Goal: Task Accomplishment & Management: Manage account settings

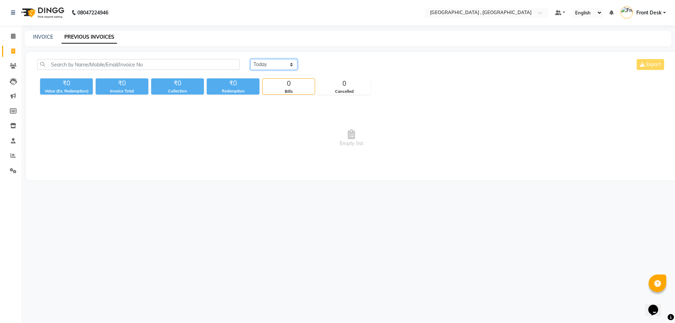
click at [278, 59] on select "Today Yesterday Custom Range" at bounding box center [273, 64] width 47 height 11
click at [268, 34] on div "INVOICE PREVIOUS INVOICES" at bounding box center [344, 36] width 639 height 7
click at [52, 38] on link "INVOICE" at bounding box center [43, 37] width 20 height 6
select select "service"
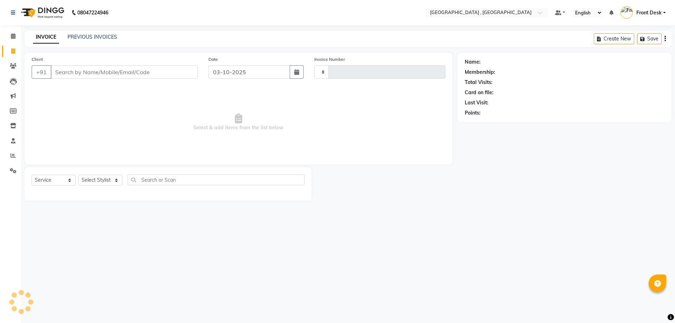
click at [79, 68] on input "Client" at bounding box center [124, 71] width 147 height 13
type input "2209"
select select "5111"
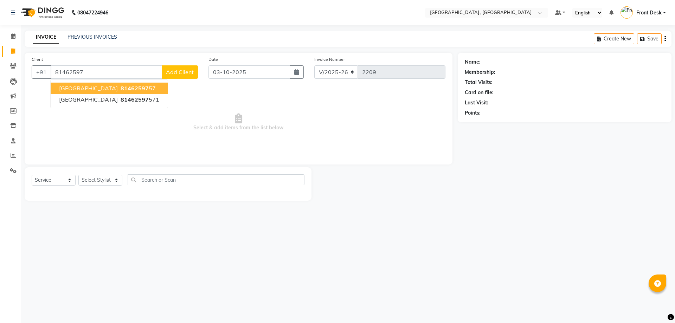
click at [119, 85] on ngb-highlight "81462597 57" at bounding box center [137, 88] width 37 height 7
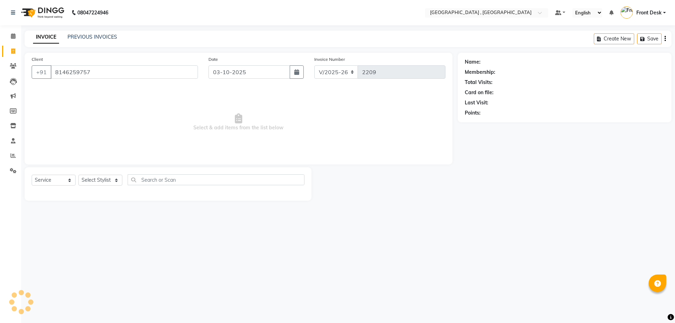
type input "8146259757"
click at [98, 180] on select "Select Stylist anand anil anuj anuja mam ashok diksha Front Desk manpreet Nosha…" at bounding box center [100, 180] width 44 height 11
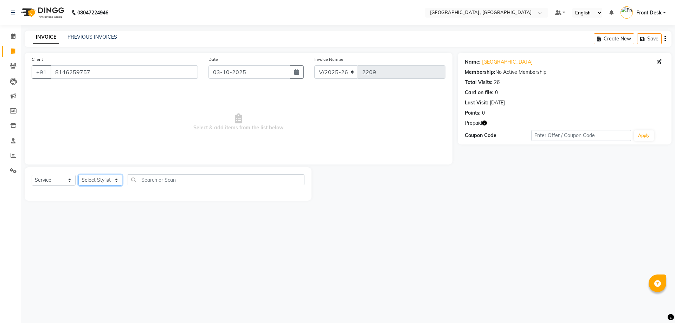
select select "32308"
click at [78, 175] on select "Select Stylist anand anil anuj anuja mam ashok diksha Front Desk manpreet Nosha…" at bounding box center [100, 180] width 44 height 11
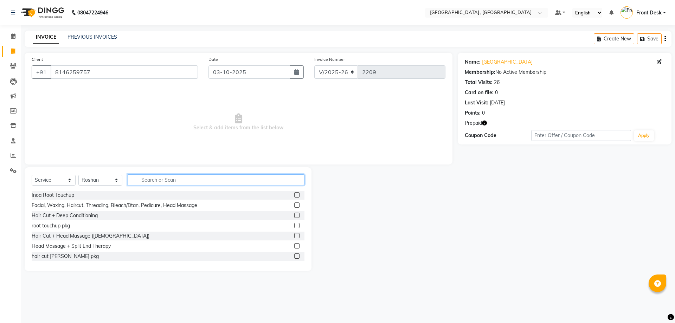
click at [150, 184] on input "text" at bounding box center [216, 180] width 177 height 11
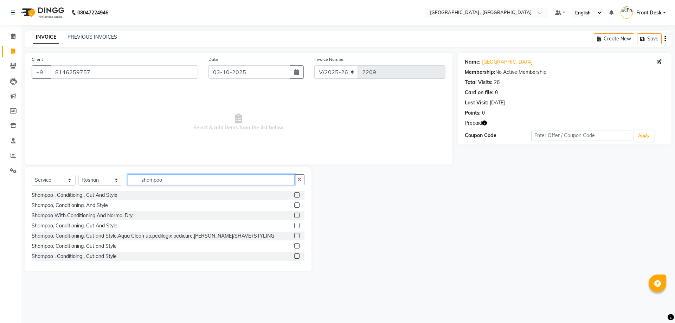
type input "shampoo"
click at [294, 196] on label at bounding box center [296, 194] width 5 height 5
click at [294, 196] on input "checkbox" at bounding box center [296, 195] width 5 height 5
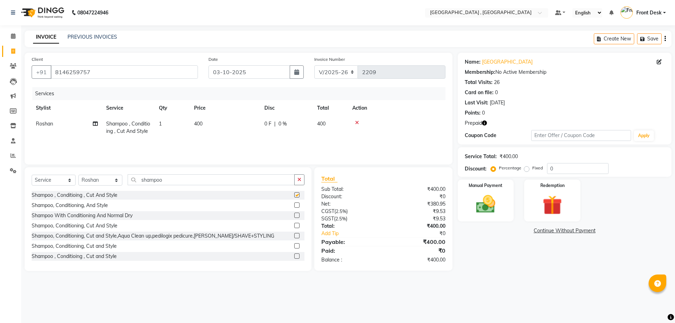
checkbox input "false"
click at [89, 179] on select "Select Stylist anand anil anuj anuja mam ashok diksha Front Desk manpreet Nosha…" at bounding box center [100, 180] width 44 height 11
click at [53, 176] on select "Select Service Product Membership Package Voucher Prepaid Gift Card" at bounding box center [54, 180] width 44 height 11
select select "product"
click at [32, 175] on select "Select Service Product Membership Package Voucher Prepaid Gift Card" at bounding box center [54, 180] width 44 height 11
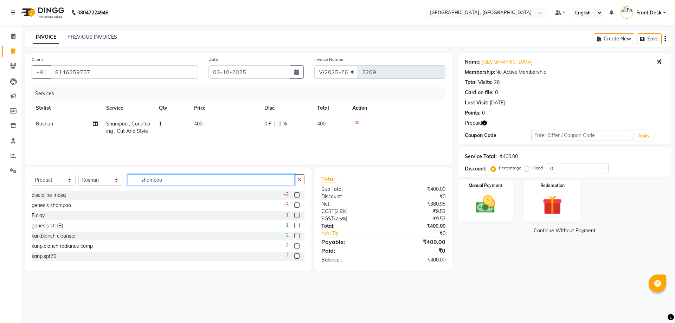
click at [165, 182] on input "shampoo" at bounding box center [211, 180] width 167 height 11
type input "s"
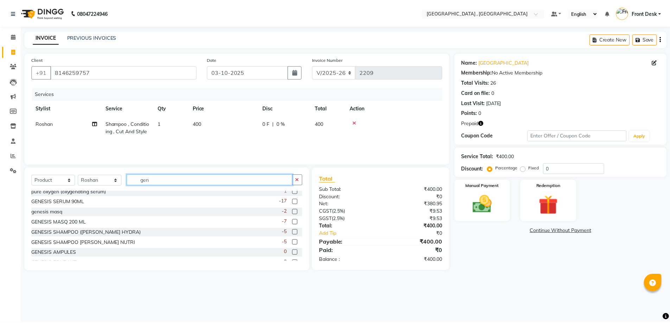
scroll to position [35, 0]
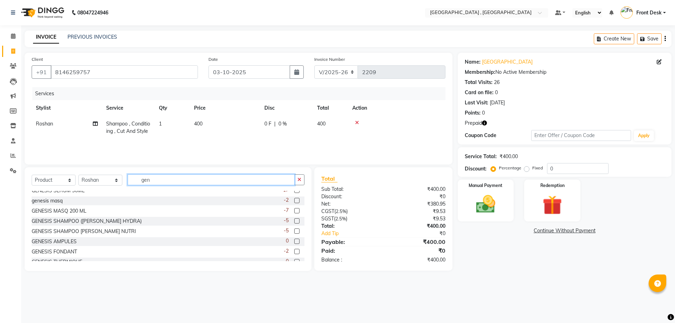
type input "gen"
click at [294, 231] on label at bounding box center [296, 231] width 5 height 5
click at [294, 231] on input "checkbox" at bounding box center [296, 231] width 5 height 5
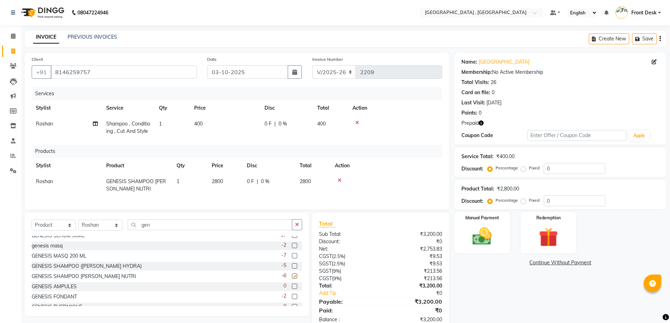
checkbox input "false"
click at [218, 185] on span "2800" at bounding box center [217, 181] width 11 height 6
select select "32308"
click at [224, 189] on input "2800" at bounding box center [225, 183] width 27 height 11
type input "2950"
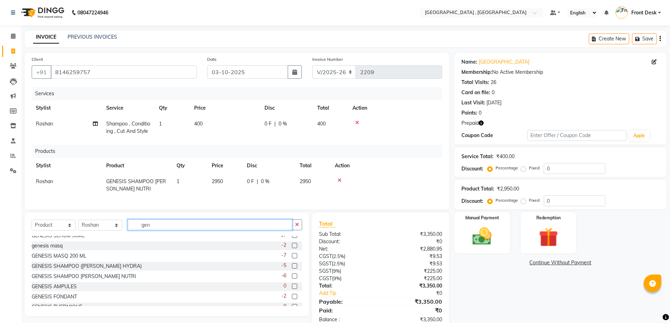
click at [166, 230] on input "gen" at bounding box center [210, 225] width 165 height 11
click at [292, 259] on label at bounding box center [294, 255] width 5 height 5
click at [292, 259] on input "checkbox" at bounding box center [294, 256] width 5 height 5
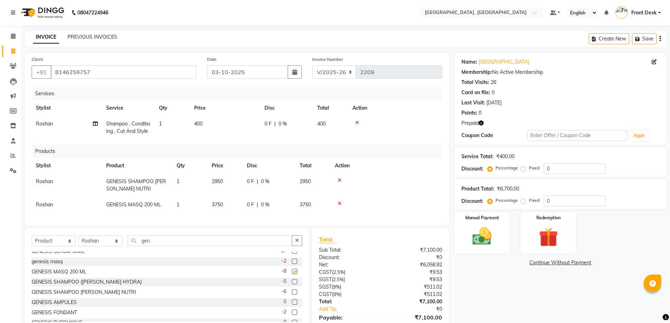
checkbox input "false"
click at [222, 208] on span "3750" at bounding box center [217, 205] width 11 height 6
select select "32308"
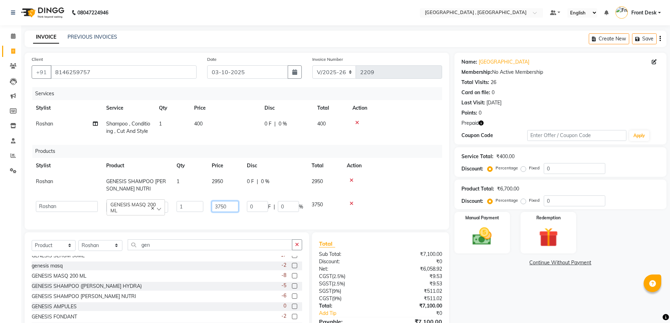
click at [220, 212] on input "3750" at bounding box center [225, 206] width 27 height 11
type input "3850"
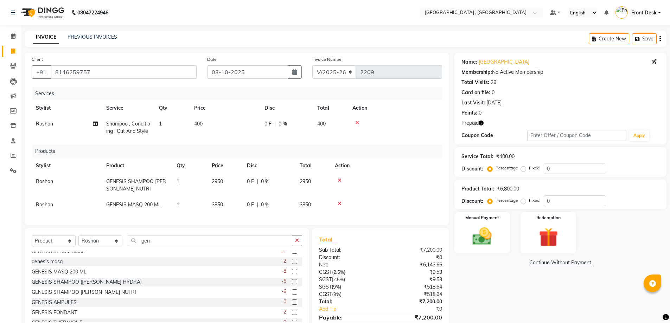
click at [408, 207] on td at bounding box center [387, 205] width 112 height 16
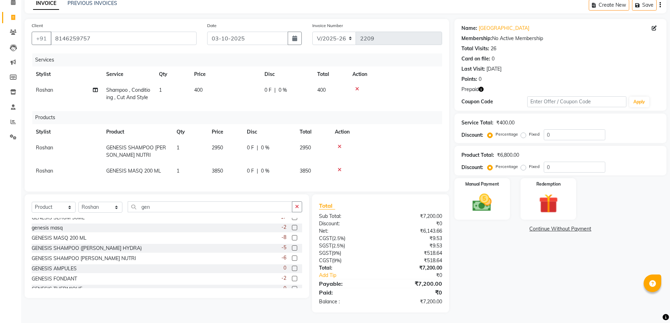
scroll to position [46, 0]
drag, startPoint x: 169, startPoint y: 205, endPoint x: 129, endPoint y: 204, distance: 39.1
click at [129, 204] on input "gen" at bounding box center [210, 207] width 165 height 11
click at [69, 206] on select "Select Service Product Membership Package Voucher Prepaid Gift Card" at bounding box center [54, 207] width 44 height 11
select select "service"
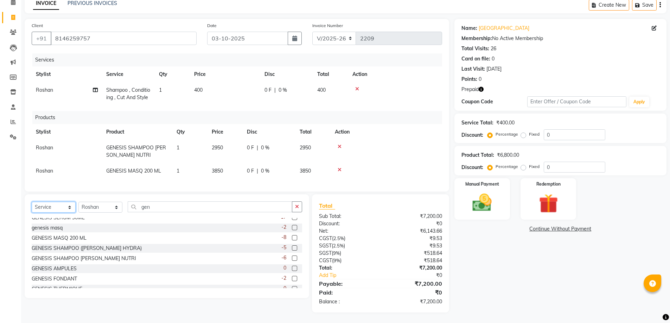
click at [32, 202] on select "Select Service Product Membership Package Voucher Prepaid Gift Card" at bounding box center [54, 207] width 44 height 11
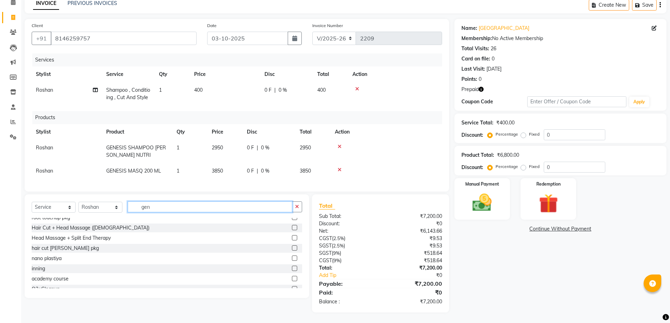
click at [167, 208] on input "gen" at bounding box center [210, 207] width 165 height 11
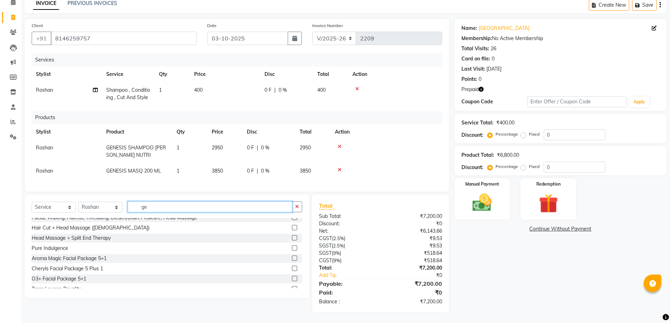
type input "g"
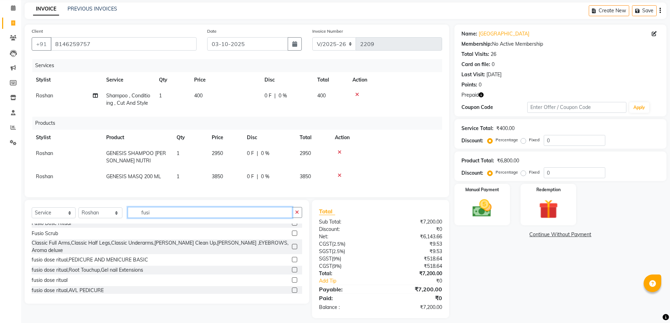
scroll to position [11, 0]
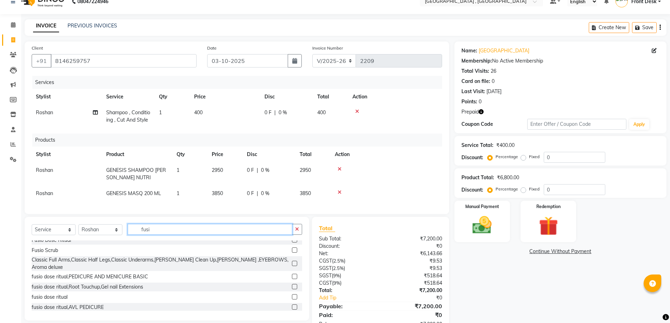
type input "fusi"
click at [292, 243] on label at bounding box center [294, 239] width 5 height 5
click at [292, 243] on input "checkbox" at bounding box center [294, 240] width 5 height 5
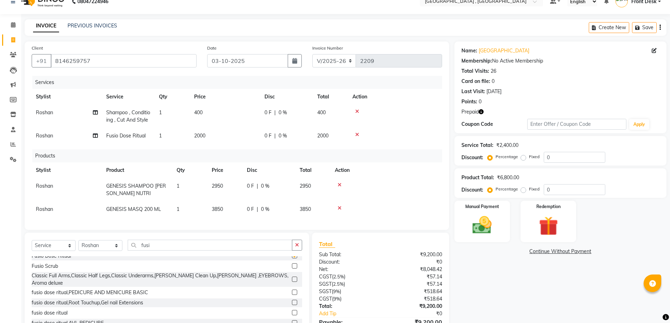
checkbox input "false"
click at [201, 139] on span "2000" at bounding box center [199, 136] width 11 height 6
select select "32308"
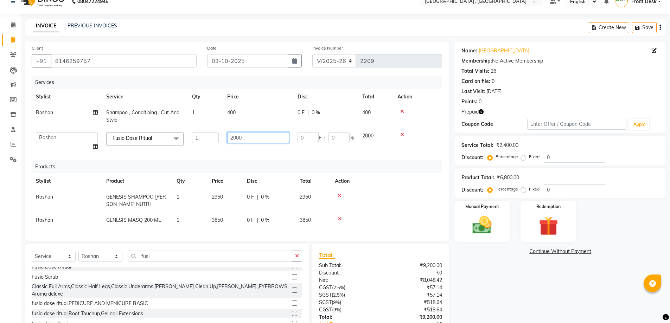
click at [237, 136] on input "2000" at bounding box center [258, 137] width 62 height 11
type input "2500"
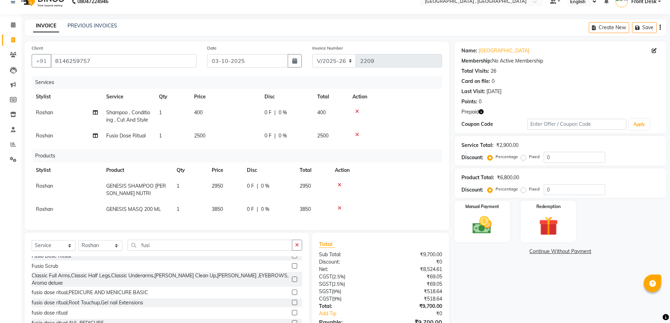
click at [411, 211] on tbody "Roshan GENESIS SHAMPOO BAIN NUTRI 1 2950 0 F | 0 % 2950 Roshan GENESIS MASQ 200…" at bounding box center [237, 197] width 411 height 39
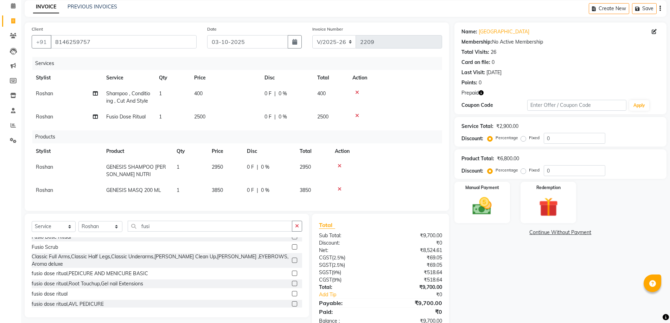
scroll to position [46, 0]
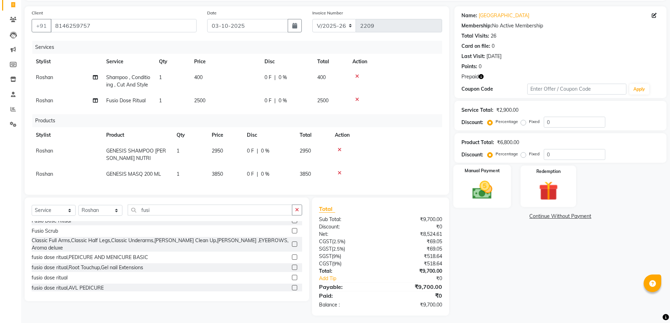
click at [479, 197] on img at bounding box center [482, 190] width 32 height 23
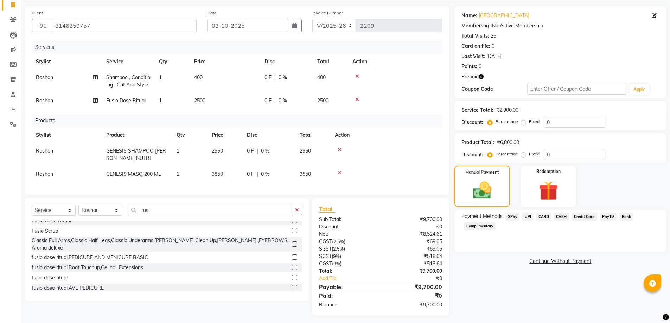
click at [527, 216] on span "UPI" at bounding box center [527, 217] width 11 height 8
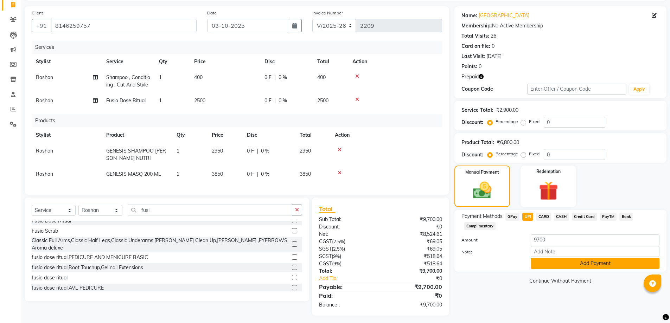
click at [558, 262] on button "Add Payment" at bounding box center [595, 263] width 129 height 11
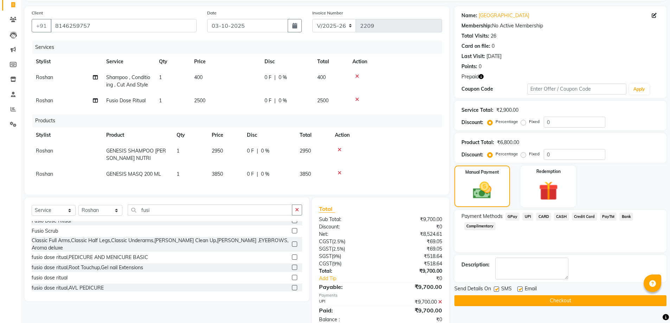
click at [548, 301] on button "Checkout" at bounding box center [561, 301] width 212 height 11
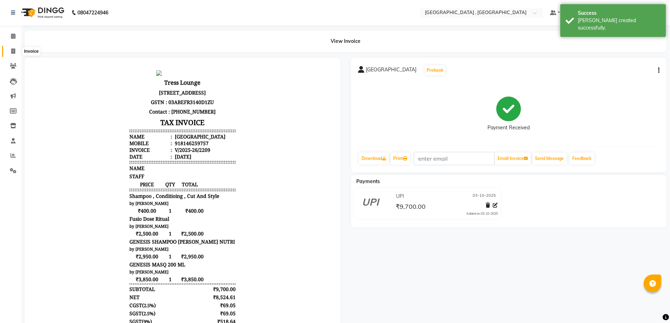
drag, startPoint x: 11, startPoint y: 49, endPoint x: 7, endPoint y: 47, distance: 4.3
click at [11, 49] on icon at bounding box center [13, 51] width 4 height 5
select select "service"
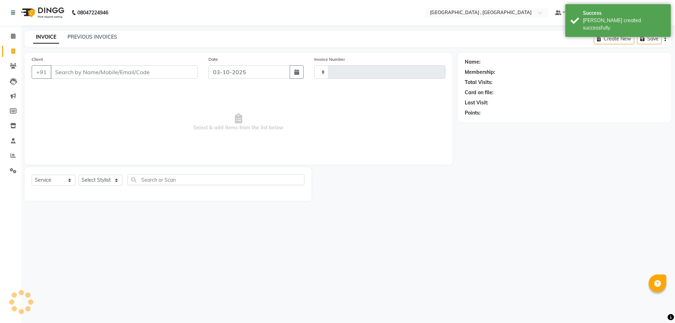
type input "2210"
select select "5111"
click at [74, 39] on link "PREVIOUS INVOICES" at bounding box center [93, 37] width 50 height 6
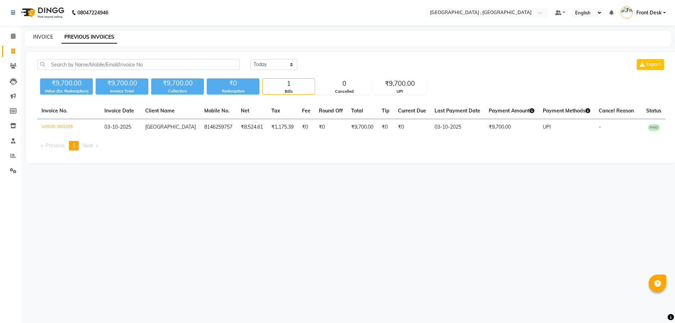
click at [35, 39] on link "INVOICE" at bounding box center [43, 37] width 20 height 6
select select "service"
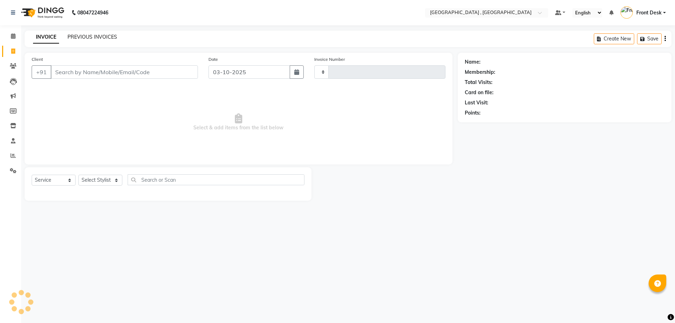
type input "2210"
select select "5111"
click at [69, 38] on link "PREVIOUS INVOICES" at bounding box center [93, 37] width 50 height 6
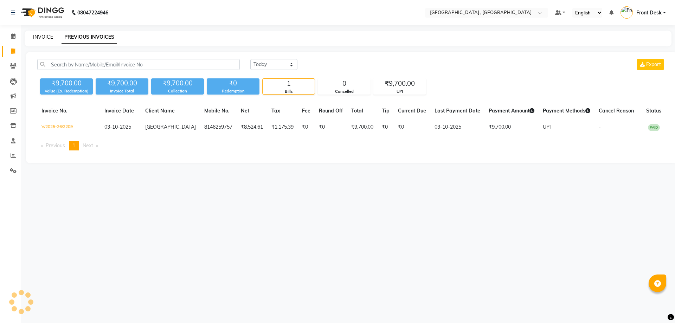
click at [33, 37] on link "INVOICE" at bounding box center [43, 37] width 20 height 6
select select "service"
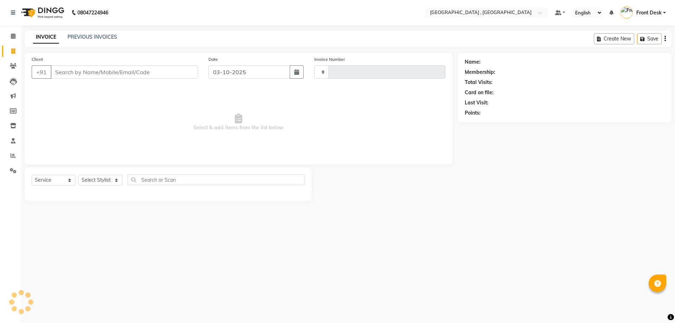
type input "2210"
select select "5111"
click at [75, 36] on link "PREVIOUS INVOICES" at bounding box center [93, 37] width 50 height 6
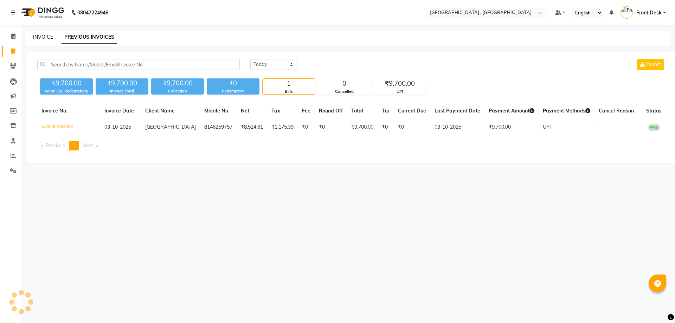
click at [47, 34] on link "INVOICE" at bounding box center [43, 37] width 20 height 6
select select "5111"
select select "service"
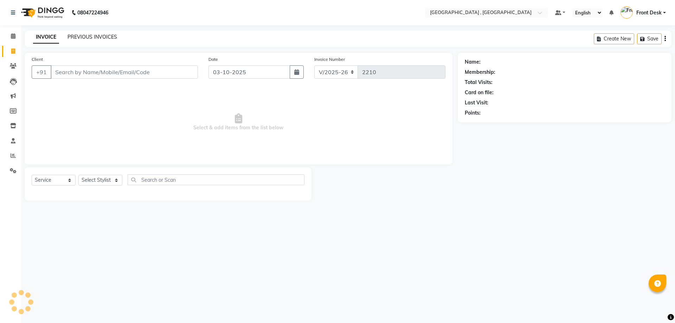
click at [74, 34] on link "PREVIOUS INVOICES" at bounding box center [93, 37] width 50 height 6
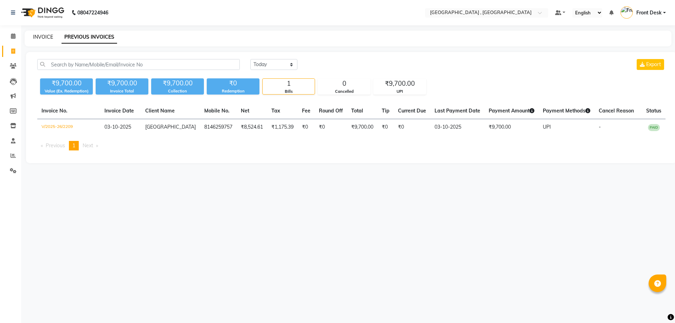
click at [52, 36] on link "INVOICE" at bounding box center [43, 37] width 20 height 6
select select "service"
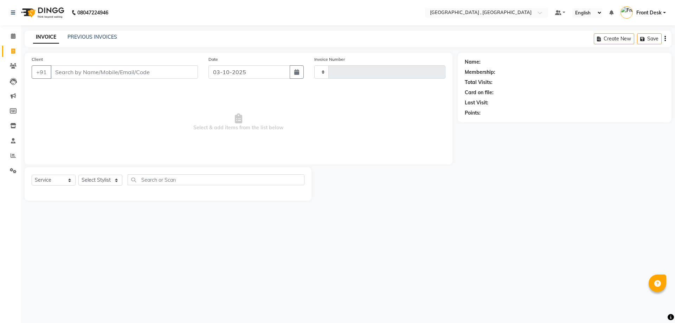
type input "2210"
select select "5111"
click at [74, 38] on link "PREVIOUS INVOICES" at bounding box center [93, 37] width 50 height 6
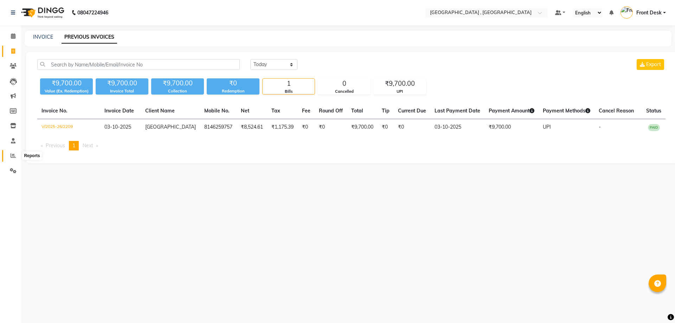
click at [13, 154] on icon at bounding box center [13, 155] width 5 height 5
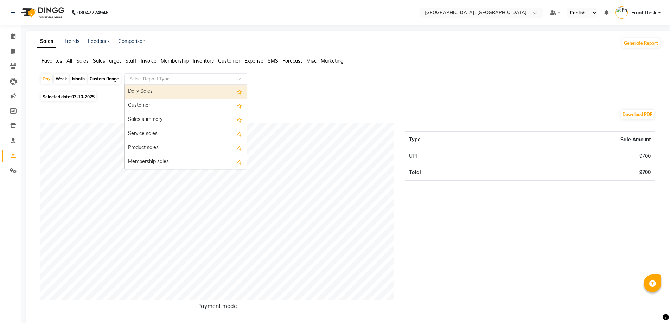
click at [141, 82] on input "text" at bounding box center [178, 79] width 101 height 7
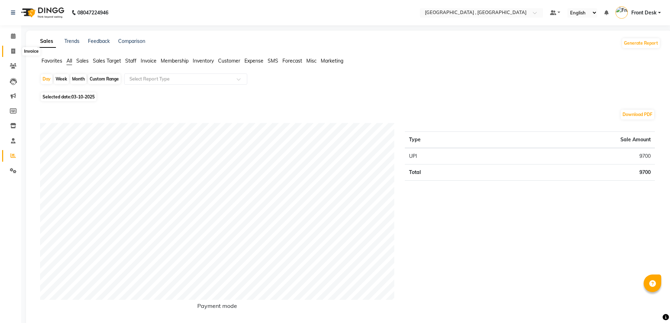
click at [12, 53] on icon at bounding box center [13, 51] width 4 height 5
select select "service"
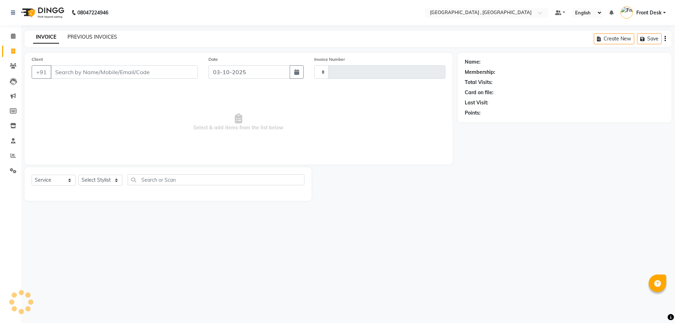
type input "2210"
select select "5111"
click at [95, 38] on link "PREVIOUS INVOICES" at bounding box center [93, 37] width 50 height 6
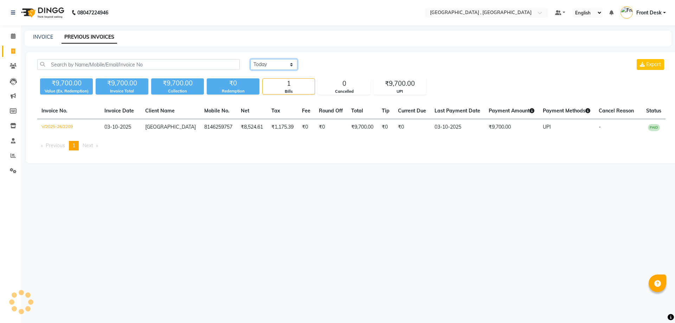
click at [273, 67] on select "[DATE] [DATE] Custom Range" at bounding box center [273, 64] width 47 height 11
select select "range"
click at [250, 59] on select "[DATE] [DATE] Custom Range" at bounding box center [273, 64] width 47 height 11
click at [317, 64] on input "03-10-2025" at bounding box center [331, 65] width 49 height 10
select select "10"
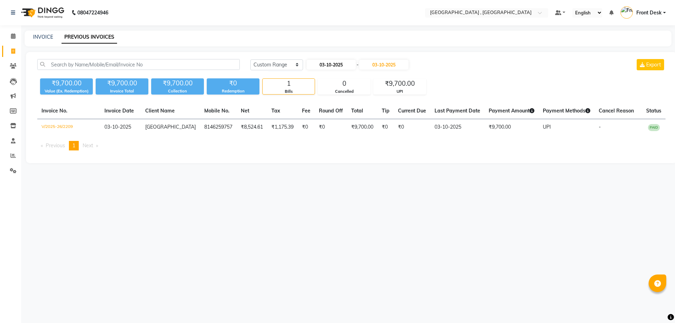
select select "2025"
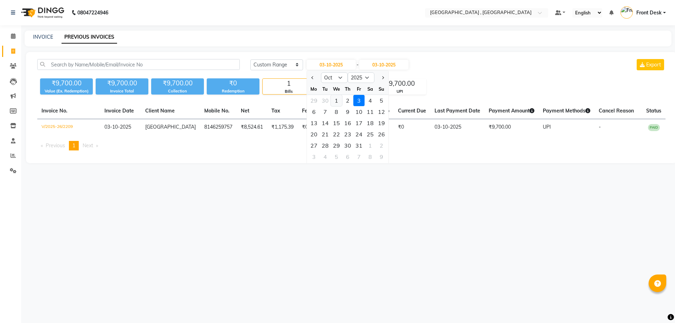
click at [335, 103] on div "1" at bounding box center [336, 100] width 11 height 11
type input "01-10-2025"
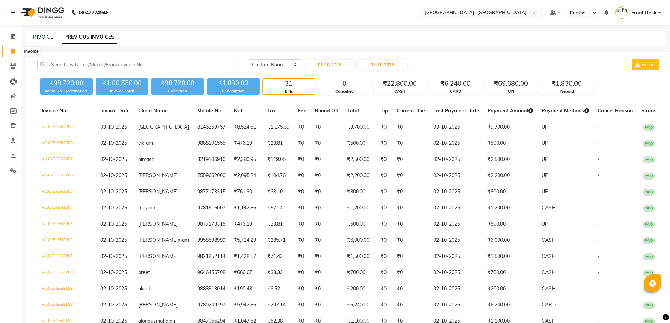
click at [13, 53] on icon at bounding box center [13, 51] width 4 height 5
select select "service"
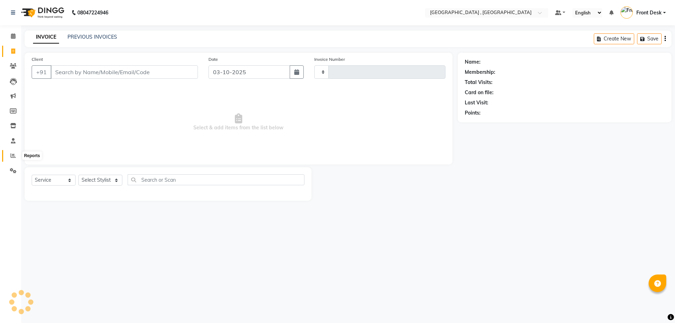
click at [8, 157] on span at bounding box center [13, 156] width 12 height 8
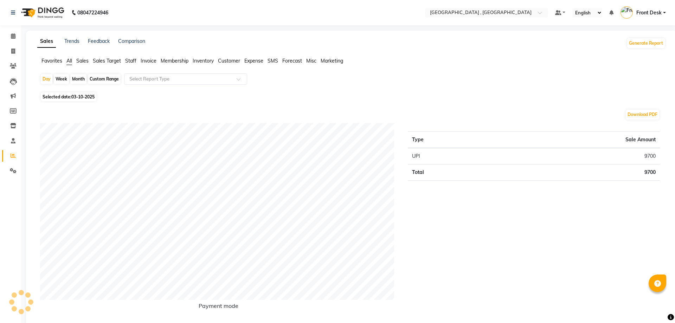
click at [134, 62] on span "Staff" at bounding box center [130, 61] width 11 height 6
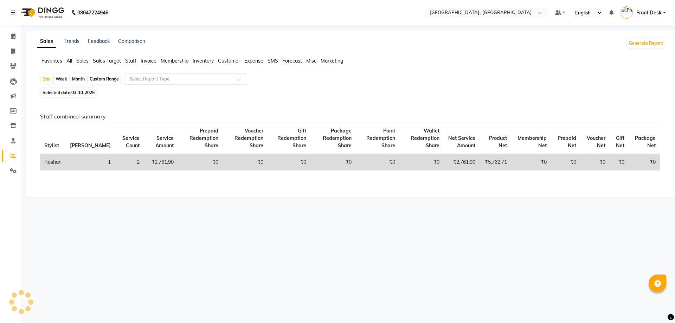
click at [146, 74] on app-reports "Favorites All Sales Sales Target Staff Invoice Membership Inventory Customer Ex…" at bounding box center [351, 123] width 637 height 133
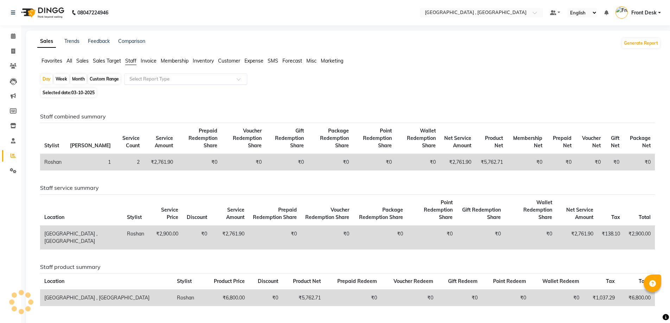
click at [147, 81] on input "text" at bounding box center [178, 79] width 101 height 7
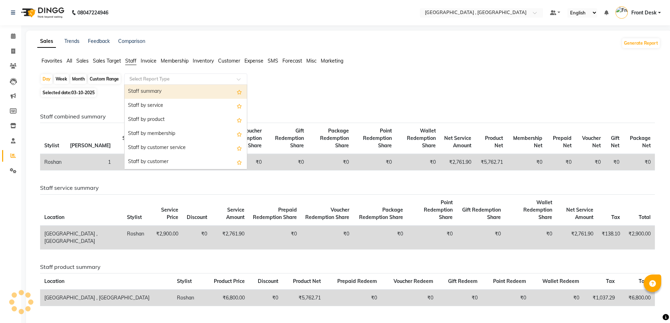
click at [144, 89] on div "Staff summary" at bounding box center [186, 92] width 122 height 14
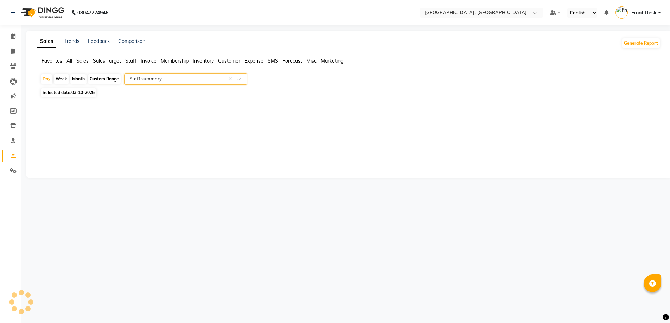
select select "full_report"
select select "csv"
click at [102, 76] on div "Custom Range" at bounding box center [104, 79] width 33 height 10
select select "10"
select select "2025"
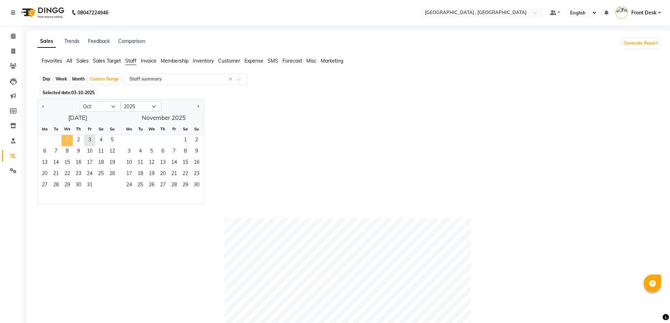
click at [68, 138] on span "1" at bounding box center [67, 140] width 11 height 11
click at [89, 139] on span "3" at bounding box center [89, 140] width 11 height 11
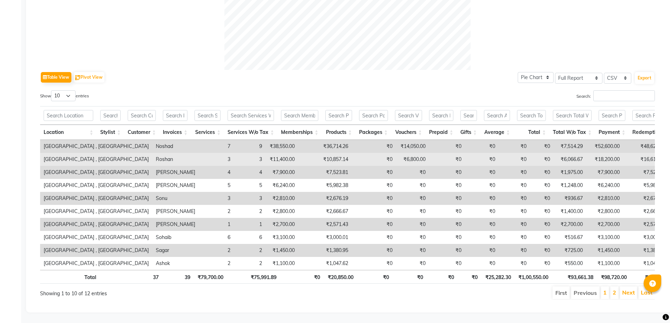
scroll to position [300, 0]
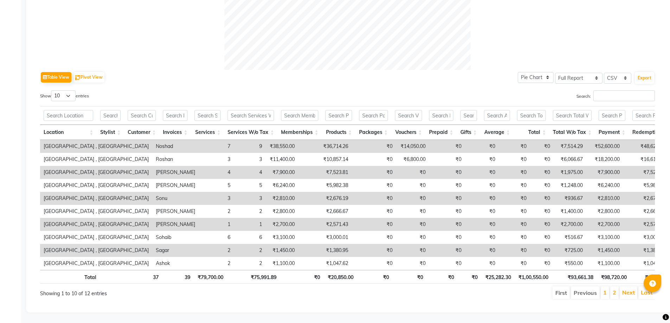
click at [617, 287] on li "2" at bounding box center [614, 293] width 8 height 13
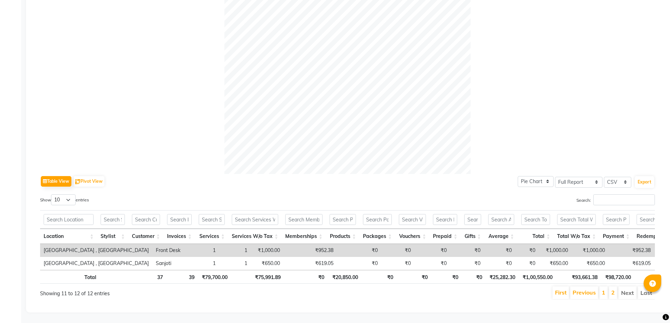
scroll to position [196, 0]
click at [608, 287] on li "1" at bounding box center [603, 293] width 8 height 13
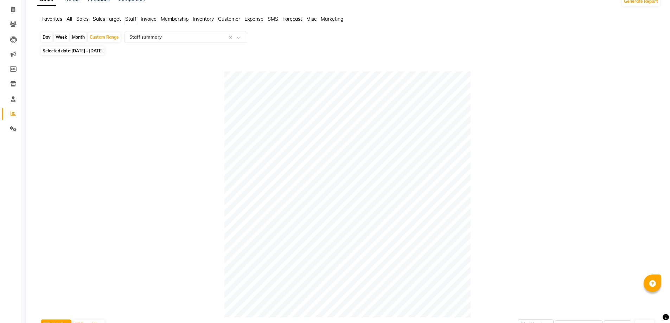
scroll to position [0, 0]
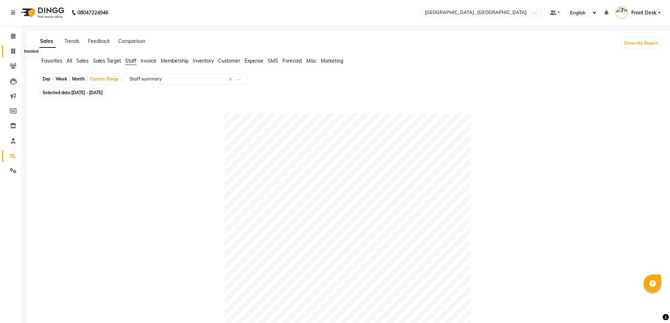
click at [11, 51] on icon at bounding box center [13, 51] width 4 height 5
select select "service"
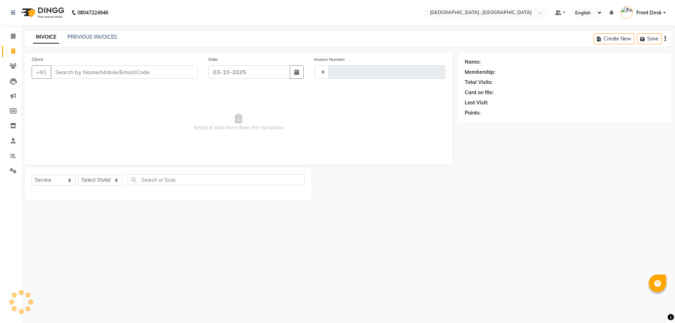
type input "2210"
select select "5111"
click at [70, 33] on div "INVOICE PREVIOUS INVOICES Create New Save" at bounding box center [348, 39] width 647 height 17
click at [71, 36] on link "PREVIOUS INVOICES" at bounding box center [93, 37] width 50 height 6
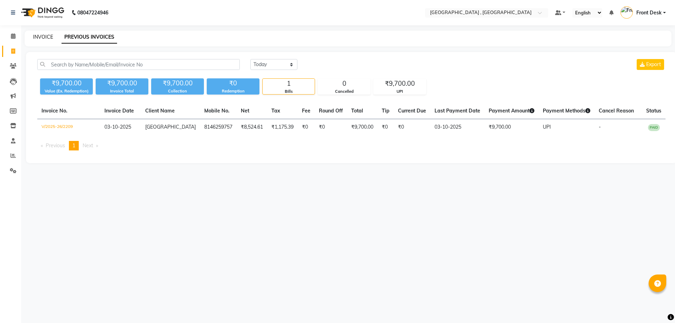
click at [40, 39] on link "INVOICE" at bounding box center [43, 37] width 20 height 6
select select "service"
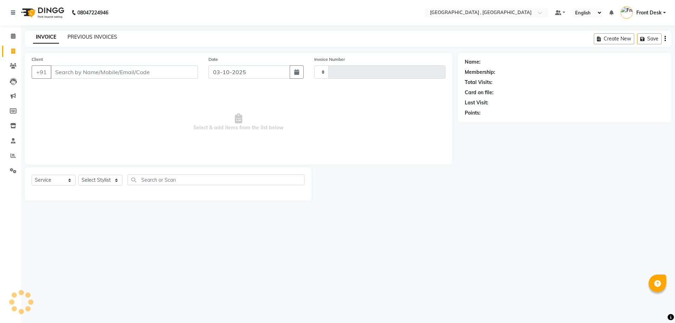
type input "2210"
select select "5111"
click at [85, 35] on link "PREVIOUS INVOICES" at bounding box center [93, 37] width 50 height 6
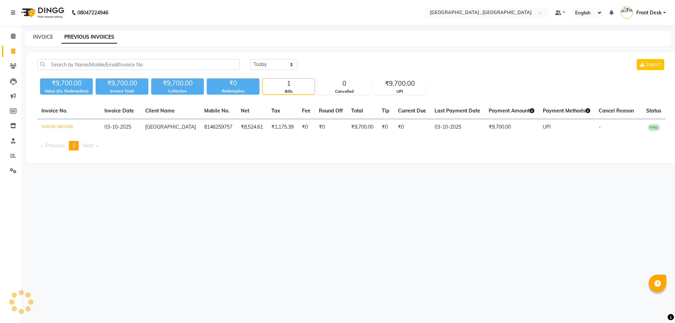
click at [37, 38] on link "INVOICE" at bounding box center [43, 37] width 20 height 6
select select "service"
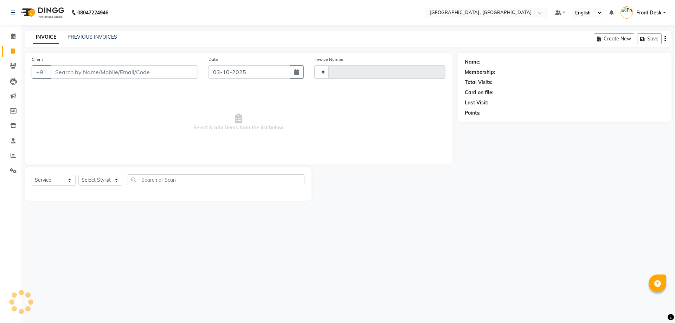
type input "2210"
select select "5111"
click at [85, 36] on link "PREVIOUS INVOICES" at bounding box center [93, 37] width 50 height 6
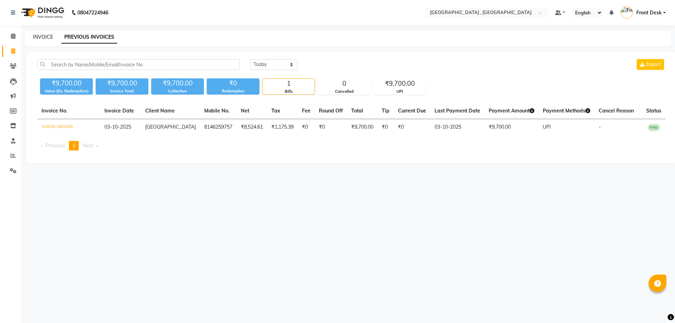
click at [44, 38] on link "INVOICE" at bounding box center [43, 37] width 20 height 6
select select "service"
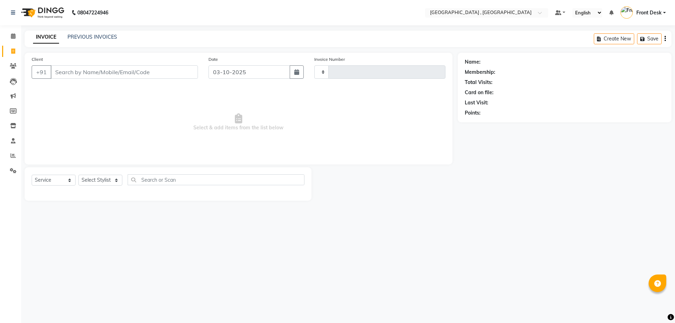
type input "2210"
select select "5111"
click at [75, 39] on link "PREVIOUS INVOICES" at bounding box center [93, 37] width 50 height 6
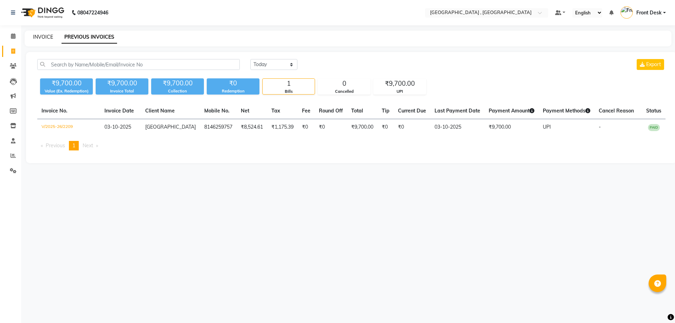
click at [37, 34] on link "INVOICE" at bounding box center [43, 37] width 20 height 6
select select "service"
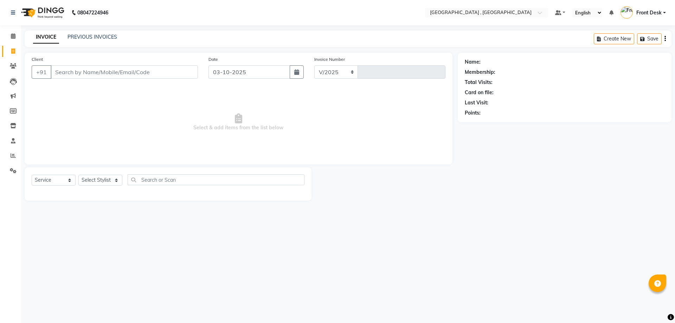
select select "5111"
type input "2210"
click at [81, 35] on link "PREVIOUS INVOICES" at bounding box center [93, 37] width 50 height 6
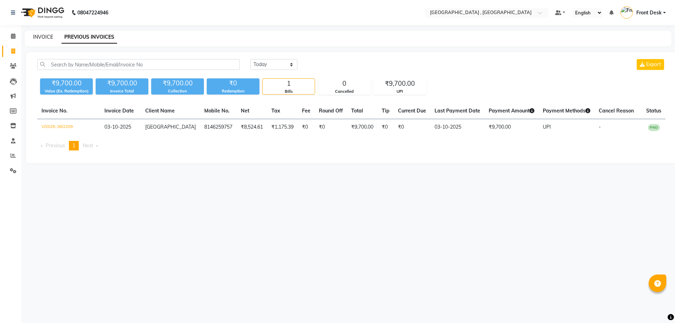
click at [47, 36] on link "INVOICE" at bounding box center [43, 37] width 20 height 6
select select "service"
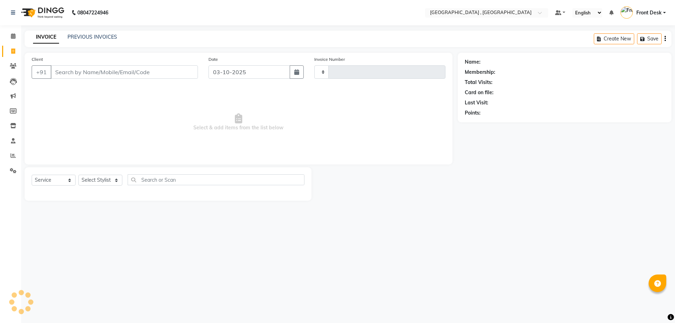
type input "2210"
select select "5111"
click at [87, 72] on input "Client" at bounding box center [124, 71] width 147 height 13
type input "9275080000"
click at [73, 119] on span "Select & add items from the list below" at bounding box center [239, 122] width 414 height 70
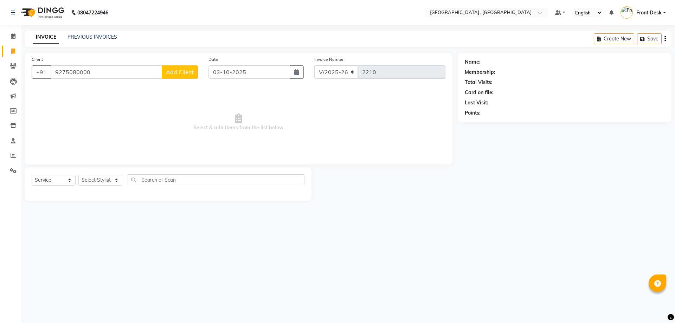
click at [166, 70] on button "Add Client" at bounding box center [180, 71] width 36 height 13
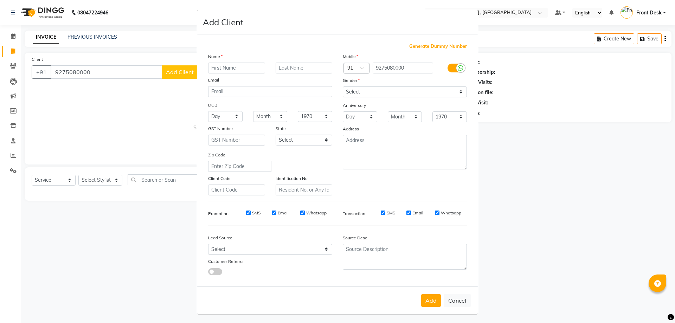
click at [218, 66] on input "text" at bounding box center [236, 68] width 57 height 11
click at [366, 97] on div "Mobile Country Code × 91 9275080000 Gender Select Male Female Other Prefer Not …" at bounding box center [405, 124] width 135 height 143
click at [231, 66] on input "rashia" at bounding box center [236, 68] width 57 height 11
type input "rashia [DATE]"
click at [379, 91] on select "Select Male Female Other Prefer Not To Say" at bounding box center [405, 92] width 124 height 11
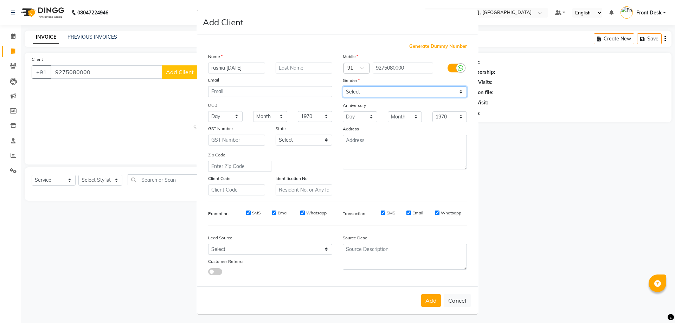
select select "female"
click at [343, 87] on select "Select Male Female Other Prefer Not To Say" at bounding box center [405, 92] width 124 height 11
click at [428, 302] on button "Add" at bounding box center [431, 300] width 20 height 13
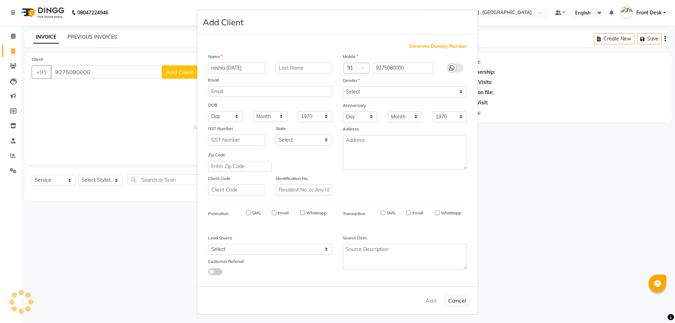
select select
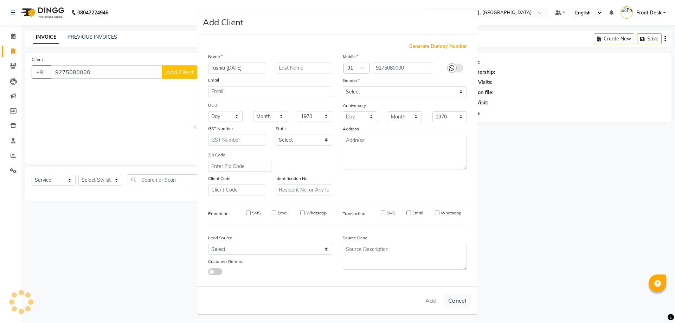
select select
checkbox input "false"
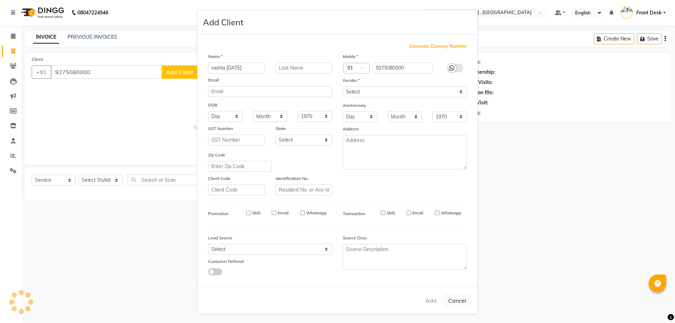
checkbox input "false"
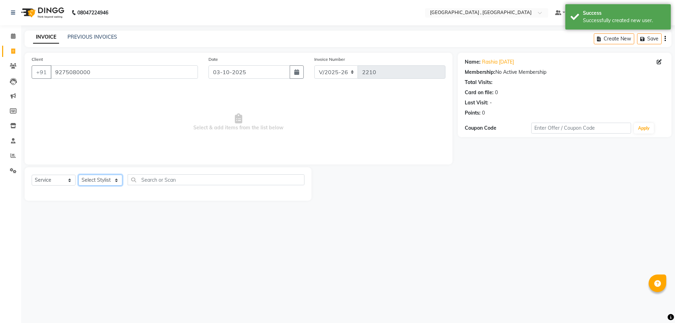
click at [97, 183] on select "Select Stylist anand anil anuj anuja mam ashok diksha Front Desk manpreet Nosha…" at bounding box center [100, 180] width 44 height 11
select select "32340"
click at [78, 175] on select "Select Stylist anand anil anuj anuja mam ashok diksha Front Desk manpreet Nosha…" at bounding box center [100, 180] width 44 height 11
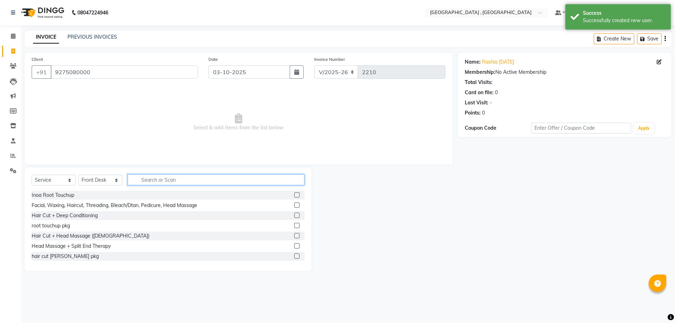
click at [153, 179] on input "text" at bounding box center [216, 180] width 177 height 11
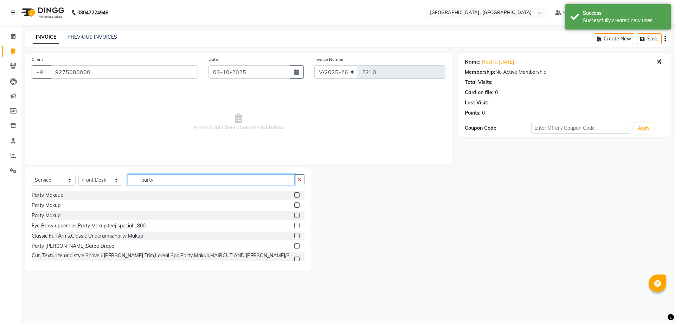
type input "party"
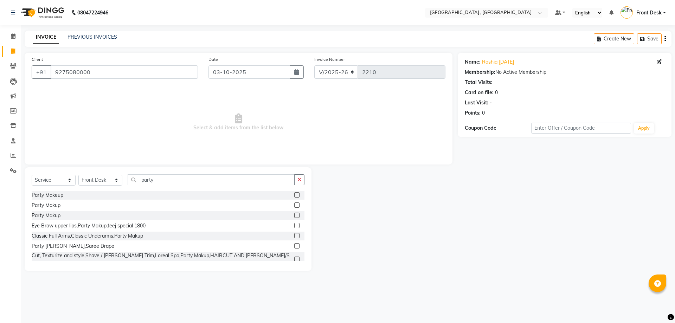
click at [294, 195] on label at bounding box center [296, 194] width 5 height 5
click at [294, 195] on input "checkbox" at bounding box center [296, 195] width 5 height 5
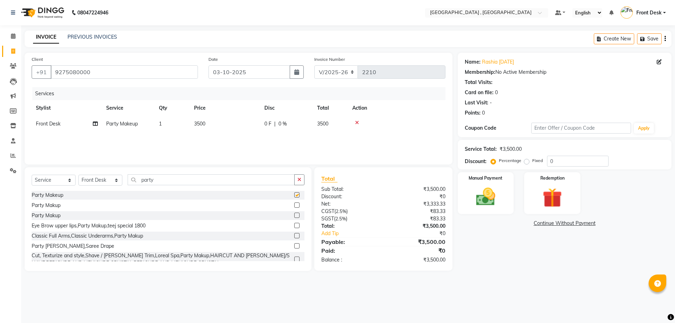
checkbox input "false"
click at [204, 125] on span "3500" at bounding box center [199, 124] width 11 height 6
select select "32340"
drag, startPoint x: 247, startPoint y: 125, endPoint x: 210, endPoint y: 126, distance: 37.0
click at [210, 126] on tr "anand anil anuj anuja mam ashok diksha Front Desk manpreet Noshad prince rajni …" at bounding box center [239, 129] width 414 height 27
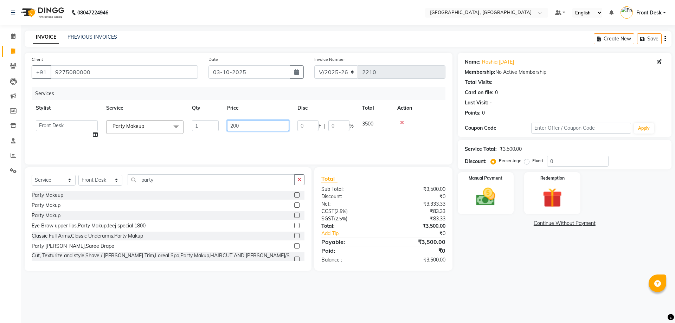
type input "2000"
click at [245, 138] on div "Services Stylist Service Qty Price Disc Total Action Front Desk Party Makeup 1 …" at bounding box center [239, 122] width 414 height 70
click at [481, 180] on label "Manual Payment" at bounding box center [486, 178] width 35 height 7
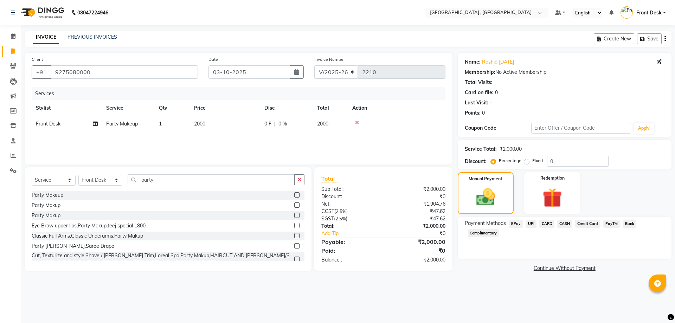
click at [531, 221] on span "UPI" at bounding box center [531, 224] width 11 height 8
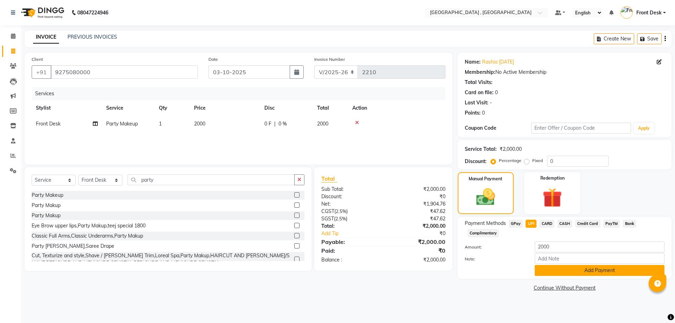
click at [557, 271] on button "Add Payment" at bounding box center [600, 270] width 130 height 11
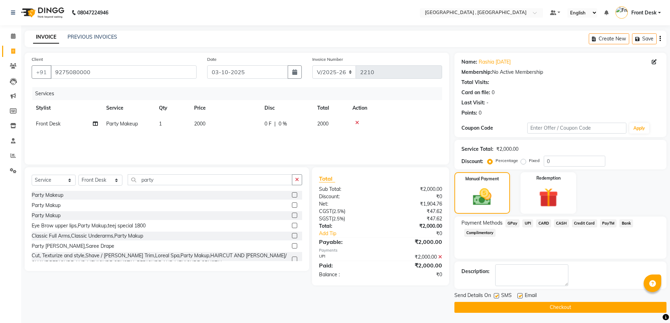
click at [552, 305] on button "Checkout" at bounding box center [561, 307] width 212 height 11
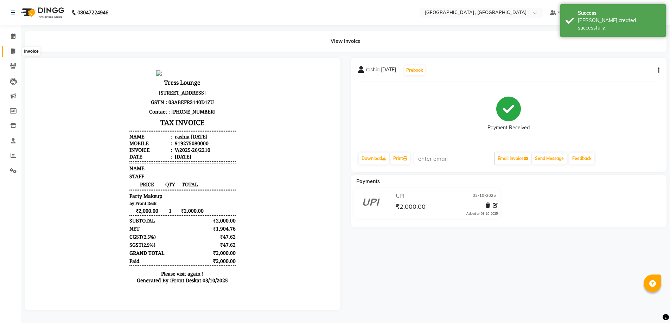
click at [16, 52] on span at bounding box center [13, 51] width 12 height 8
select select "service"
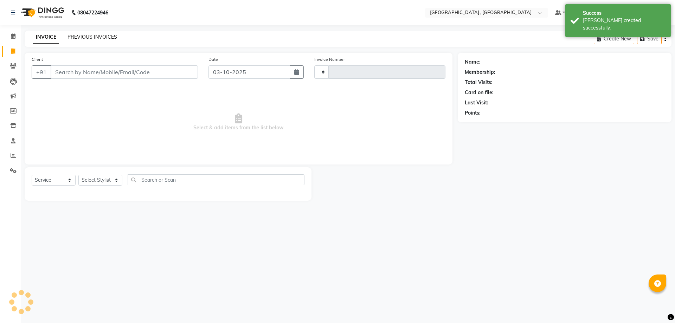
click at [88, 37] on link "PREVIOUS INVOICES" at bounding box center [93, 37] width 50 height 6
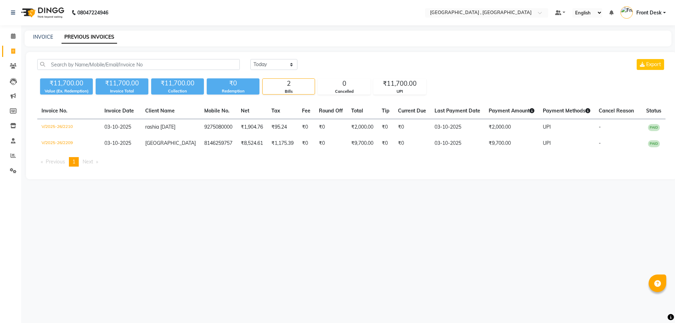
click at [43, 33] on div "INVOICE" at bounding box center [43, 36] width 20 height 7
click at [44, 38] on link "INVOICE" at bounding box center [43, 37] width 20 height 6
select select "service"
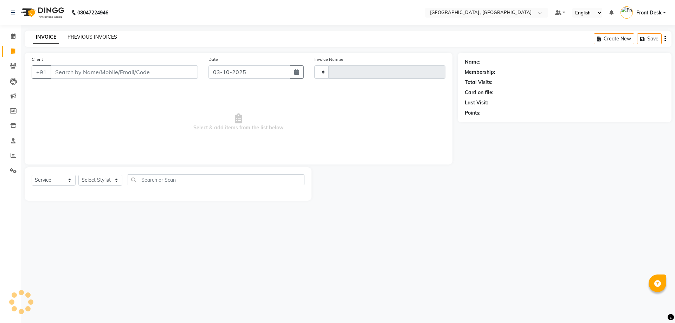
click at [89, 38] on link "PREVIOUS INVOICES" at bounding box center [93, 37] width 50 height 6
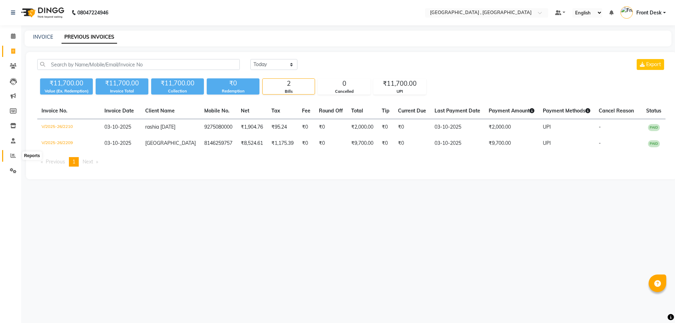
click at [14, 159] on span at bounding box center [13, 156] width 12 height 8
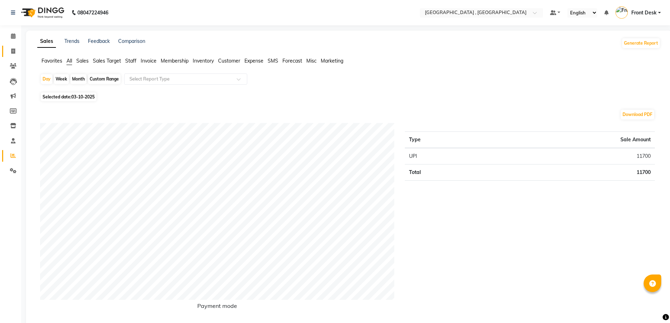
click at [17, 46] on link "Invoice" at bounding box center [10, 52] width 17 height 12
select select "5111"
select select "service"
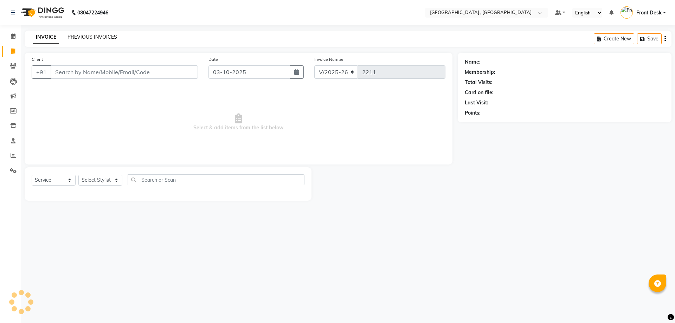
click at [98, 37] on link "PREVIOUS INVOICES" at bounding box center [93, 37] width 50 height 6
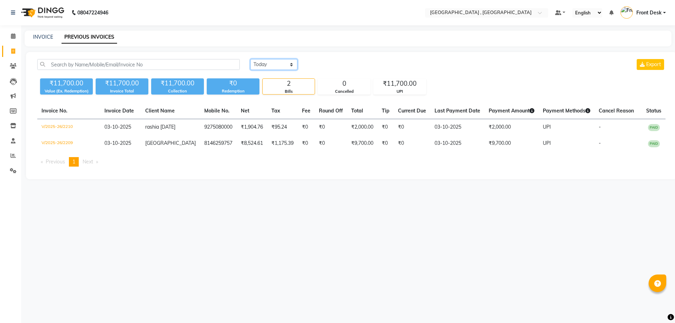
click at [264, 67] on select "[DATE] [DATE] Custom Range" at bounding box center [273, 64] width 47 height 11
select select "range"
click at [250, 59] on select "[DATE] [DATE] Custom Range" at bounding box center [273, 64] width 47 height 11
click at [330, 65] on input "03-10-2025" at bounding box center [331, 65] width 49 height 10
select select "10"
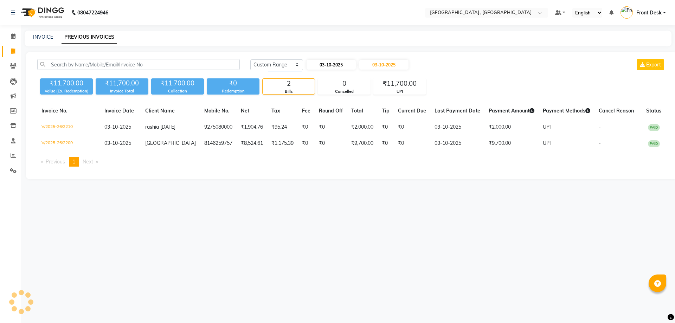
select select "2025"
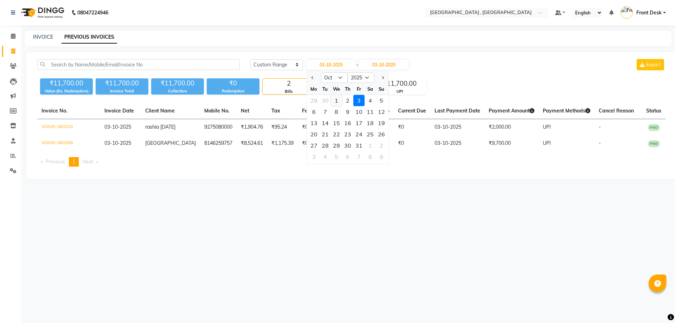
click at [331, 100] on div "1" at bounding box center [336, 100] width 11 height 11
type input "01-10-2025"
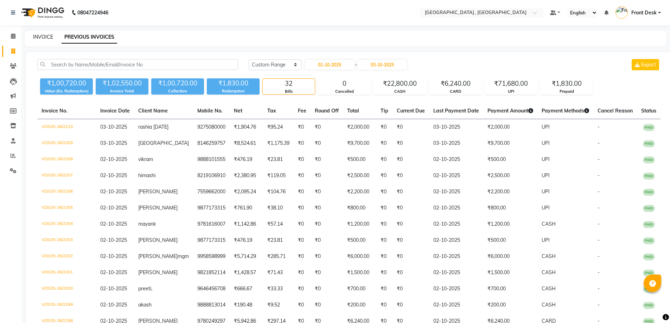
click at [45, 37] on link "INVOICE" at bounding box center [43, 37] width 20 height 6
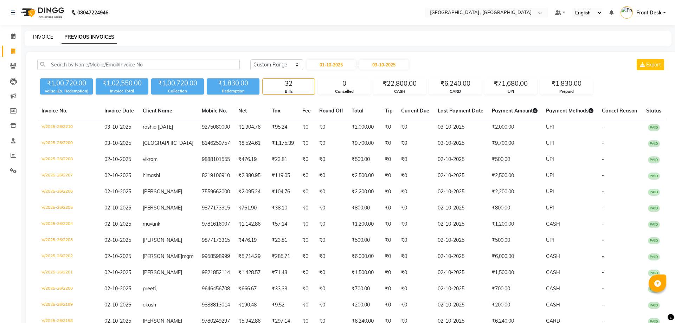
select select "5111"
select select "service"
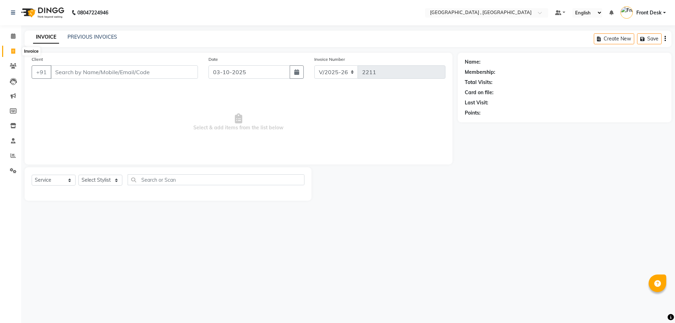
click at [16, 48] on span at bounding box center [13, 51] width 12 height 8
select select "5111"
select select "service"
click at [82, 35] on link "PREVIOUS INVOICES" at bounding box center [93, 37] width 50 height 6
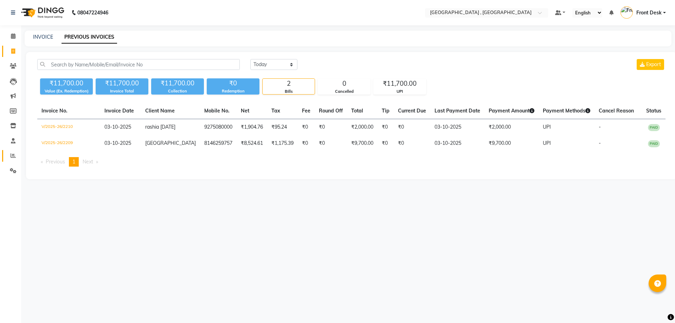
click at [15, 151] on link "Reports" at bounding box center [10, 156] width 17 height 12
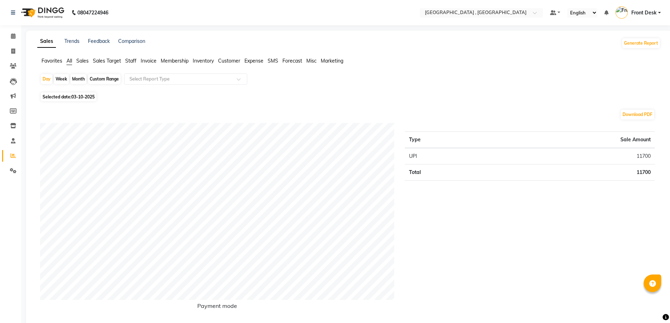
click at [129, 62] on span "Staff" at bounding box center [130, 61] width 11 height 6
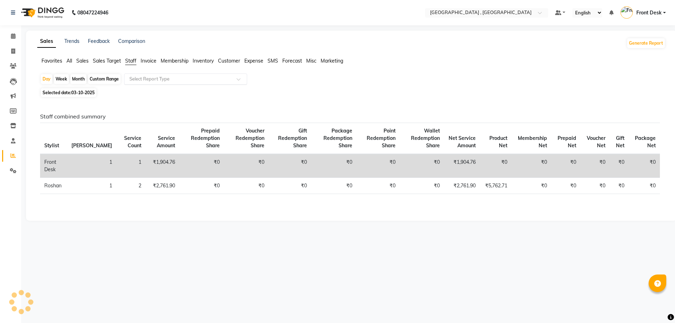
click at [137, 78] on input "text" at bounding box center [178, 79] width 101 height 7
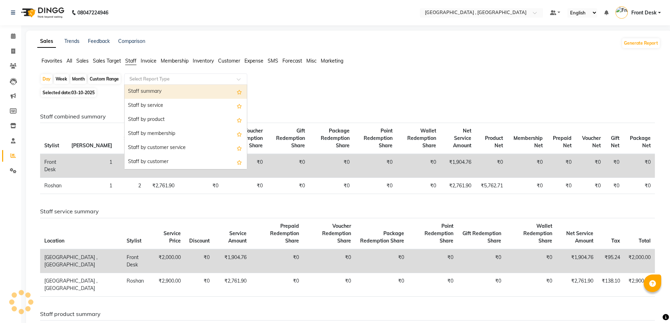
click at [138, 90] on div "Staff summary" at bounding box center [186, 92] width 122 height 14
select select "full_report"
select select "csv"
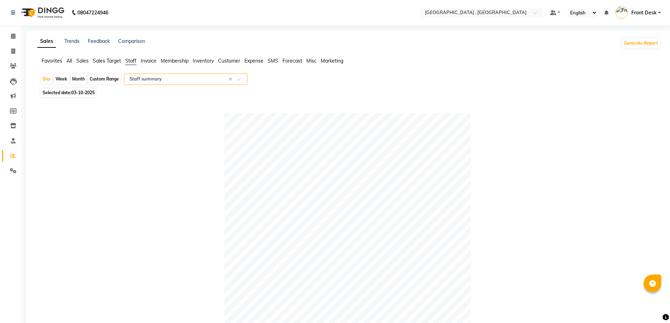
click at [105, 78] on div "Custom Range" at bounding box center [104, 79] width 33 height 10
select select "10"
select select "2025"
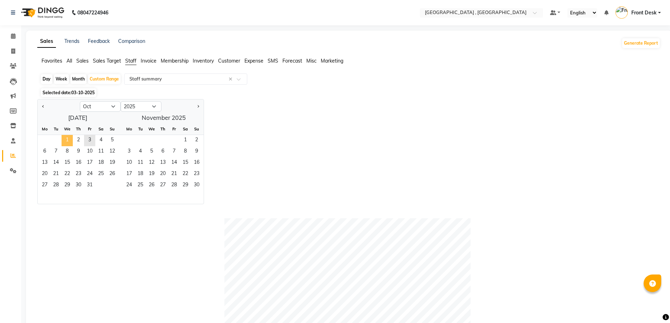
click at [65, 136] on span "1" at bounding box center [67, 140] width 11 height 11
click at [91, 136] on span "3" at bounding box center [89, 140] width 11 height 11
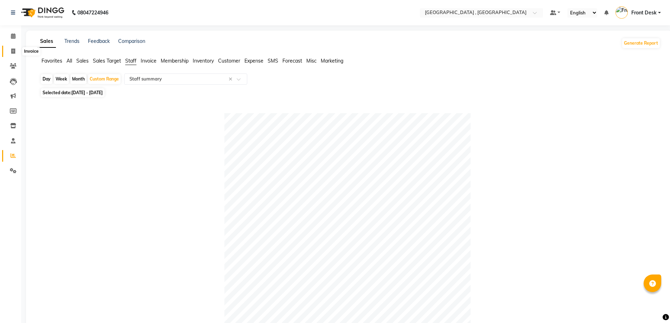
click at [9, 50] on span at bounding box center [13, 51] width 12 height 8
select select "service"
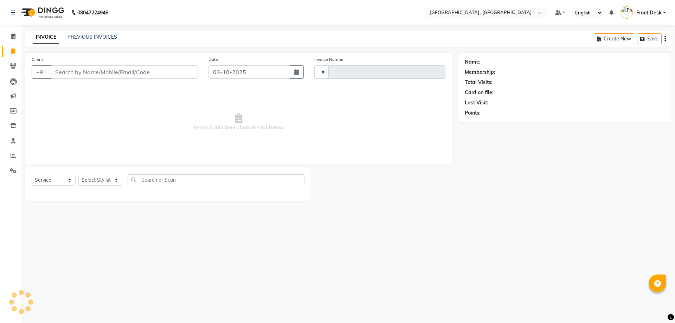
type input "2211"
select select "5111"
click at [76, 35] on link "PREVIOUS INVOICES" at bounding box center [93, 37] width 50 height 6
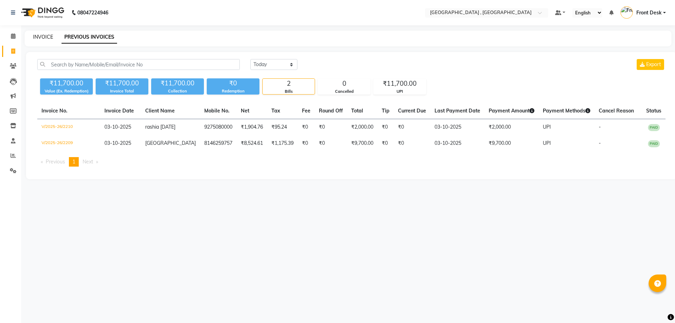
click at [52, 37] on link "INVOICE" at bounding box center [43, 37] width 20 height 6
select select "service"
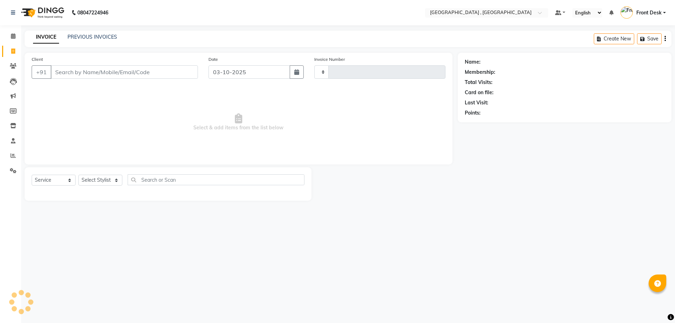
type input "2211"
select select "5111"
click at [69, 36] on link "PREVIOUS INVOICES" at bounding box center [93, 37] width 50 height 6
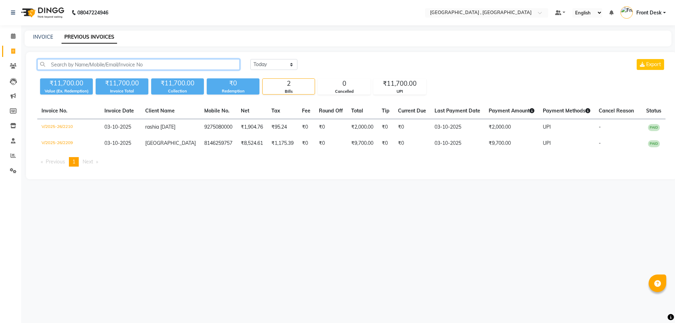
click at [120, 62] on input "text" at bounding box center [138, 64] width 203 height 11
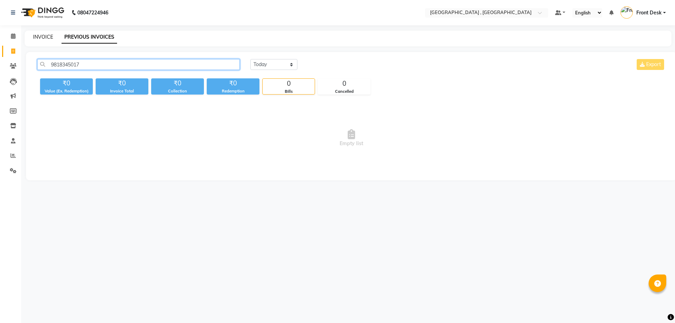
type input "9818345017"
click at [40, 39] on link "INVOICE" at bounding box center [43, 37] width 20 height 6
select select "service"
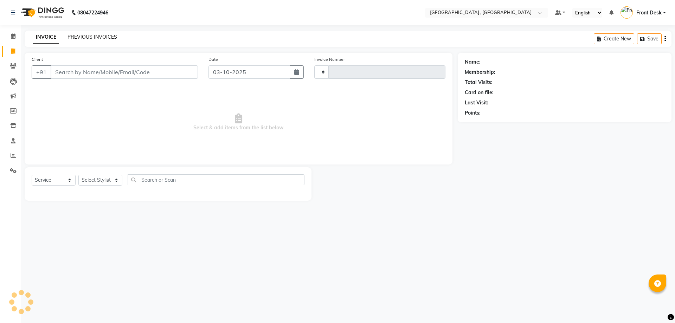
type input "2211"
select select "5111"
click at [93, 38] on link "PREVIOUS INVOICES" at bounding box center [93, 37] width 50 height 6
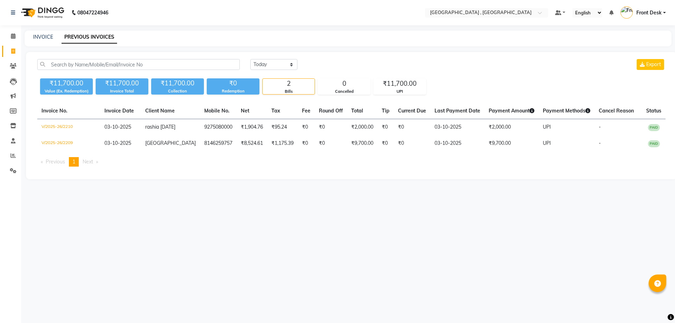
click at [45, 33] on div "INVOICE PREVIOUS INVOICES" at bounding box center [348, 39] width 647 height 16
click at [48, 37] on link "INVOICE" at bounding box center [43, 37] width 20 height 6
select select "service"
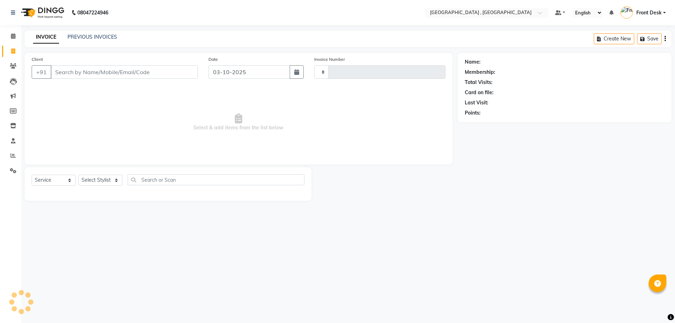
type input "2211"
select select "5111"
click at [80, 38] on link "PREVIOUS INVOICES" at bounding box center [93, 37] width 50 height 6
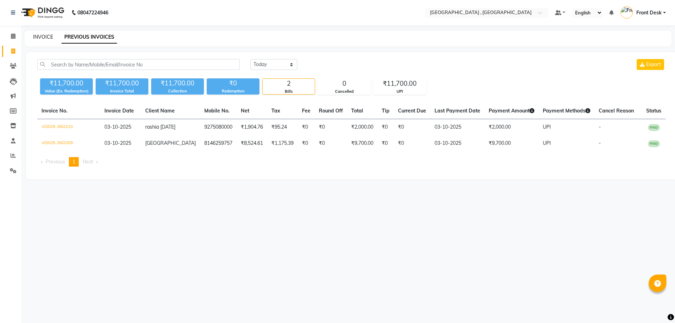
click at [47, 35] on link "INVOICE" at bounding box center [43, 37] width 20 height 6
select select "service"
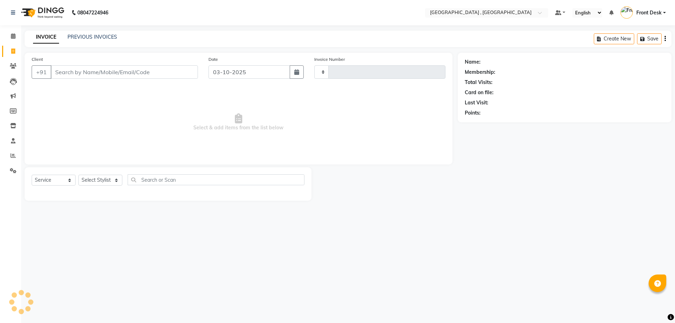
type input "2211"
select select "5111"
click at [91, 37] on link "PREVIOUS INVOICES" at bounding box center [93, 37] width 50 height 6
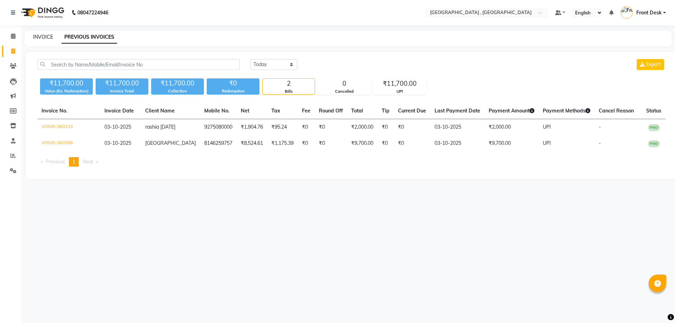
click at [50, 37] on link "INVOICE" at bounding box center [43, 37] width 20 height 6
select select "5111"
select select "service"
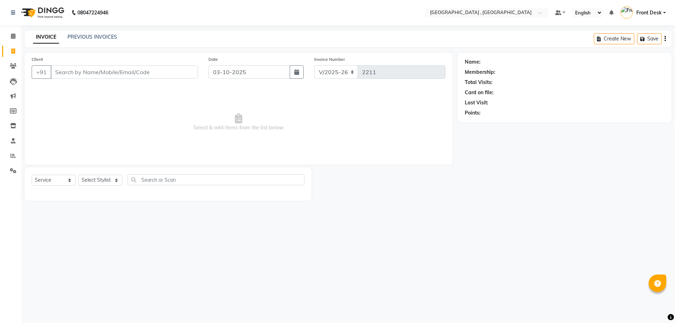
click at [106, 77] on input "Client" at bounding box center [124, 71] width 147 height 13
type input "9996977265"
click at [186, 70] on span "Add Client" at bounding box center [180, 72] width 28 height 7
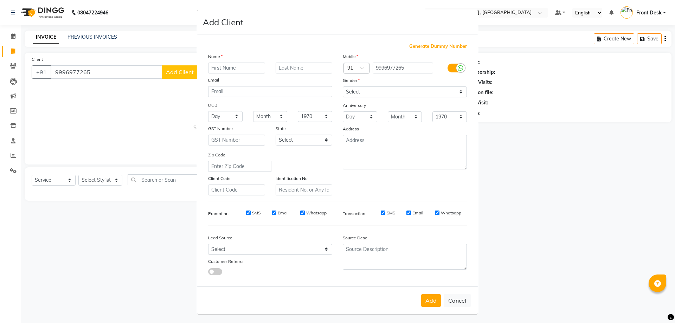
click at [223, 70] on input "text" at bounding box center [236, 68] width 57 height 11
type input "neel"
click at [348, 88] on select "Select Male Female Other Prefer Not To Say" at bounding box center [405, 92] width 124 height 11
select select "male"
click at [343, 87] on select "Select Male Female Other Prefer Not To Say" at bounding box center [405, 92] width 124 height 11
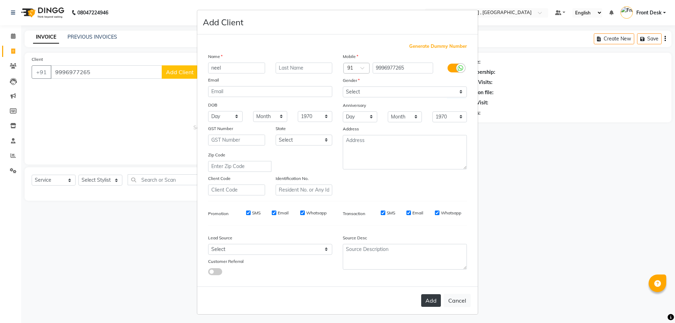
click at [424, 298] on button "Add" at bounding box center [431, 300] width 20 height 13
select select
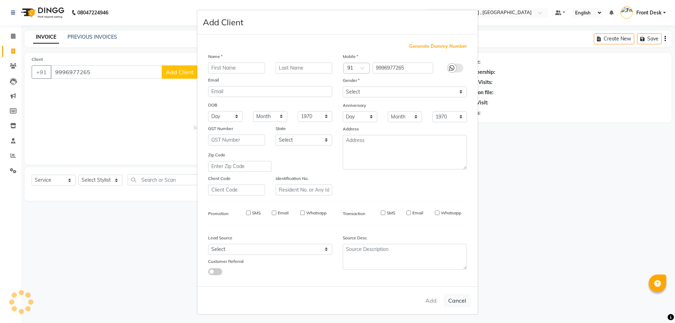
select select
checkbox input "false"
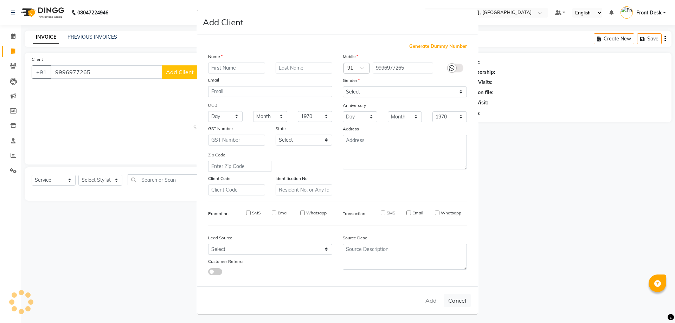
checkbox input "false"
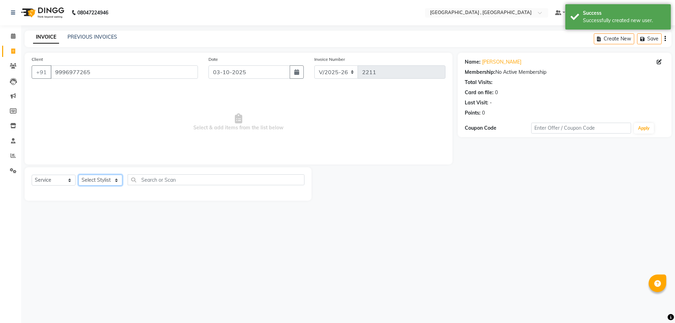
click at [102, 179] on select "Select Stylist anand anil anuj anuja mam ashok diksha Front Desk manpreet Nosha…" at bounding box center [100, 180] width 44 height 11
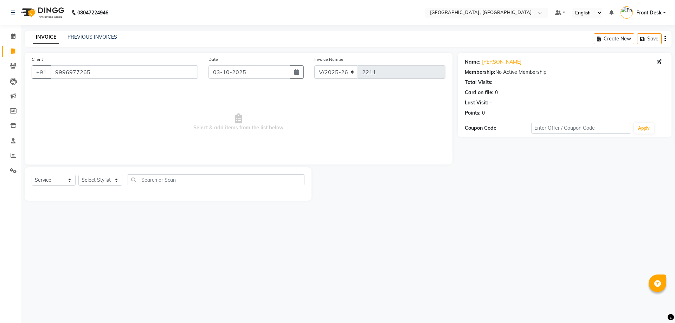
click at [157, 101] on span "Select & add items from the list below" at bounding box center [239, 122] width 414 height 70
drag, startPoint x: 99, startPoint y: 72, endPoint x: 53, endPoint y: 73, distance: 45.7
click at [53, 73] on input "9996977265" at bounding box center [124, 71] width 147 height 13
click at [12, 50] on icon at bounding box center [13, 51] width 4 height 5
select select "service"
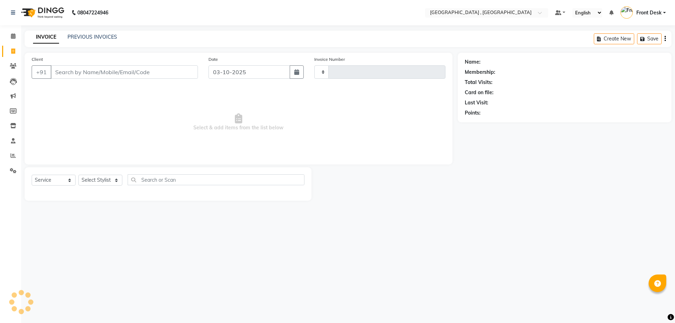
type input "2211"
select select "5111"
click at [12, 156] on icon at bounding box center [13, 155] width 5 height 5
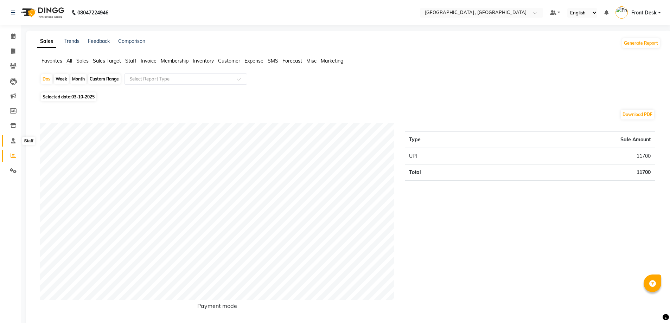
click at [15, 138] on icon at bounding box center [13, 140] width 5 height 5
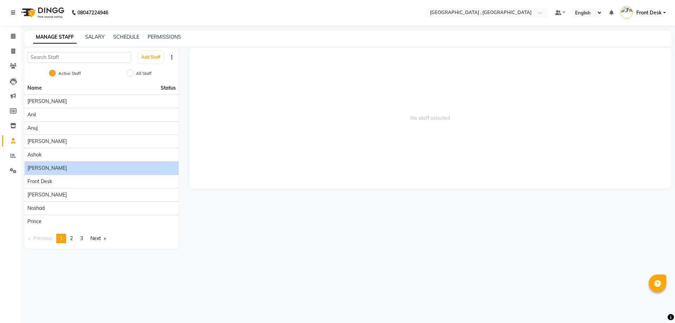
click at [155, 167] on div "[PERSON_NAME]" at bounding box center [101, 168] width 148 height 7
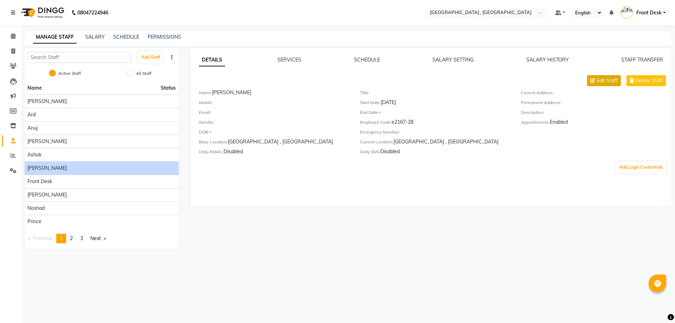
click at [600, 77] on span "Edit Staff" at bounding box center [607, 80] width 21 height 7
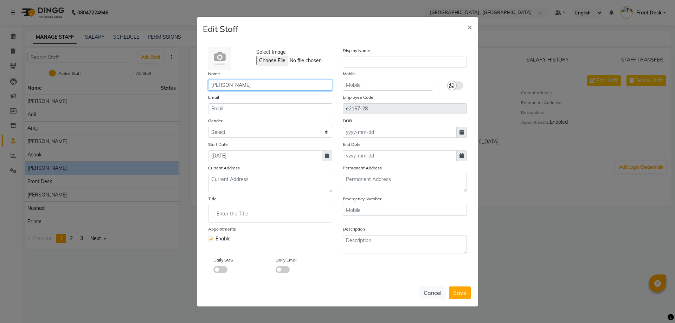
drag, startPoint x: 238, startPoint y: 85, endPoint x: 195, endPoint y: 94, distance: 43.6
click at [195, 94] on ngb-modal-window "Edit Staff × Select Image Display Name Name diksha Mobile Email Employee Code e…" at bounding box center [337, 161] width 675 height 323
type input "[PERSON_NAME]"
click at [453, 292] on button "Save" at bounding box center [460, 293] width 22 height 13
checkbox input "false"
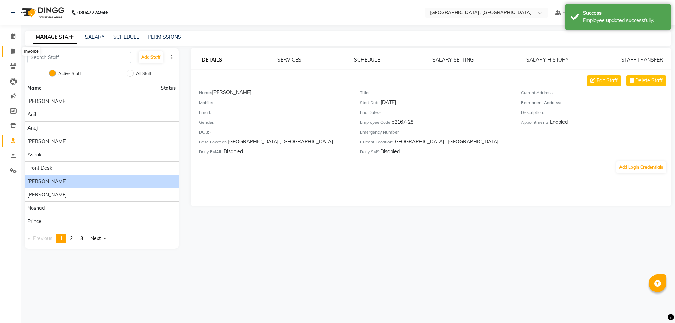
click at [11, 49] on icon at bounding box center [13, 51] width 4 height 5
select select "5111"
select select "service"
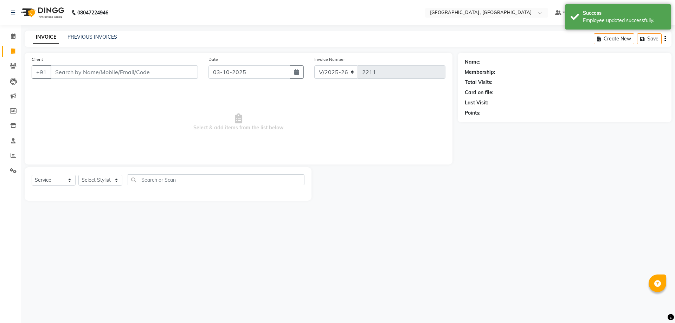
click at [80, 41] on div "INVOICE PREVIOUS INVOICES" at bounding box center [75, 37] width 101 height 8
click at [63, 76] on input "Client" at bounding box center [124, 71] width 147 height 13
paste input "9996977265"
type input "9996977265"
click at [86, 177] on select "Select Stylist anand anil anuj anuja mam ashok diksha Front Desk manpreet Nosha…" at bounding box center [100, 180] width 44 height 11
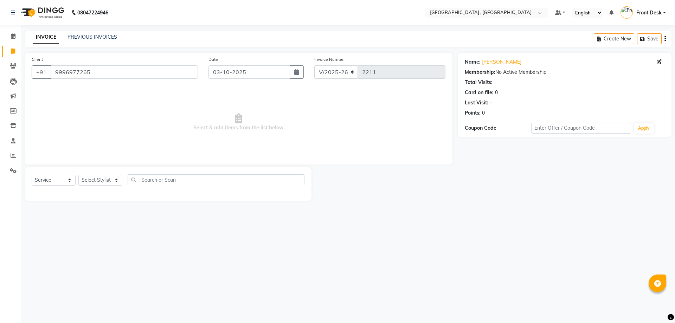
click at [186, 242] on div "08047224946 Select Location × Tress Lounge , Zirakpur Default Panel My Panel En…" at bounding box center [337, 161] width 675 height 323
click at [88, 38] on link "PREVIOUS INVOICES" at bounding box center [93, 37] width 50 height 6
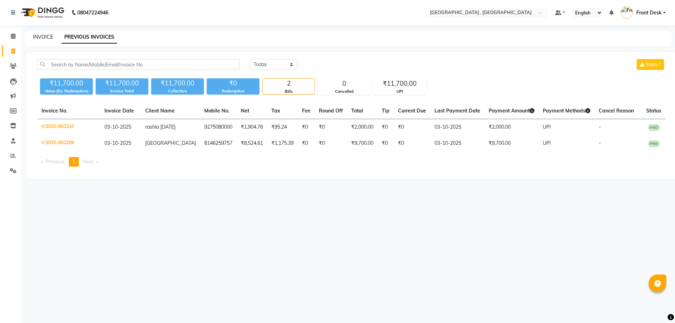
click at [36, 39] on link "INVOICE" at bounding box center [43, 37] width 20 height 6
select select "service"
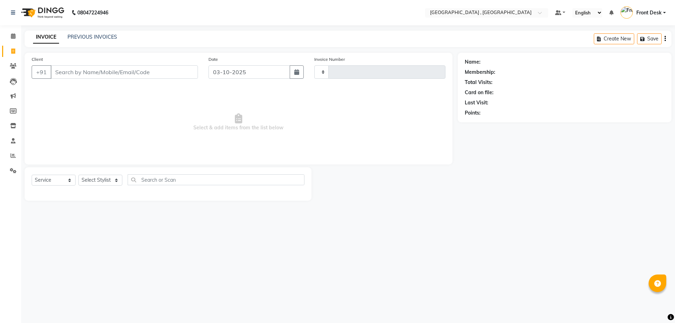
type input "2211"
select select "5111"
click at [82, 37] on link "PREVIOUS INVOICES" at bounding box center [93, 37] width 50 height 6
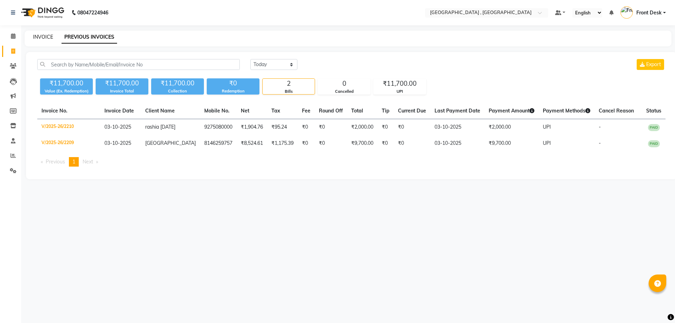
click at [48, 37] on link "INVOICE" at bounding box center [43, 37] width 20 height 6
select select "service"
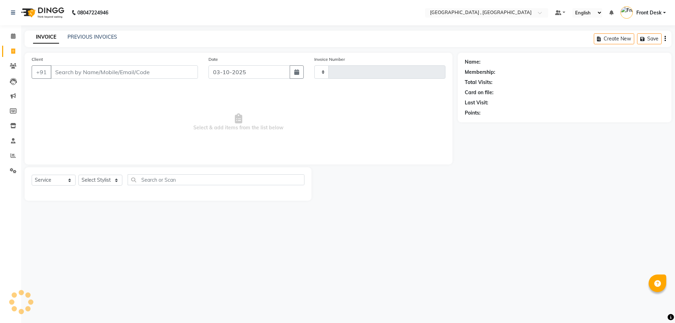
type input "2211"
select select "5111"
click at [103, 179] on select "Select Stylist" at bounding box center [100, 180] width 44 height 11
click at [57, 181] on select "Select Service Product Membership Package Voucher Prepaid Gift Card" at bounding box center [54, 180] width 44 height 11
click at [32, 175] on select "Select Service Product Membership Package Voucher Prepaid Gift Card" at bounding box center [54, 180] width 44 height 11
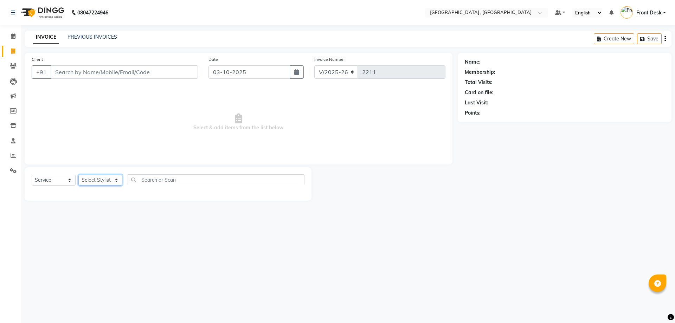
click at [95, 181] on select "Select Stylist" at bounding box center [100, 180] width 44 height 11
click at [174, 112] on span "Select & add items from the list below" at bounding box center [239, 122] width 414 height 70
click at [13, 144] on span at bounding box center [13, 141] width 12 height 8
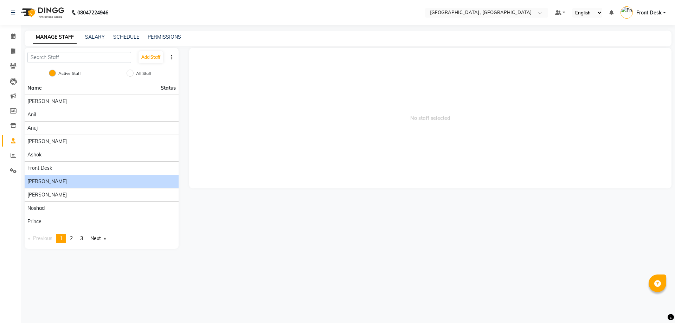
click at [59, 181] on div "[PERSON_NAME]" at bounding box center [101, 181] width 148 height 7
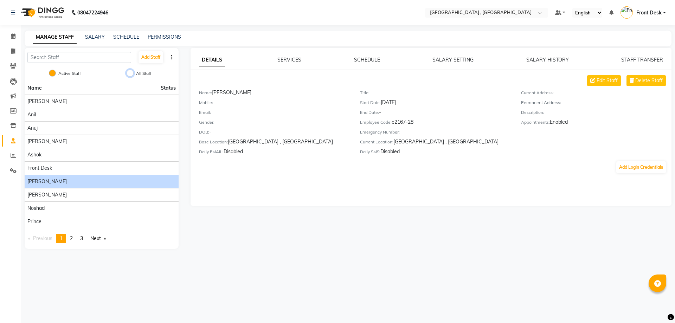
click at [131, 71] on input "All Staff" at bounding box center [130, 73] width 7 height 7
radio input "true"
radio input "false"
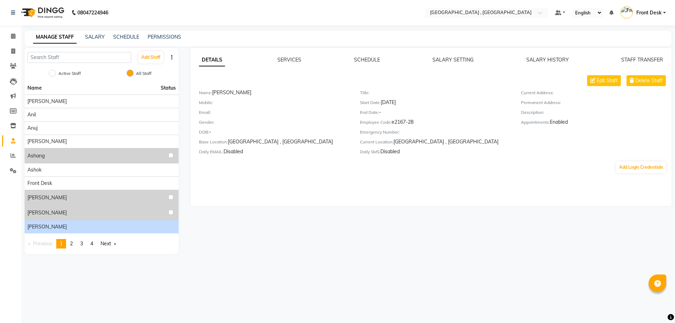
click at [162, 227] on div "[PERSON_NAME]" at bounding box center [101, 226] width 148 height 7
click at [145, 60] on button "Add Staff" at bounding box center [151, 57] width 25 height 12
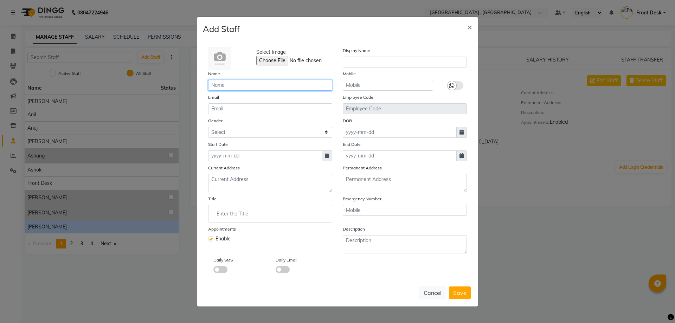
click at [221, 87] on input "text" at bounding box center [270, 85] width 124 height 11
type input "[PERSON_NAME]"
click at [467, 300] on div "Cancel Save" at bounding box center [337, 293] width 281 height 28
click at [216, 158] on input at bounding box center [265, 156] width 114 height 11
select select "10"
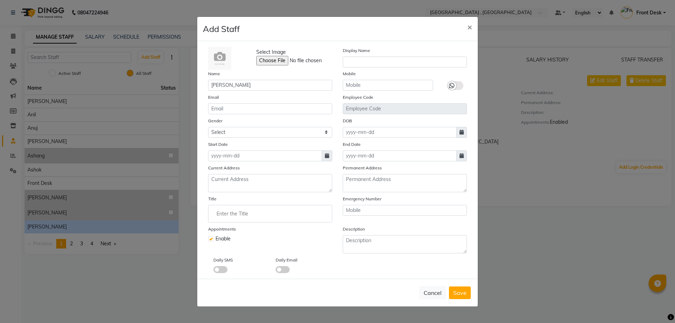
select select "2025"
click at [247, 192] on div "2" at bounding box center [249, 192] width 11 height 11
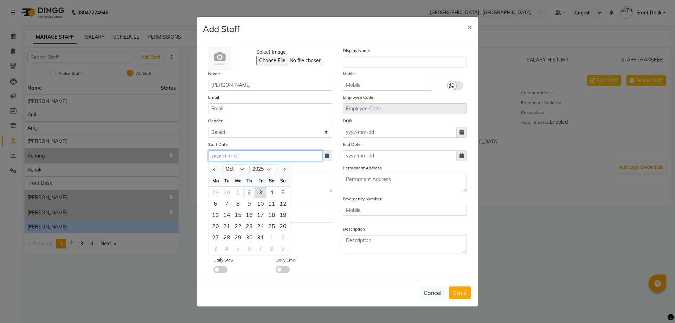
type input "02-10-2025"
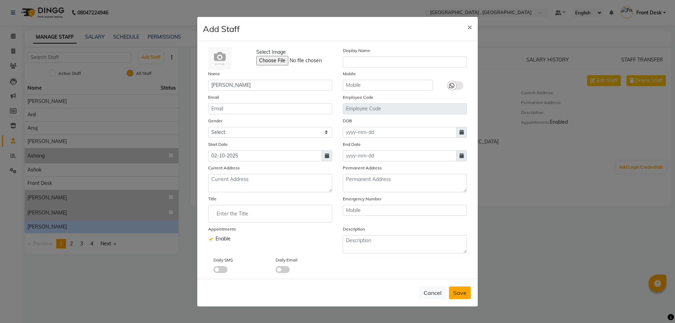
click at [456, 292] on span "Save" at bounding box center [459, 293] width 13 height 7
checkbox input "false"
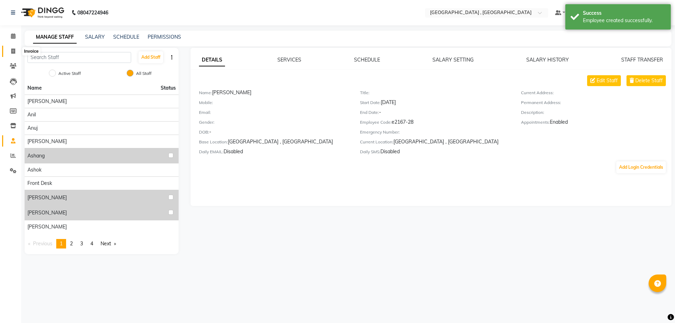
click at [14, 48] on span at bounding box center [13, 51] width 12 height 8
select select "service"
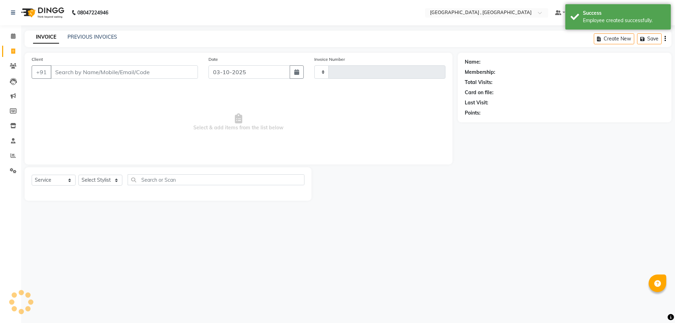
type input "2211"
select select "5111"
click at [80, 63] on div "Client +91" at bounding box center [114, 70] width 177 height 29
click at [81, 68] on input "Client" at bounding box center [124, 71] width 147 height 13
paste input "9996977265"
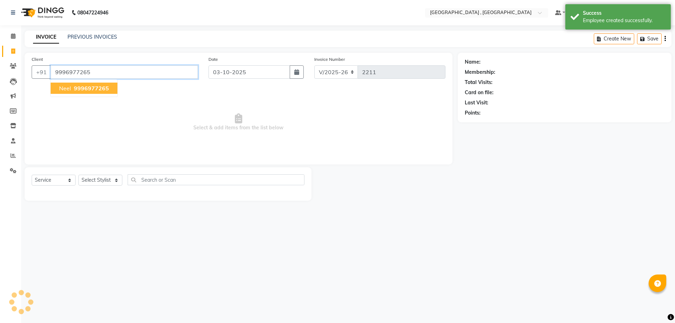
click at [89, 87] on span "9996977265" at bounding box center [91, 88] width 35 height 7
type input "9996977265"
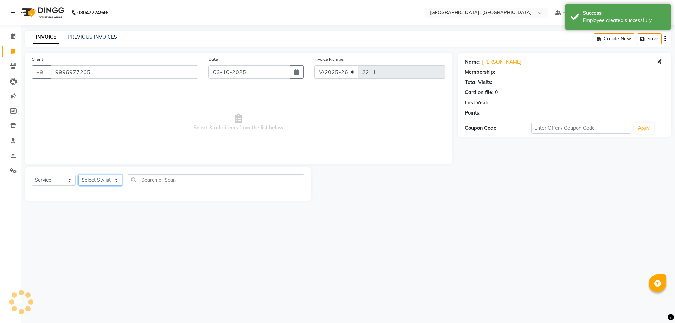
click at [89, 178] on select "Select Stylist" at bounding box center [100, 180] width 44 height 11
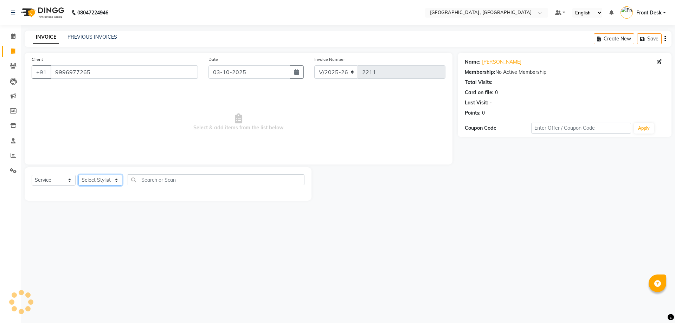
click at [89, 180] on select "Select Stylist" at bounding box center [100, 180] width 44 height 11
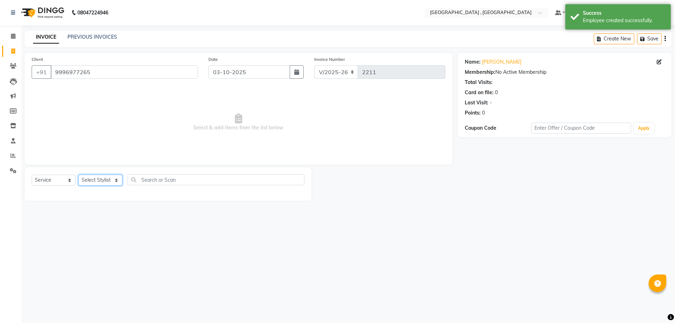
click at [89, 180] on select "Select Stylist" at bounding box center [100, 180] width 44 height 11
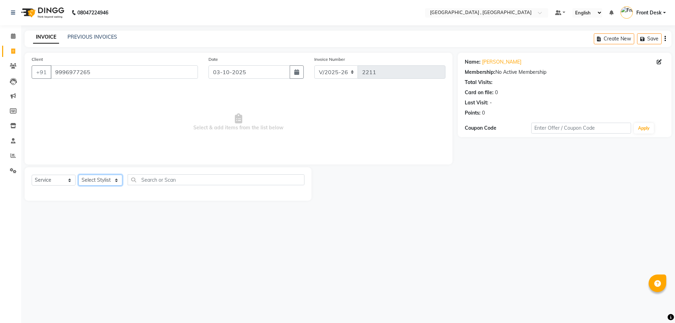
select select "93620"
click at [78, 175] on select "Select Stylist anand anil anuj [PERSON_NAME] mam [PERSON_NAME] Front Desk [PERS…" at bounding box center [100, 180] width 44 height 11
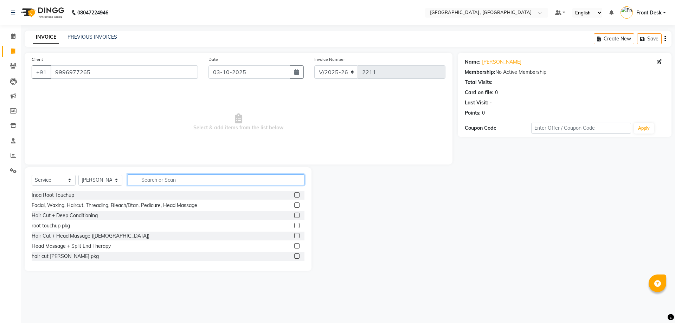
click at [153, 179] on input "text" at bounding box center [216, 180] width 177 height 11
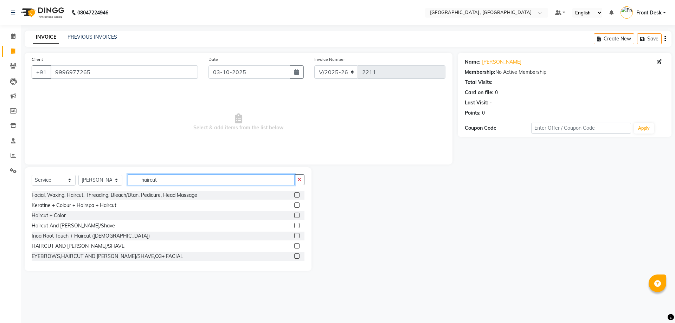
type input "haircut"
click at [294, 224] on label at bounding box center [296, 225] width 5 height 5
click at [294, 224] on input "checkbox" at bounding box center [296, 226] width 5 height 5
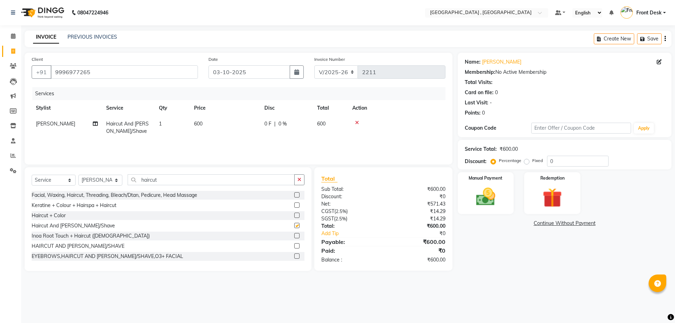
checkbox input "false"
click at [478, 188] on img at bounding box center [486, 196] width 33 height 23
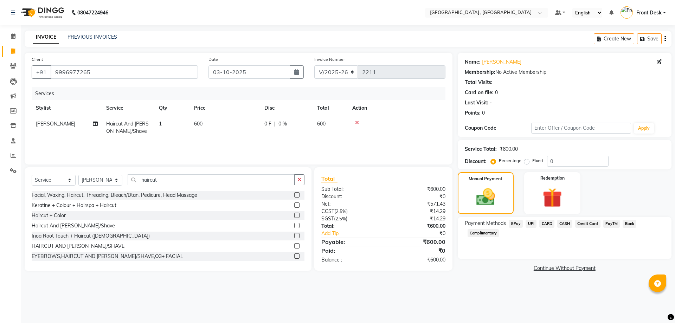
click at [530, 224] on span "UPI" at bounding box center [531, 224] width 11 height 8
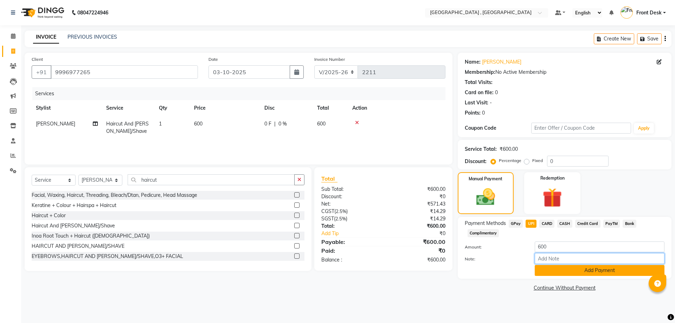
click at [546, 264] on input "Note:" at bounding box center [600, 258] width 130 height 11
click at [547, 271] on button "Add Payment" at bounding box center [600, 270] width 130 height 11
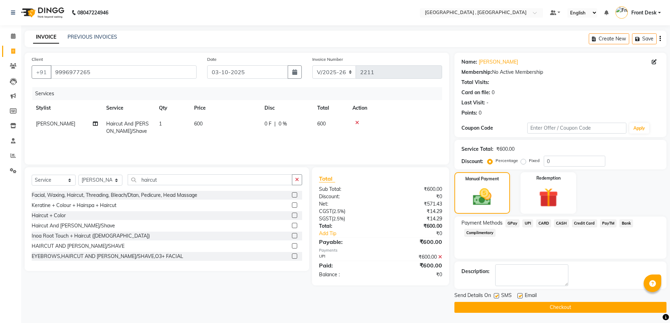
click at [543, 307] on button "Checkout" at bounding box center [561, 307] width 212 height 11
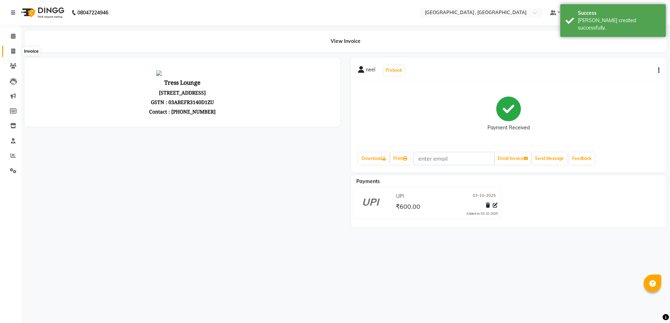
click at [15, 49] on span at bounding box center [13, 51] width 12 height 8
select select "service"
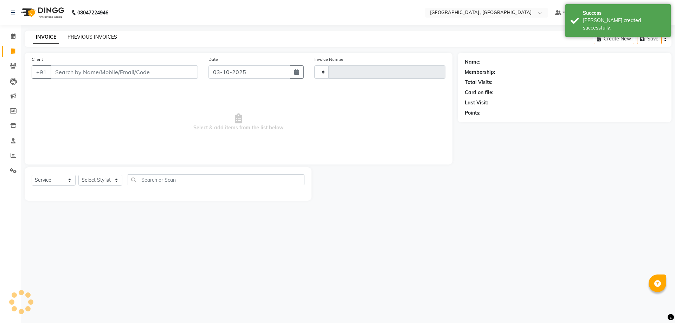
type input "2212"
select select "5111"
click at [105, 37] on link "PREVIOUS INVOICES" at bounding box center [93, 37] width 50 height 6
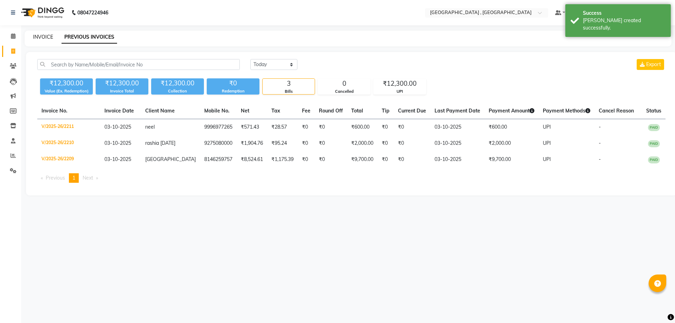
click at [49, 39] on link "INVOICE" at bounding box center [43, 37] width 20 height 6
select select "service"
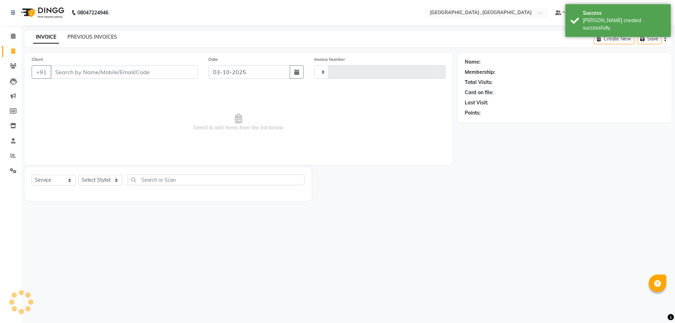
type input "2212"
select select "5111"
click at [81, 39] on link "PREVIOUS INVOICES" at bounding box center [93, 37] width 50 height 6
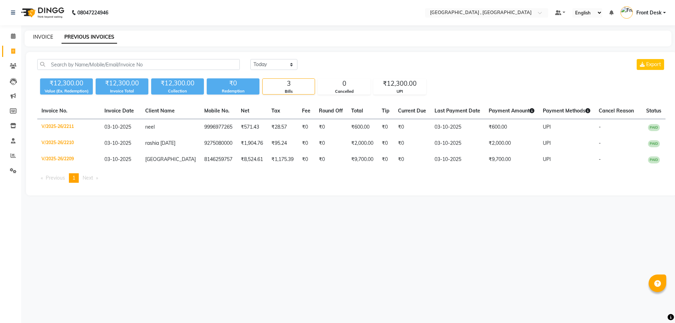
click at [46, 37] on link "INVOICE" at bounding box center [43, 37] width 20 height 6
select select "service"
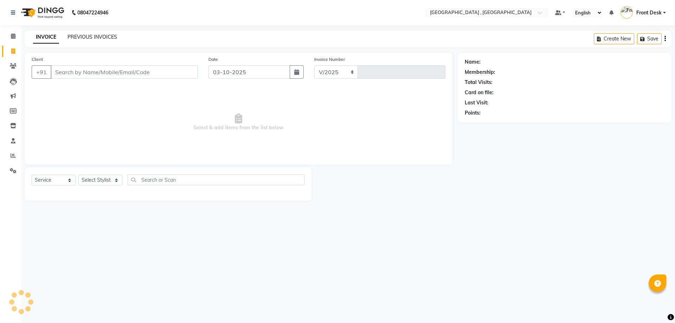
select select "5111"
type input "2212"
click at [79, 37] on link "PREVIOUS INVOICES" at bounding box center [93, 37] width 50 height 6
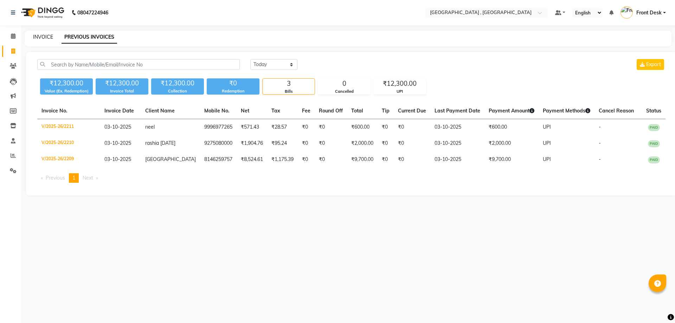
click at [42, 39] on link "INVOICE" at bounding box center [43, 37] width 20 height 6
select select "service"
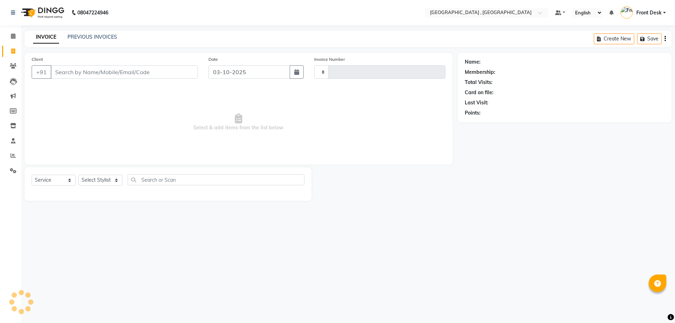
type input "2212"
click at [62, 65] on input "Client" at bounding box center [124, 71] width 147 height 13
select select "5111"
click at [62, 67] on input "Client" at bounding box center [124, 71] width 147 height 13
click at [64, 70] on input "Client" at bounding box center [124, 71] width 147 height 13
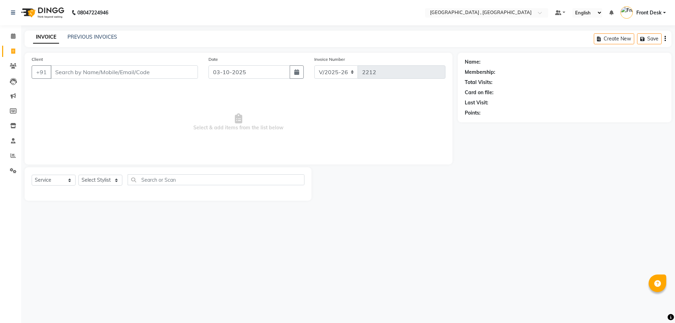
click at [112, 75] on input "Client" at bounding box center [124, 71] width 147 height 13
click at [89, 66] on input "Client" at bounding box center [124, 71] width 147 height 13
click at [90, 67] on input "Client" at bounding box center [124, 71] width 147 height 13
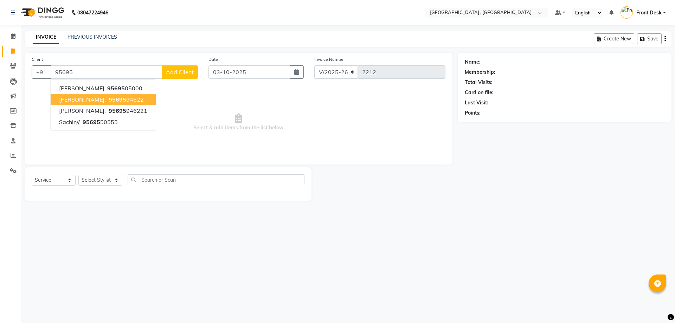
click at [88, 97] on span "[PERSON_NAME]." at bounding box center [82, 99] width 47 height 7
type input "9569594622"
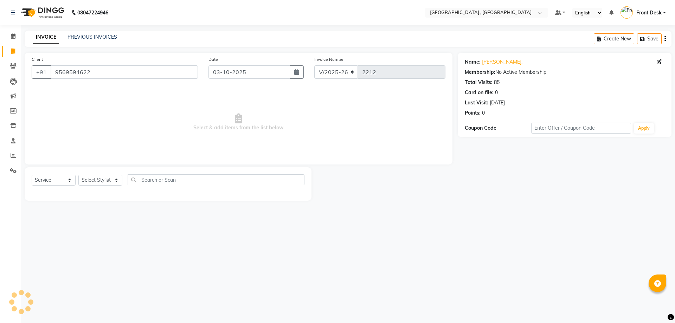
click at [100, 174] on div "Select Service Product Membership Package Voucher Prepaid Gift Card Select Styl…" at bounding box center [168, 183] width 287 height 33
click at [100, 178] on select "Select Stylist anand anil anuj [PERSON_NAME] mam [PERSON_NAME] Front Desk [PERS…" at bounding box center [100, 180] width 44 height 11
select select "32310"
click at [78, 175] on select "Select Stylist anand anil anuj [PERSON_NAME] mam [PERSON_NAME] Front Desk [PERS…" at bounding box center [100, 180] width 44 height 11
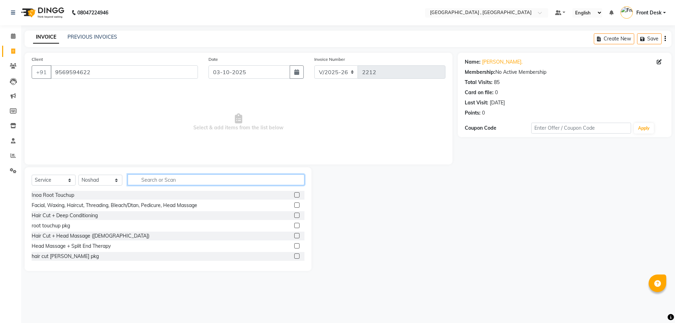
click at [141, 179] on input "text" at bounding box center [216, 180] width 177 height 11
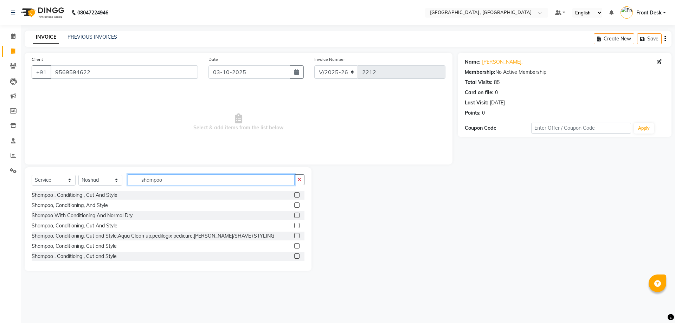
type input "shampoo"
click at [294, 195] on label at bounding box center [296, 194] width 5 height 5
click at [294, 195] on input "checkbox" at bounding box center [296, 195] width 5 height 5
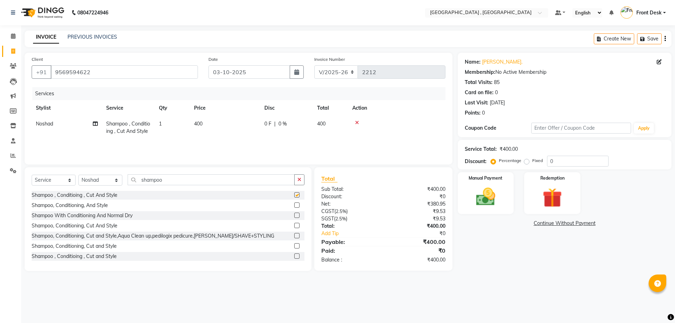
checkbox input "false"
click at [199, 125] on span "400" at bounding box center [198, 124] width 8 height 6
select select "32310"
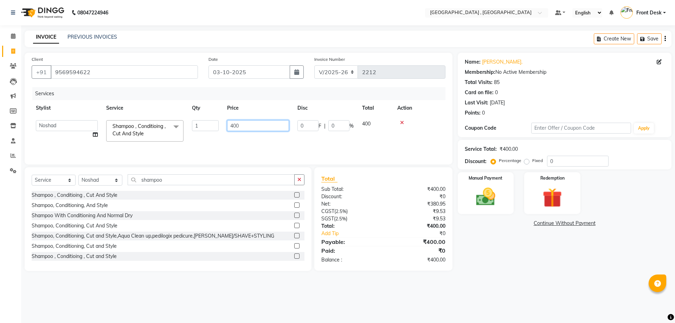
drag, startPoint x: 238, startPoint y: 125, endPoint x: 226, endPoint y: 126, distance: 12.4
click at [226, 126] on td "400" at bounding box center [258, 131] width 70 height 30
type input "1000"
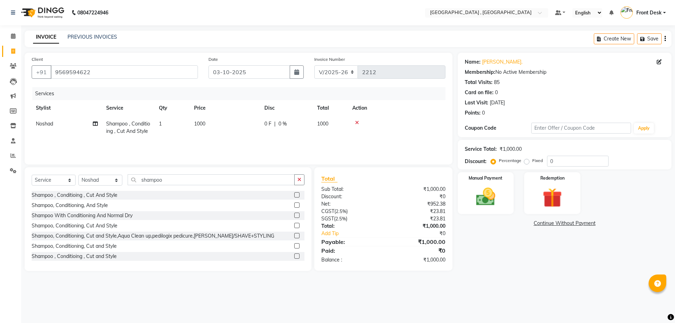
click at [217, 151] on div "Services Stylist Service Qty Price Disc Total Action Noshad Shampoo , Conditioi…" at bounding box center [239, 122] width 414 height 70
click at [104, 179] on select "Select Stylist anand anil anuj [PERSON_NAME] mam [PERSON_NAME] Front Desk [PERS…" at bounding box center [100, 180] width 44 height 11
select select "32265"
click at [78, 175] on select "Select Stylist anand anil anuj [PERSON_NAME] mam [PERSON_NAME] Front Desk [PERS…" at bounding box center [100, 180] width 44 height 11
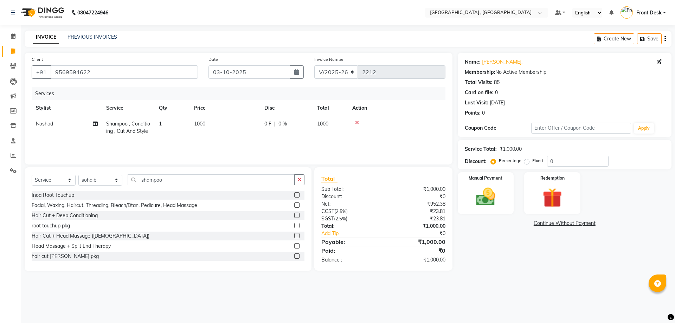
click at [166, 188] on div "Select Service Product Membership Package Voucher Prepaid Gift Card Select Styl…" at bounding box center [168, 183] width 273 height 17
click at [173, 178] on input "shampoo" at bounding box center [211, 180] width 167 height 11
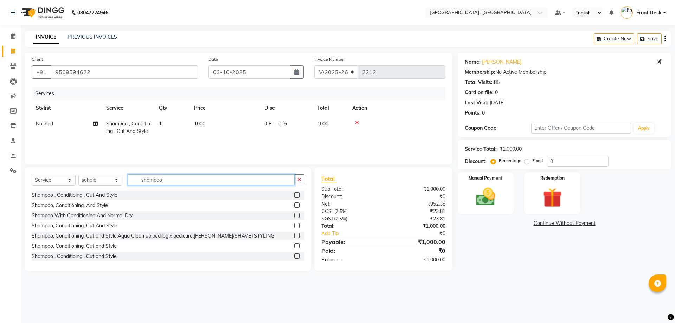
type input "shampoo"
click at [294, 194] on label at bounding box center [296, 194] width 5 height 5
click at [294, 194] on input "checkbox" at bounding box center [296, 195] width 5 height 5
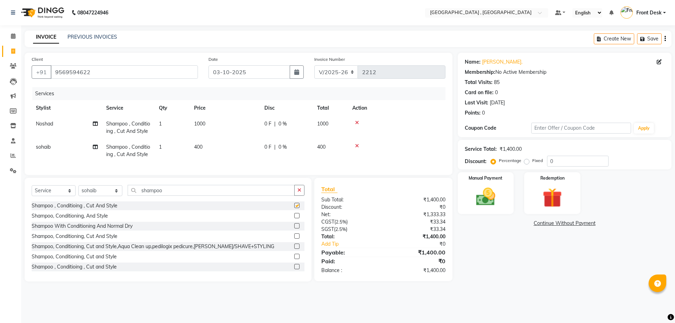
checkbox input "false"
click at [97, 196] on select "Select Stylist anand anil anuj [PERSON_NAME] mam [PERSON_NAME] Front Desk [PERS…" at bounding box center [100, 190] width 44 height 11
select select "32312"
click at [78, 196] on select "Select Stylist anand anil anuj [PERSON_NAME] mam [PERSON_NAME] Front Desk [PERS…" at bounding box center [100, 190] width 44 height 11
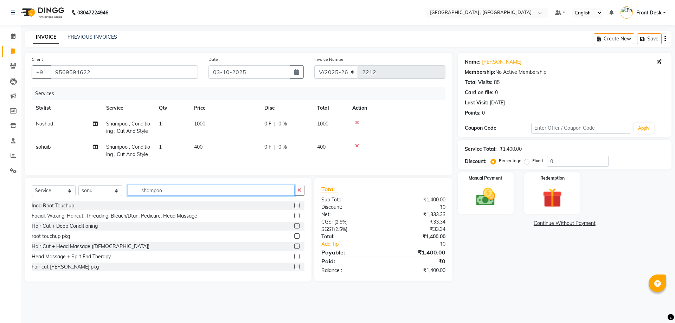
click at [165, 196] on input "shampoo" at bounding box center [211, 190] width 167 height 11
drag, startPoint x: 157, startPoint y: 211, endPoint x: 144, endPoint y: 211, distance: 12.3
click at [150, 196] on input "shampoo" at bounding box center [211, 190] width 167 height 11
drag, startPoint x: 171, startPoint y: 207, endPoint x: 129, endPoint y: 214, distance: 42.9
click at [129, 196] on input "shampoo" at bounding box center [211, 190] width 167 height 11
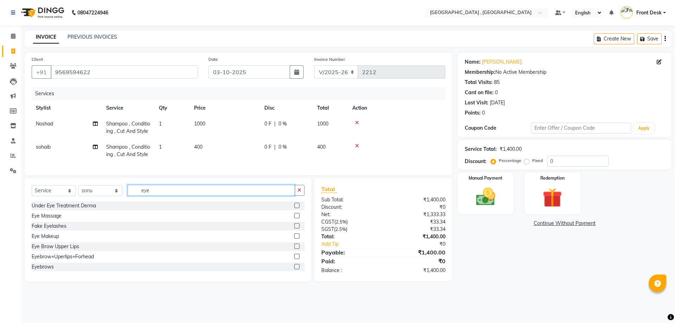
type input "eye"
click at [294, 269] on label at bounding box center [296, 266] width 5 height 5
click at [294, 269] on input "checkbox" at bounding box center [296, 267] width 5 height 5
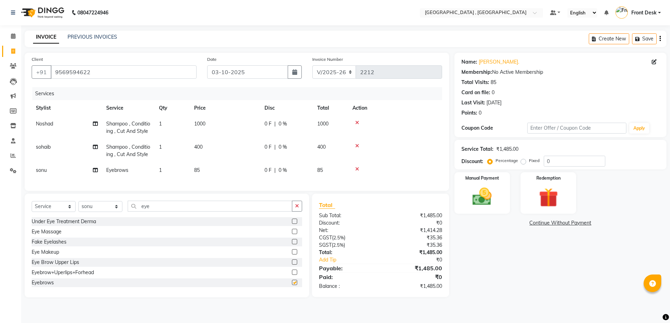
checkbox input "false"
click at [196, 178] on td "85" at bounding box center [225, 171] width 70 height 16
select select "32312"
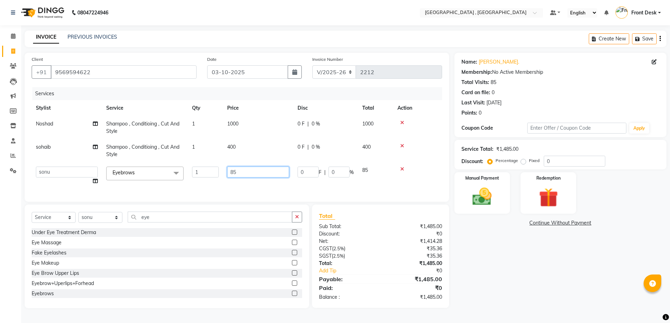
drag, startPoint x: 254, startPoint y: 168, endPoint x: 210, endPoint y: 173, distance: 44.3
click at [211, 173] on tr "anand anil anuj anuja mam ashok Front Desk irfan irfan manpreet Noshad prince r…" at bounding box center [237, 176] width 411 height 27
type input "60"
click at [279, 190] on div "Services Stylist Service Qty Price Disc Total Action Noshad Shampoo , Conditioi…" at bounding box center [237, 141] width 411 height 108
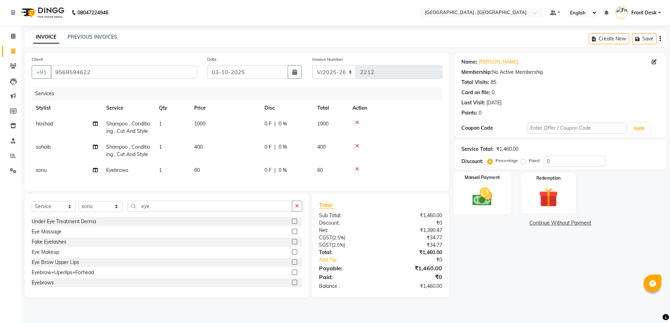
click at [469, 193] on img at bounding box center [482, 196] width 32 height 23
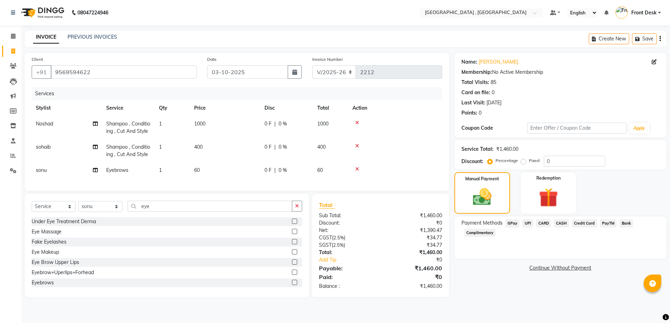
click at [527, 222] on span "UPI" at bounding box center [527, 224] width 11 height 8
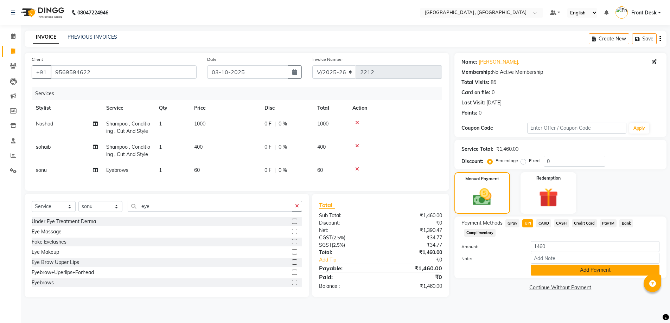
click at [554, 266] on button "Add Payment" at bounding box center [595, 270] width 129 height 11
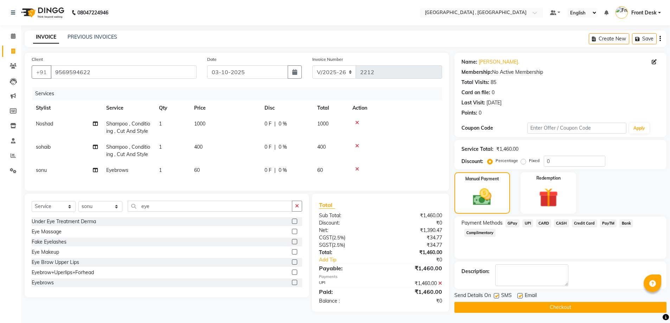
click at [558, 309] on button "Checkout" at bounding box center [561, 307] width 212 height 11
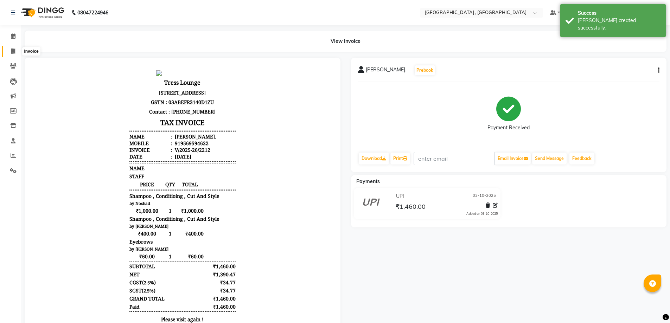
click at [11, 53] on icon at bounding box center [13, 51] width 4 height 5
select select "5111"
select select "service"
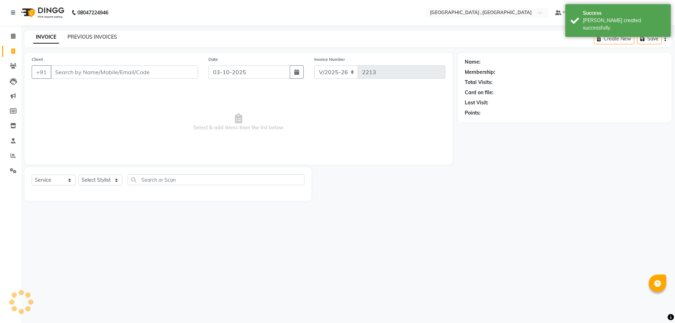
click at [73, 37] on link "PREVIOUS INVOICES" at bounding box center [93, 37] width 50 height 6
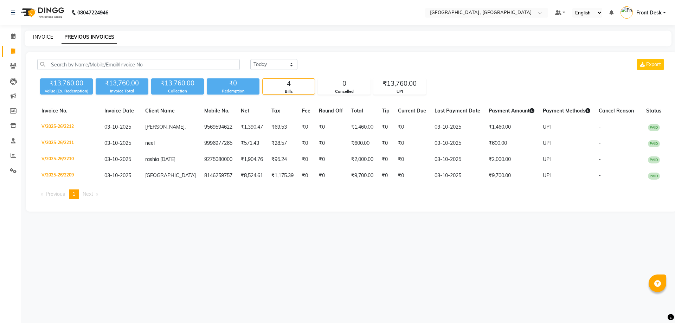
click at [35, 38] on link "INVOICE" at bounding box center [43, 37] width 20 height 6
select select "service"
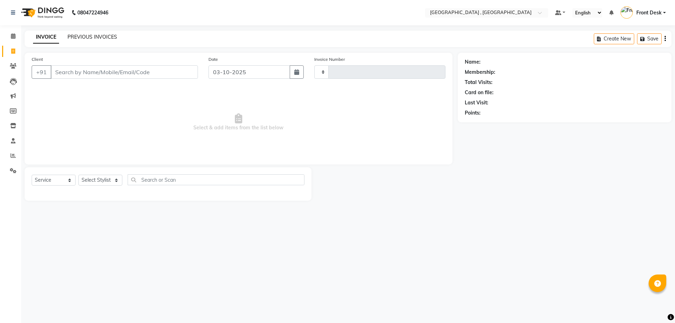
click at [78, 38] on link "PREVIOUS INVOICES" at bounding box center [93, 37] width 50 height 6
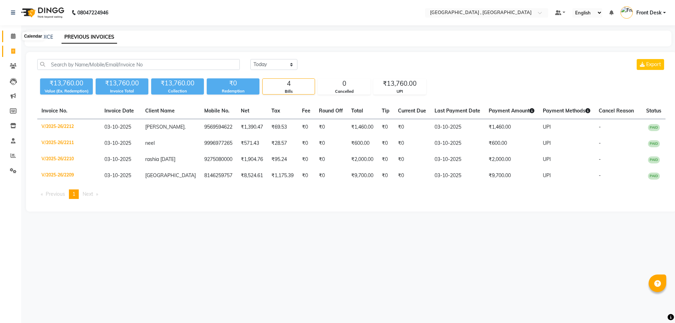
click at [11, 37] on icon at bounding box center [13, 35] width 5 height 5
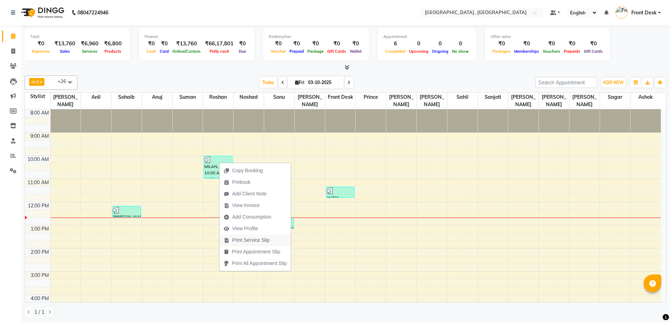
click at [269, 239] on span "Print Service Slip" at bounding box center [251, 240] width 38 height 7
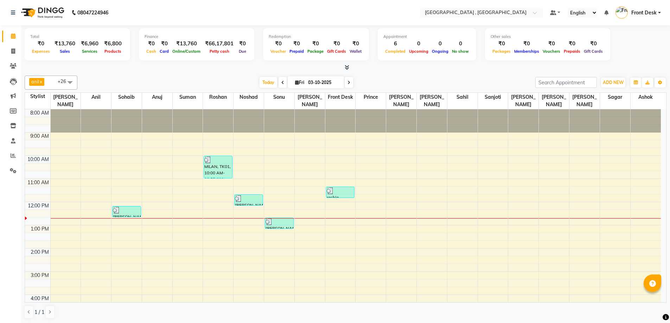
click at [553, 209] on div "8:00 AM 9:00 AM 10:00 AM 11:00 AM 12:00 PM 1:00 PM 2:00 PM 3:00 PM 4:00 PM 5:00…" at bounding box center [343, 260] width 636 height 302
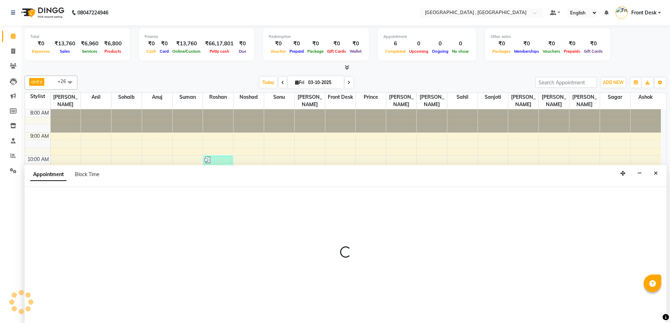
scroll to position [0, 0]
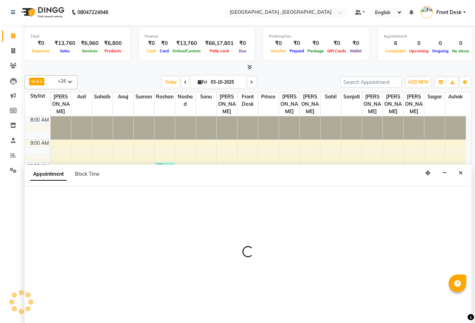
select select "65855"
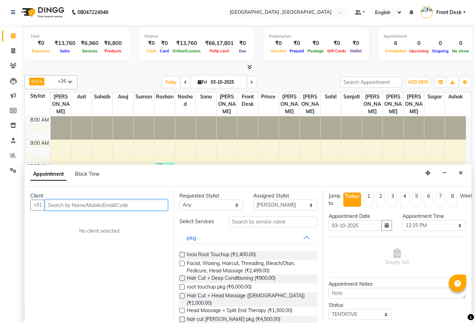
click at [57, 206] on input "text" at bounding box center [106, 205] width 123 height 11
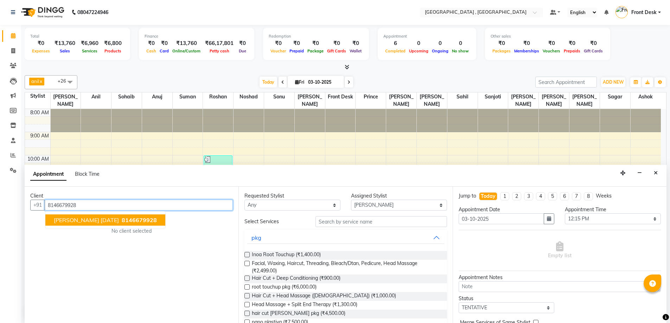
click at [84, 220] on span "[PERSON_NAME] [DATE]" at bounding box center [86, 220] width 65 height 7
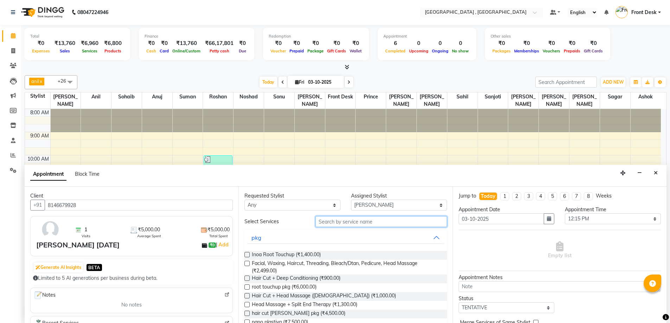
click at [323, 220] on input "text" at bounding box center [382, 221] width 132 height 11
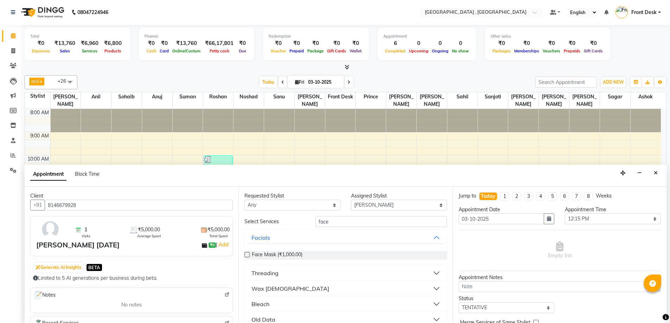
click at [299, 300] on button "Bleach" at bounding box center [345, 304] width 197 height 13
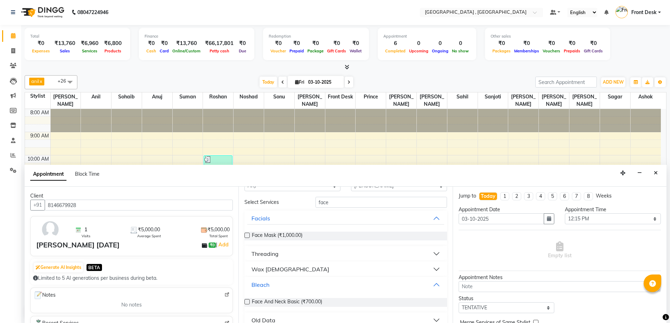
scroll to position [30, 0]
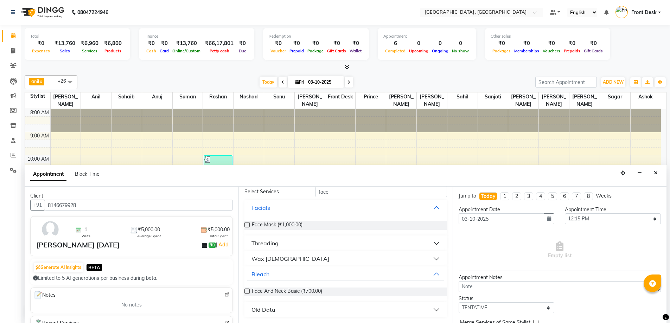
click at [248, 292] on label at bounding box center [247, 291] width 5 height 5
click at [248, 292] on input "checkbox" at bounding box center [247, 292] width 5 height 5
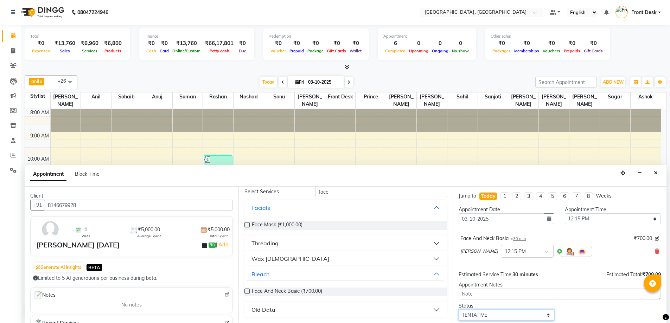
click at [499, 317] on select "Select TENTATIVE CONFIRM CHECK-IN UPCOMING" at bounding box center [507, 315] width 96 height 11
click at [459, 310] on select "Select TENTATIVE CONFIRM CHECK-IN UPCOMING" at bounding box center [507, 315] width 96 height 11
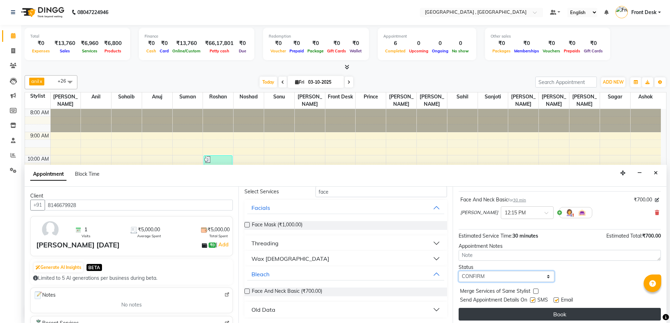
scroll to position [42, 0]
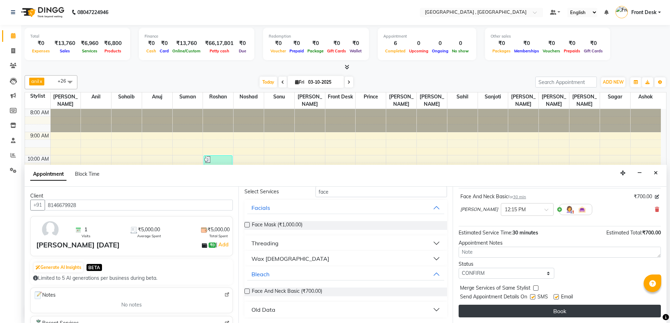
click at [500, 315] on button "Book" at bounding box center [560, 311] width 202 height 13
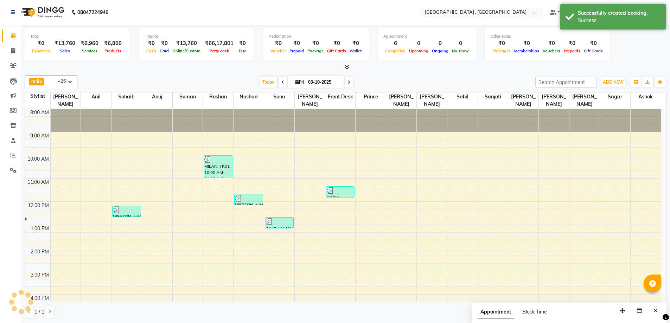
scroll to position [0, 0]
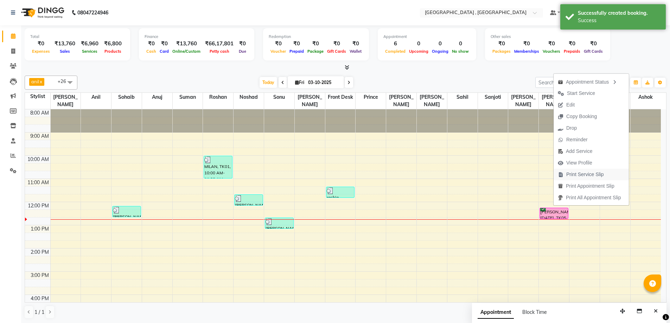
click at [572, 173] on span "Print Service Slip" at bounding box center [585, 174] width 38 height 7
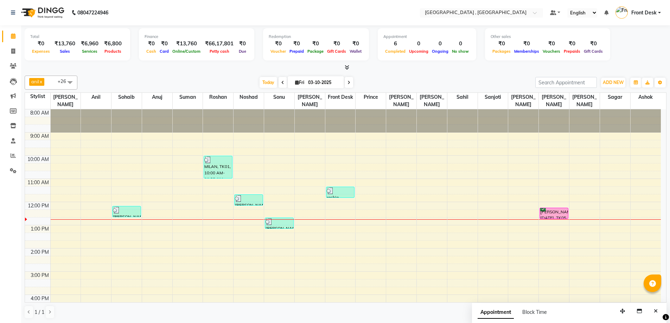
click at [529, 179] on div "8:00 AM 9:00 AM 10:00 AM 11:00 AM 12:00 PM 1:00 PM 2:00 PM 3:00 PM 4:00 PM 5:00…" at bounding box center [343, 260] width 636 height 302
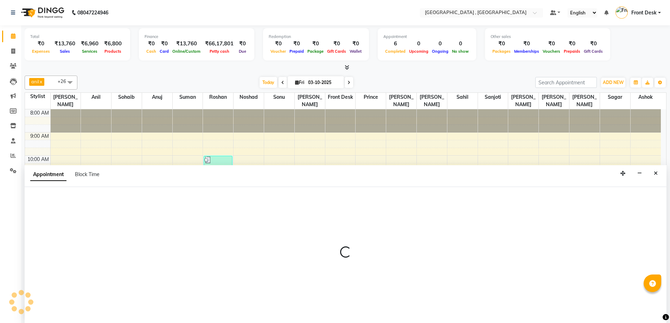
scroll to position [0, 0]
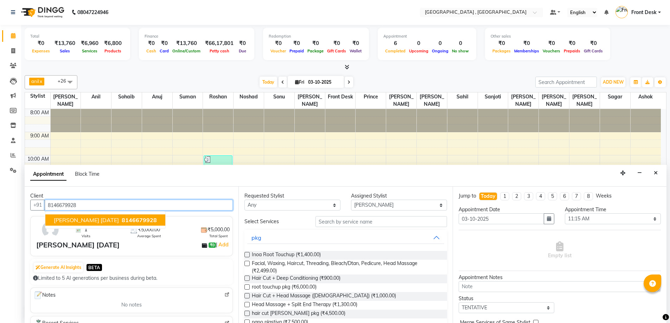
click at [122, 220] on span "8146679928" at bounding box center [139, 220] width 35 height 7
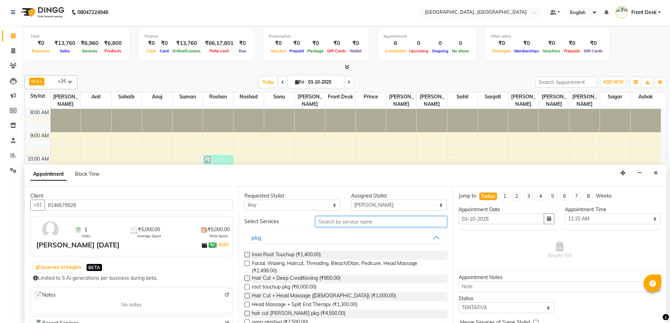
click at [327, 219] on input "text" at bounding box center [382, 221] width 132 height 11
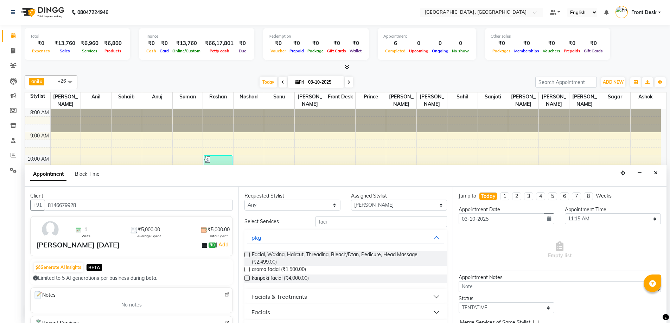
click at [248, 269] on label at bounding box center [247, 269] width 5 height 5
click at [248, 269] on input "checkbox" at bounding box center [247, 270] width 5 height 5
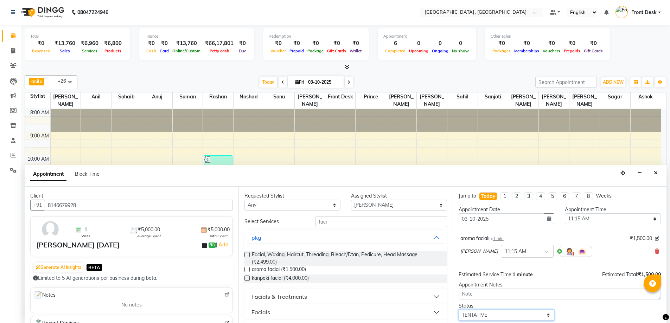
click at [471, 316] on select "Select TENTATIVE CONFIRM CHECK-IN UPCOMING" at bounding box center [507, 315] width 96 height 11
click at [459, 310] on select "Select TENTATIVE CONFIRM CHECK-IN UPCOMING" at bounding box center [507, 315] width 96 height 11
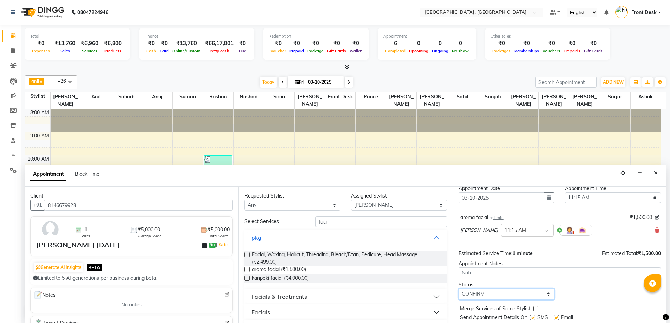
scroll to position [42, 0]
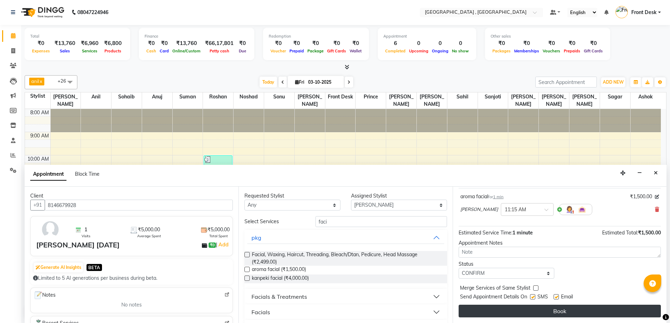
click at [516, 310] on button "Book" at bounding box center [560, 311] width 202 height 13
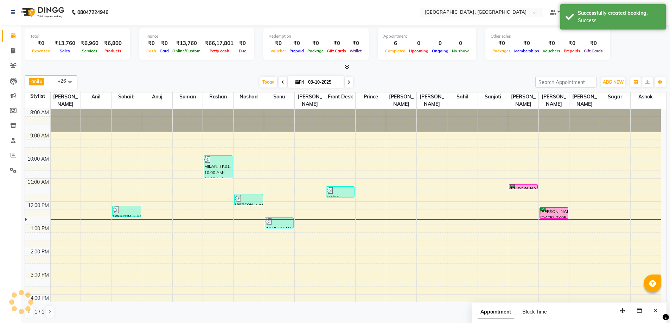
scroll to position [0, 0]
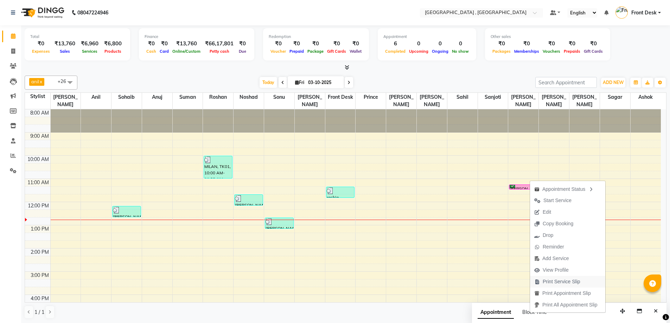
click at [562, 281] on span "Print Service Slip" at bounding box center [562, 281] width 38 height 7
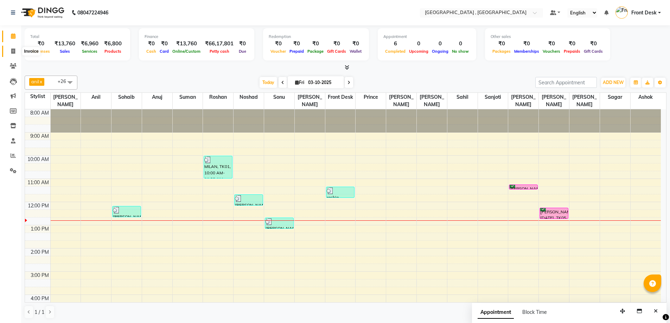
click at [11, 51] on span at bounding box center [13, 51] width 12 height 8
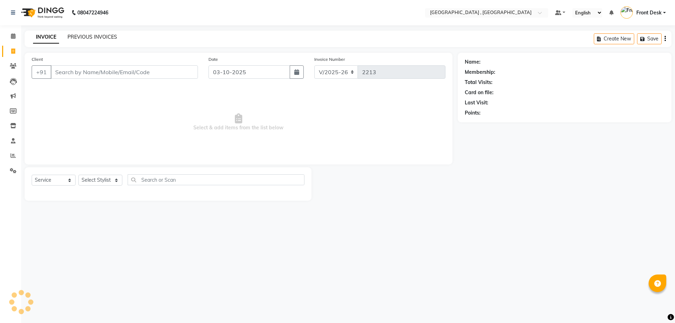
click at [79, 36] on link "PREVIOUS INVOICES" at bounding box center [93, 37] width 50 height 6
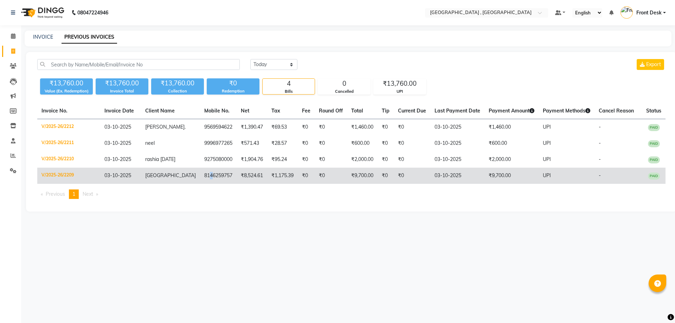
click at [200, 182] on td "8146259757" at bounding box center [218, 176] width 37 height 16
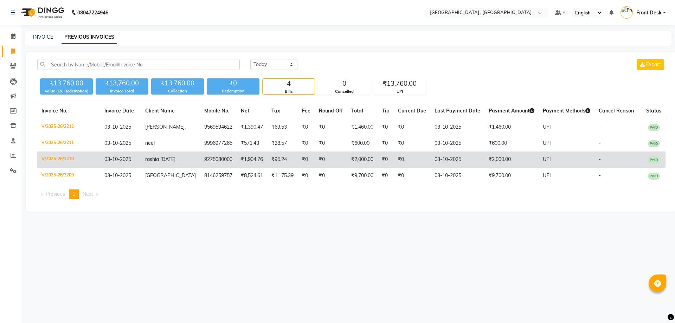
click at [211, 163] on td "9275080000" at bounding box center [218, 160] width 37 height 16
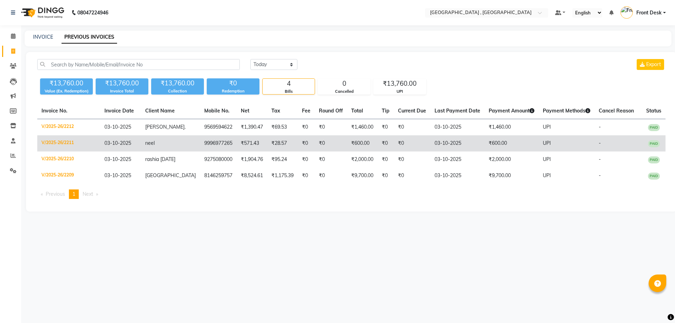
click at [237, 145] on td "₹571.43" at bounding box center [252, 143] width 31 height 16
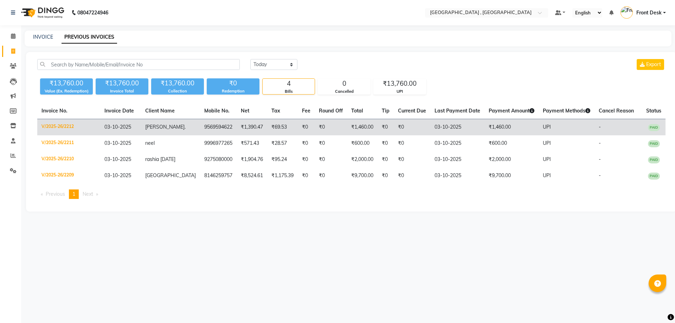
click at [267, 122] on td "₹69.53" at bounding box center [282, 127] width 31 height 17
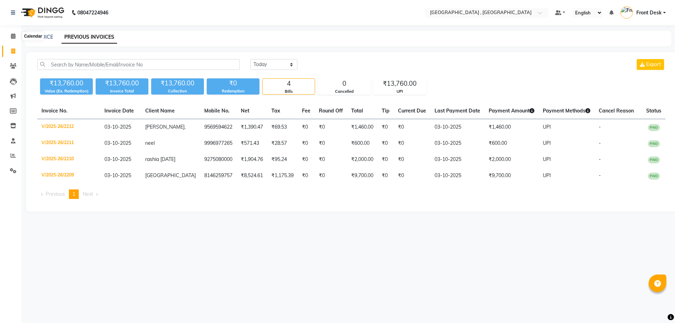
drag, startPoint x: 14, startPoint y: 35, endPoint x: 237, endPoint y: 27, distance: 222.8
drag, startPoint x: 237, startPoint y: 27, endPoint x: 228, endPoint y: 23, distance: 9.6
click at [228, 23] on nav "08047224946 Select Location × [GEOGRAPHIC_DATA] , Zirakpur Default Panel My Pan…" at bounding box center [337, 12] width 675 height 25
click at [13, 35] on icon at bounding box center [13, 35] width 5 height 5
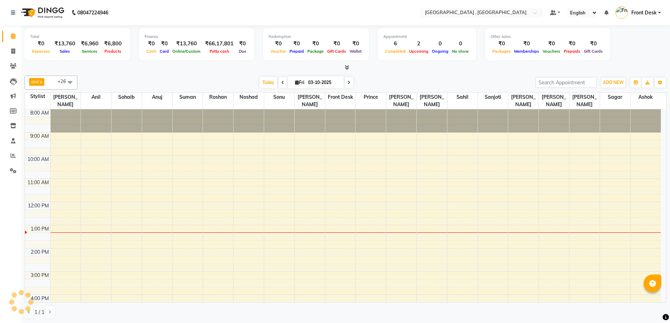
scroll to position [88, 0]
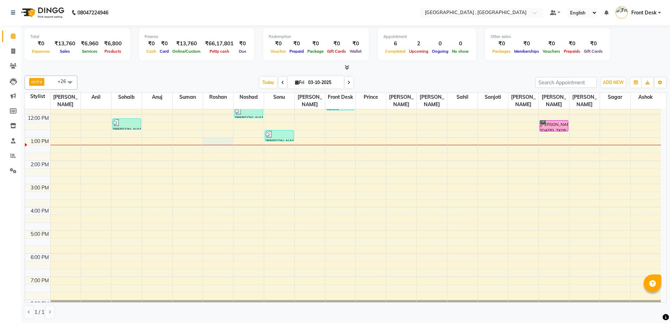
click at [220, 134] on div "8:00 AM 9:00 AM 10:00 AM 11:00 AM 12:00 PM 1:00 PM 2:00 PM 3:00 PM 4:00 PM 5:00…" at bounding box center [343, 173] width 636 height 302
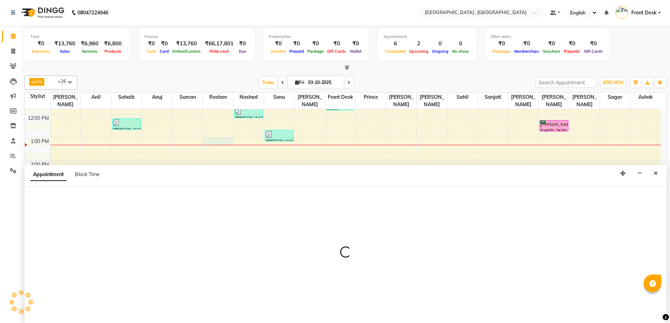
scroll to position [0, 0]
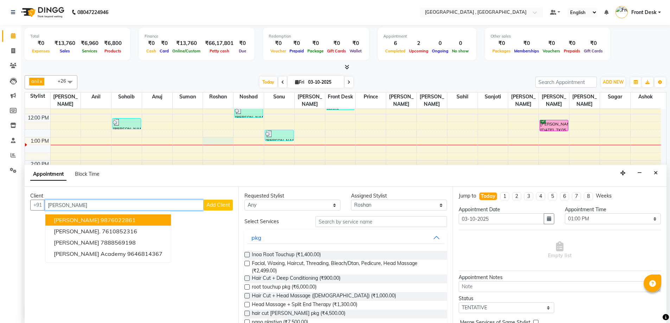
click at [108, 220] on ngb-highlight "9876022861" at bounding box center [118, 220] width 35 height 7
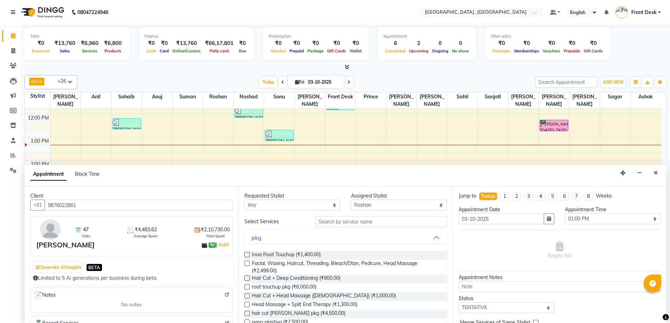
click at [246, 255] on label at bounding box center [247, 254] width 5 height 5
click at [246, 255] on input "checkbox" at bounding box center [247, 255] width 5 height 5
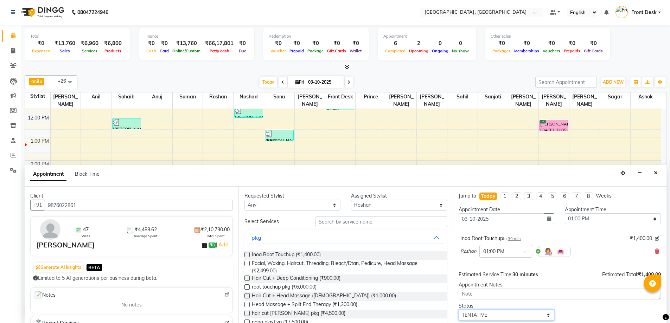
click at [476, 316] on select "Select TENTATIVE CONFIRM CHECK-IN UPCOMING" at bounding box center [507, 315] width 96 height 11
click at [459, 310] on select "Select TENTATIVE CONFIRM CHECK-IN UPCOMING" at bounding box center [507, 315] width 96 height 11
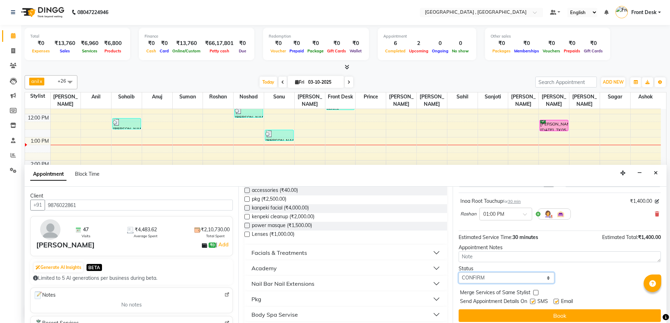
scroll to position [42, 0]
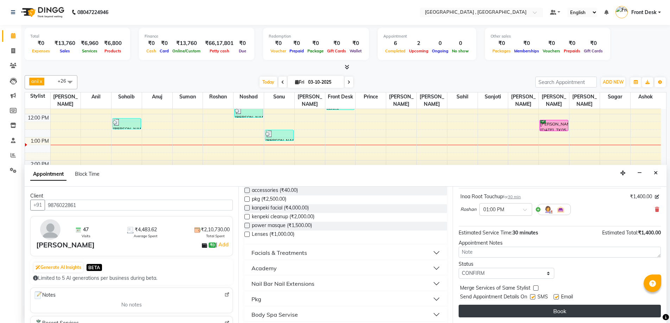
click at [501, 311] on button "Book" at bounding box center [560, 311] width 202 height 13
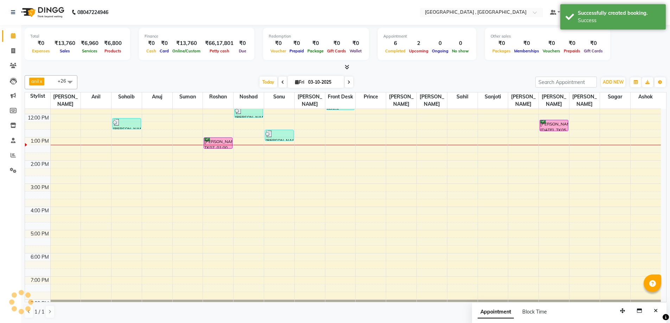
scroll to position [0, 0]
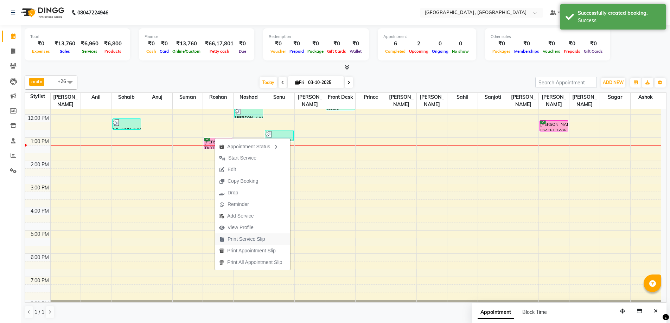
click at [266, 239] on span "Print Service Slip" at bounding box center [242, 240] width 55 height 12
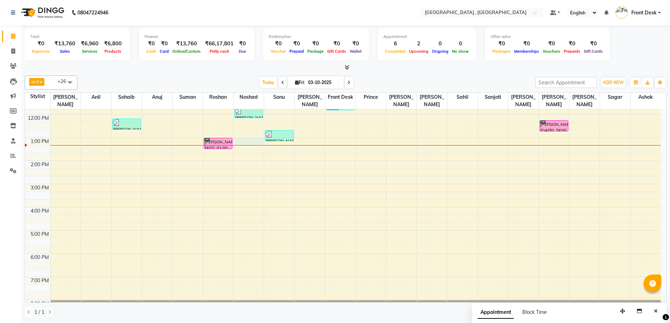
click at [251, 134] on div "8:00 AM 9:00 AM 10:00 AM 11:00 AM 12:00 PM 1:00 PM 2:00 PM 3:00 PM 4:00 PM 5:00…" at bounding box center [343, 173] width 636 height 302
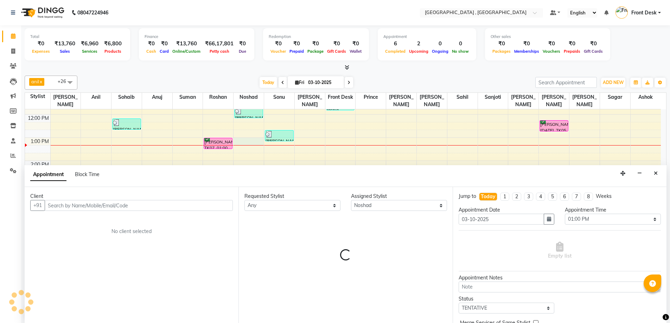
scroll to position [0, 0]
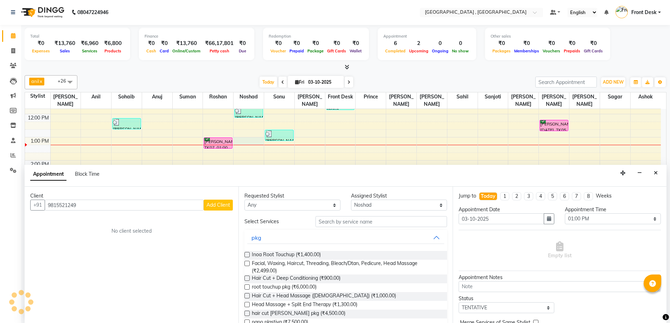
click at [217, 207] on span "Add Client" at bounding box center [219, 205] width 24 height 6
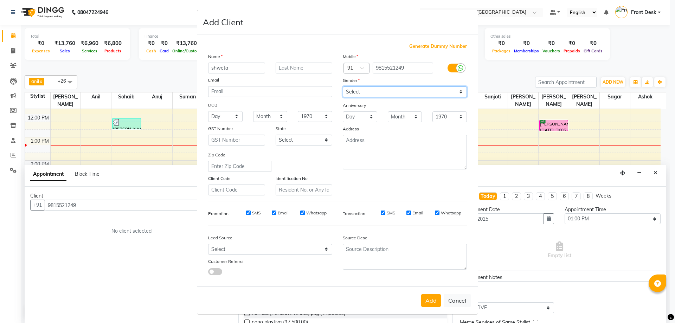
click at [361, 91] on select "Select Male Female Other Prefer Not To Say" at bounding box center [405, 92] width 124 height 11
click at [343, 87] on select "Select Male Female Other Prefer Not To Say" at bounding box center [405, 92] width 124 height 11
click at [429, 304] on button "Add" at bounding box center [431, 300] width 20 height 13
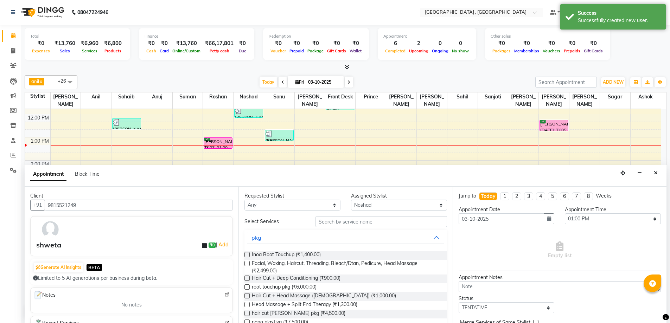
click at [247, 256] on label at bounding box center [247, 254] width 5 height 5
click at [247, 256] on input "checkbox" at bounding box center [247, 255] width 5 height 5
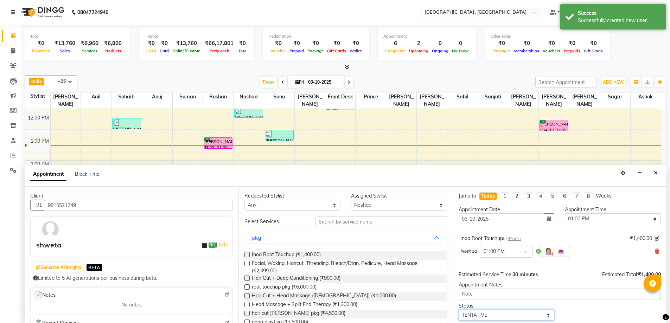
click at [469, 312] on select "Select TENTATIVE CONFIRM CHECK-IN UPCOMING" at bounding box center [507, 315] width 96 height 11
click at [459, 310] on select "Select TENTATIVE CONFIRM CHECK-IN UPCOMING" at bounding box center [507, 315] width 96 height 11
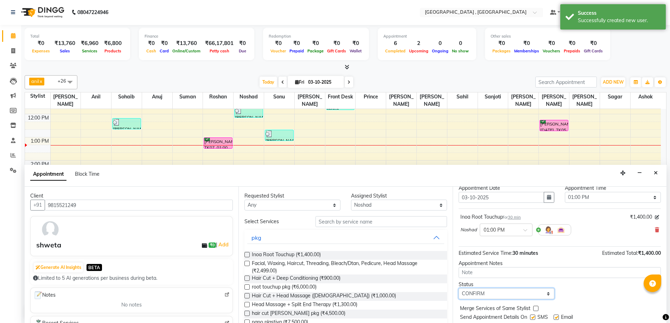
scroll to position [42, 0]
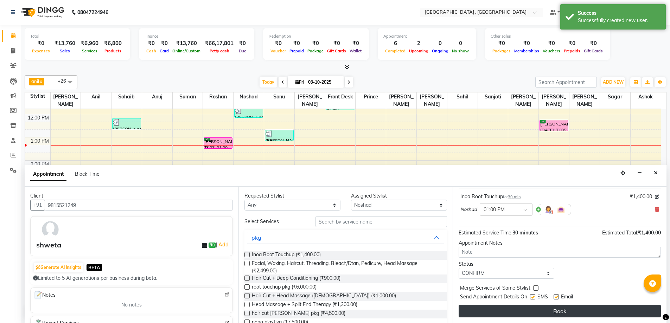
click at [489, 308] on button "Book" at bounding box center [560, 311] width 202 height 13
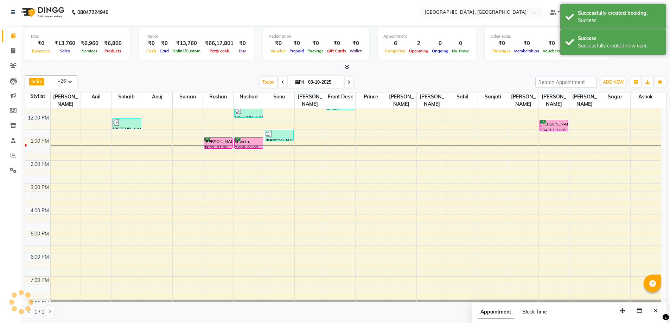
scroll to position [0, 0]
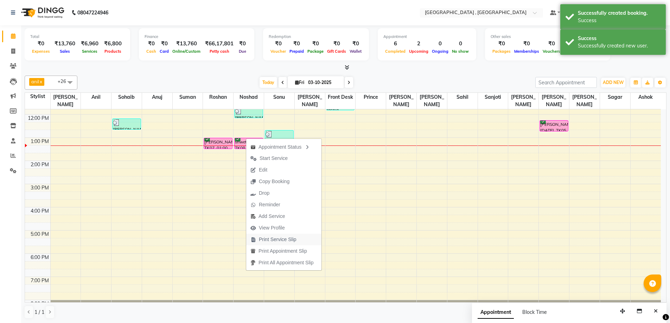
click at [303, 241] on button "Print Service Slip" at bounding box center [283, 240] width 75 height 12
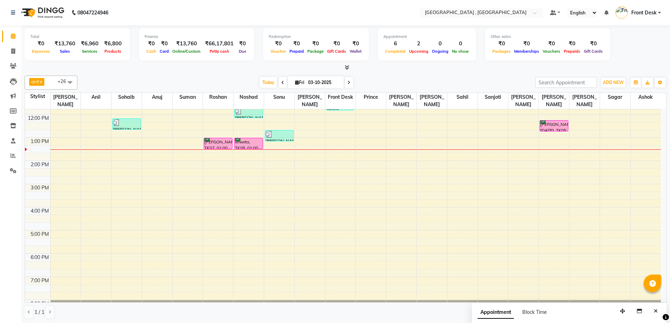
click at [244, 146] on div "8:00 AM 9:00 AM 10:00 AM 11:00 AM 12:00 PM 1:00 PM 2:00 PM 3:00 PM 4:00 PM 5:00…" at bounding box center [343, 173] width 636 height 302
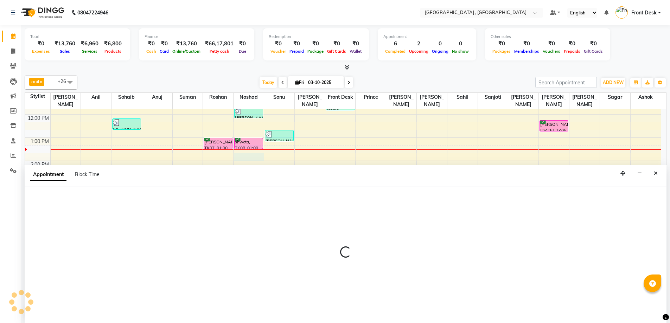
scroll to position [0, 0]
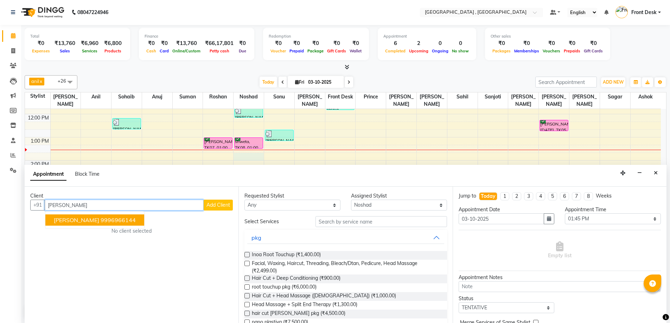
click at [84, 218] on span "rita nagpal" at bounding box center [76, 220] width 45 height 7
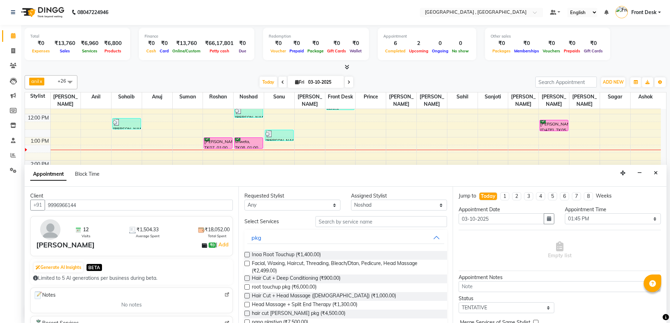
click at [247, 256] on label at bounding box center [247, 254] width 5 height 5
click at [247, 256] on input "checkbox" at bounding box center [247, 255] width 5 height 5
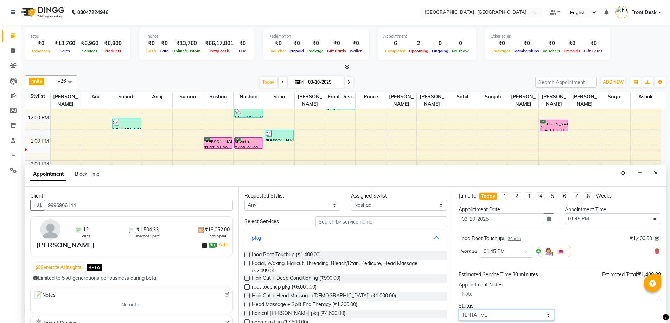
click at [478, 317] on select "Select TENTATIVE CONFIRM CHECK-IN UPCOMING" at bounding box center [507, 315] width 96 height 11
click at [459, 310] on select "Select TENTATIVE CONFIRM CHECK-IN UPCOMING" at bounding box center [507, 315] width 96 height 11
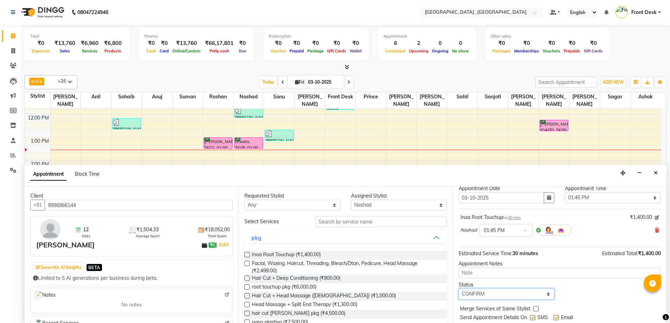
scroll to position [42, 0]
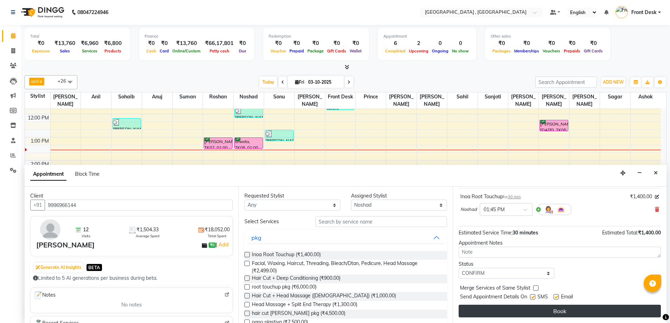
click at [495, 314] on button "Book" at bounding box center [560, 311] width 202 height 13
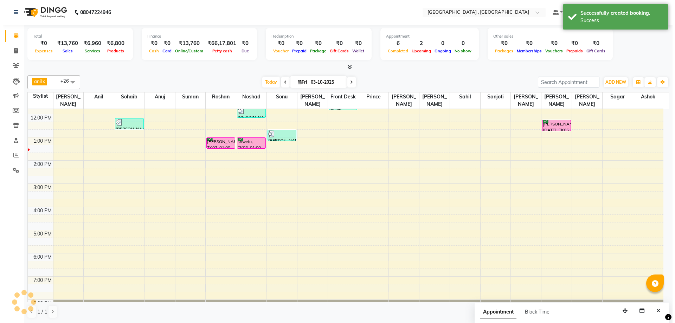
scroll to position [0, 0]
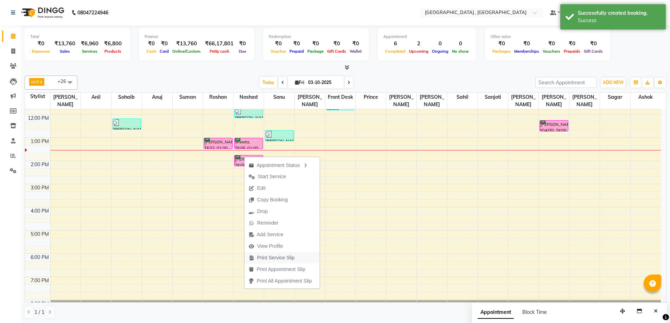
click at [289, 261] on span "Print Service Slip" at bounding box center [276, 257] width 38 height 7
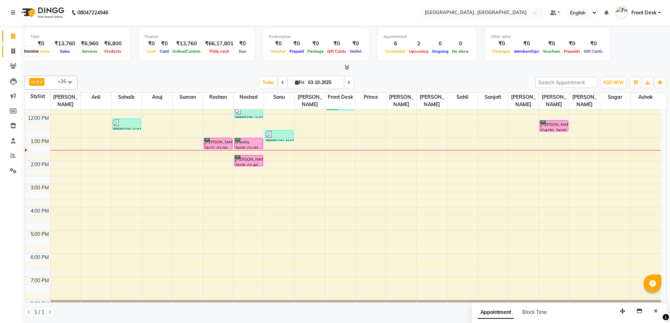
click at [14, 51] on icon at bounding box center [13, 51] width 4 height 5
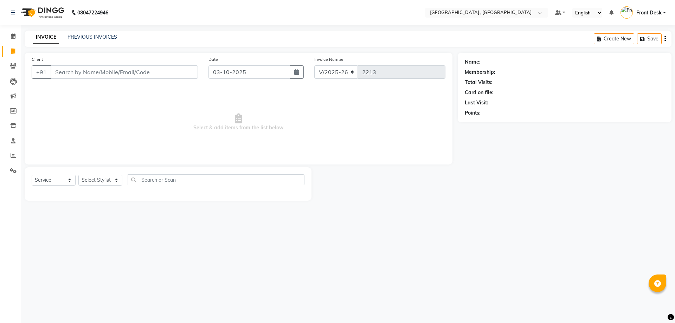
click at [94, 33] on div "PREVIOUS INVOICES" at bounding box center [93, 36] width 50 height 7
click at [88, 37] on link "PREVIOUS INVOICES" at bounding box center [93, 37] width 50 height 6
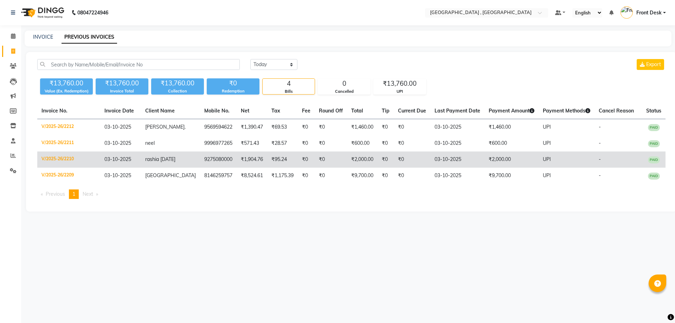
click at [210, 159] on td "9275080000" at bounding box center [218, 160] width 37 height 16
click at [155, 160] on span "rashia [DATE]" at bounding box center [160, 159] width 30 height 6
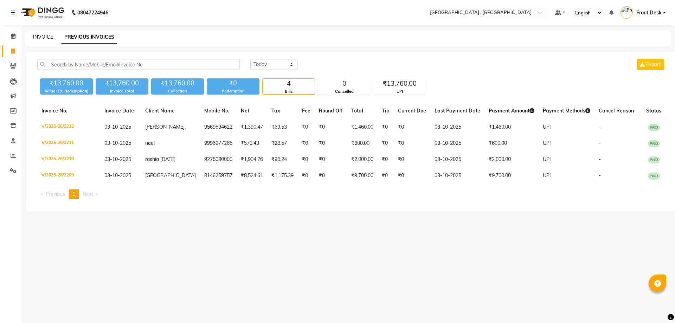
click at [49, 38] on link "INVOICE" at bounding box center [43, 37] width 20 height 6
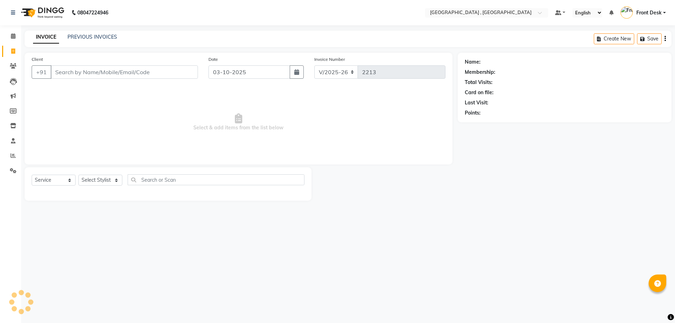
click at [83, 65] on input "Client" at bounding box center [124, 71] width 147 height 13
click at [84, 68] on input "Client" at bounding box center [124, 71] width 147 height 13
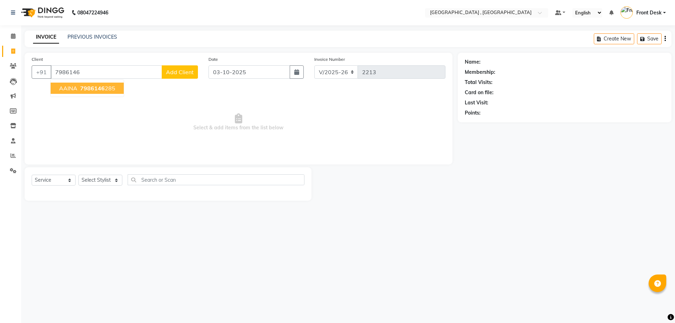
click at [80, 86] on span "7986146" at bounding box center [92, 88] width 25 height 7
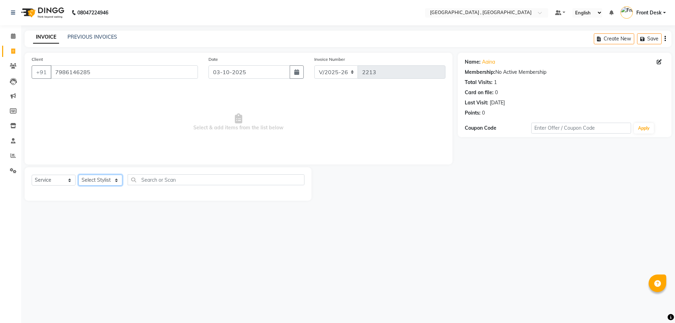
click at [89, 182] on select "Select Stylist anand anil anuj [PERSON_NAME] mam [PERSON_NAME] Front Desk [PERS…" at bounding box center [100, 180] width 44 height 11
click at [78, 175] on select "Select Stylist anand anil anuj [PERSON_NAME] mam [PERSON_NAME] Front Desk [PERS…" at bounding box center [100, 180] width 44 height 11
click at [148, 178] on input "text" at bounding box center [216, 180] width 177 height 11
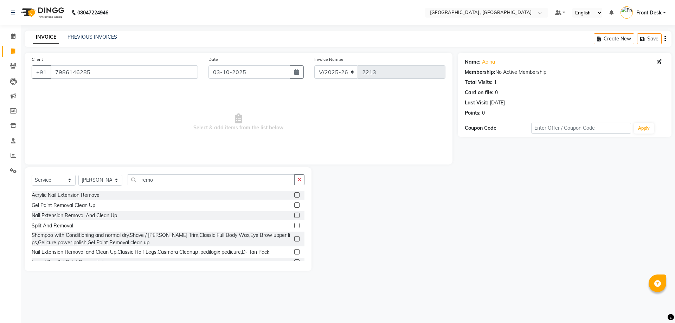
click at [294, 204] on label at bounding box center [296, 205] width 5 height 5
click at [294, 204] on input "checkbox" at bounding box center [296, 205] width 5 height 5
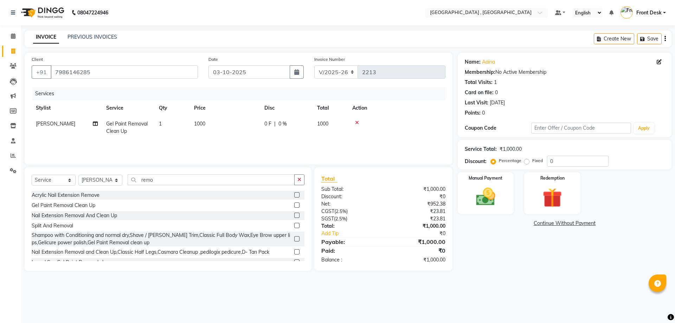
click at [210, 116] on th "Price" at bounding box center [225, 108] width 70 height 16
click at [214, 127] on td "1000" at bounding box center [225, 127] width 70 height 23
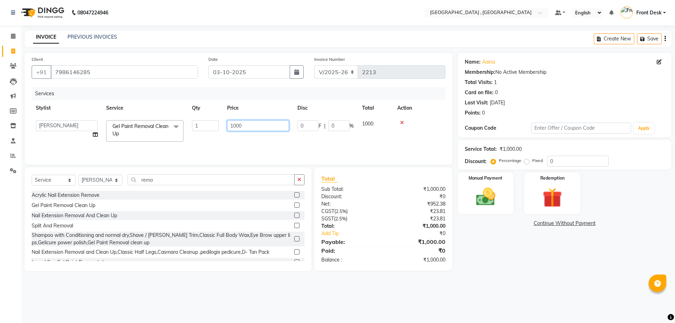
drag, startPoint x: 244, startPoint y: 129, endPoint x: 211, endPoint y: 137, distance: 33.5
click at [211, 137] on tr "anand anil anuj anuja mam ashok Front Desk irfan irfan manpreet Noshad prince r…" at bounding box center [239, 131] width 414 height 30
click at [338, 135] on tr "anand anil anuj anuja mam ashok Front Desk irfan irfan manpreet Noshad prince r…" at bounding box center [239, 131] width 414 height 30
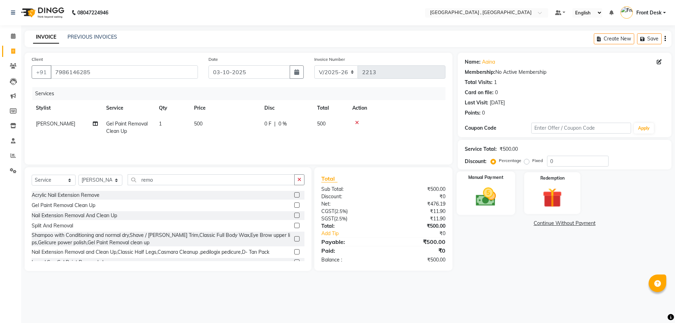
click at [490, 199] on img at bounding box center [486, 196] width 33 height 23
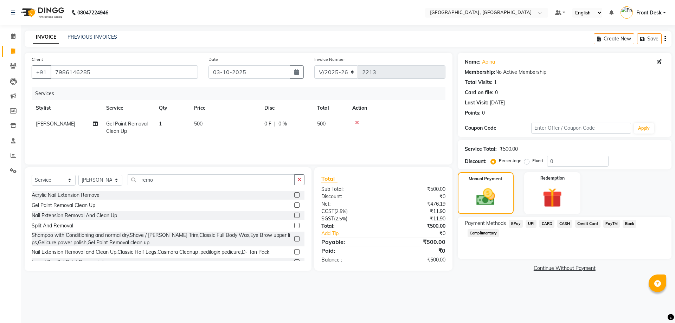
click at [564, 224] on span "CASH" at bounding box center [565, 224] width 15 height 8
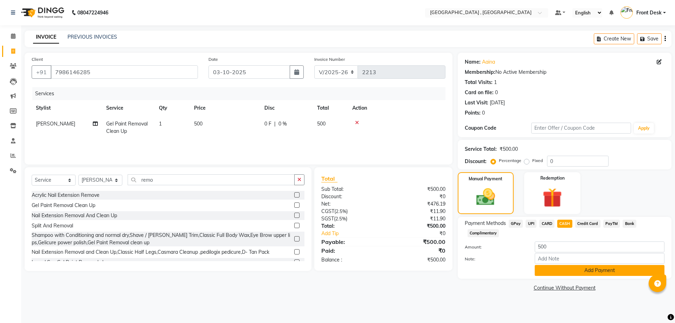
click at [555, 271] on button "Add Payment" at bounding box center [600, 270] width 130 height 11
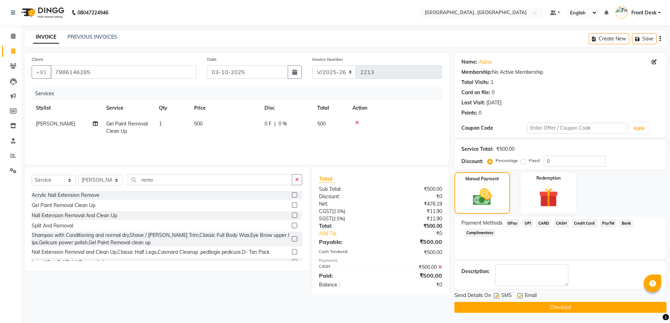
click at [534, 310] on button "Checkout" at bounding box center [561, 307] width 212 height 11
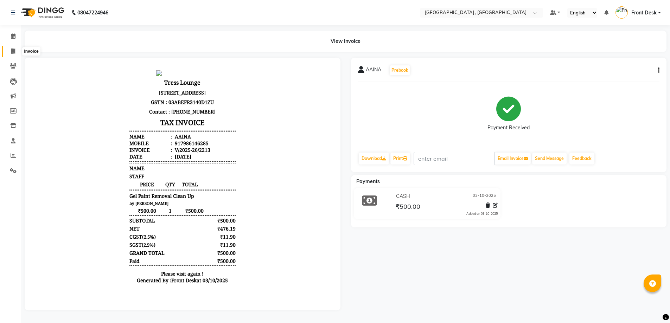
click at [15, 51] on icon at bounding box center [13, 51] width 4 height 5
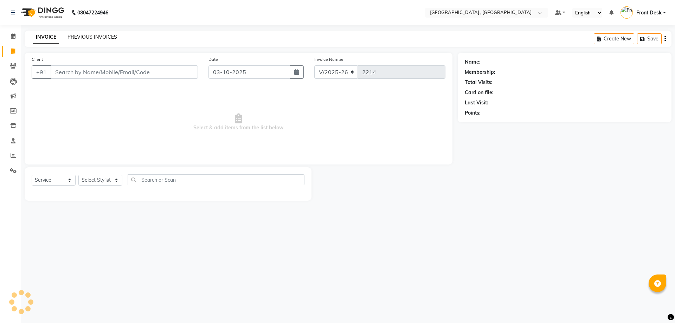
click at [87, 39] on link "PREVIOUS INVOICES" at bounding box center [93, 37] width 50 height 6
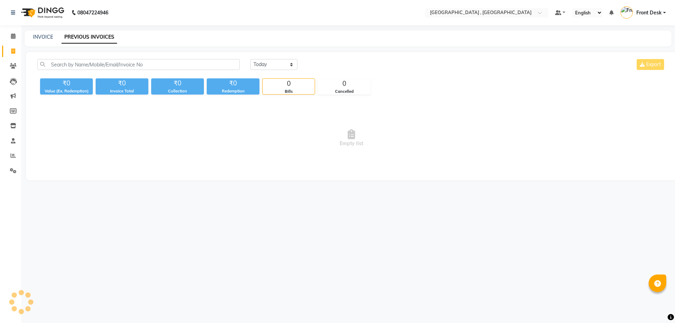
click at [89, 39] on link "PREVIOUS INVOICES" at bounding box center [90, 37] width 56 height 13
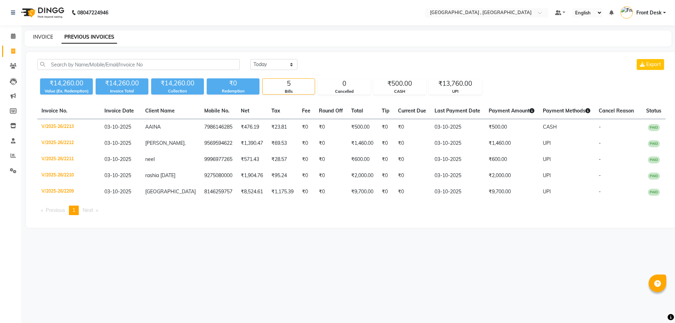
click at [51, 36] on link "INVOICE" at bounding box center [43, 37] width 20 height 6
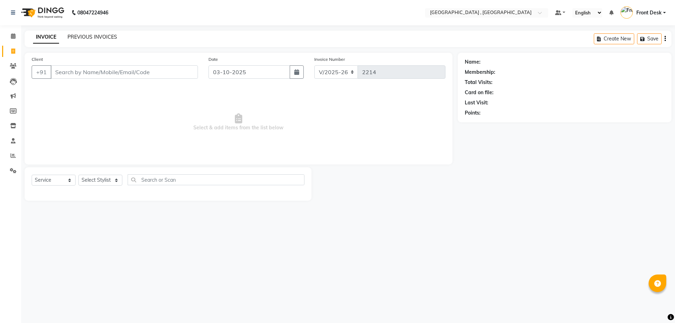
click at [76, 38] on link "PREVIOUS INVOICES" at bounding box center [93, 37] width 50 height 6
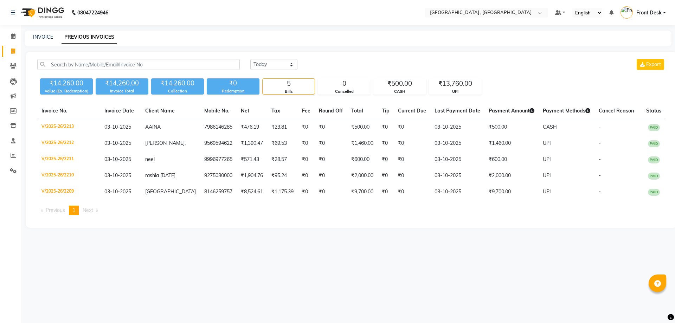
click at [41, 42] on div "INVOICE PREVIOUS INVOICES" at bounding box center [348, 39] width 647 height 16
click at [44, 38] on link "INVOICE" at bounding box center [43, 37] width 20 height 6
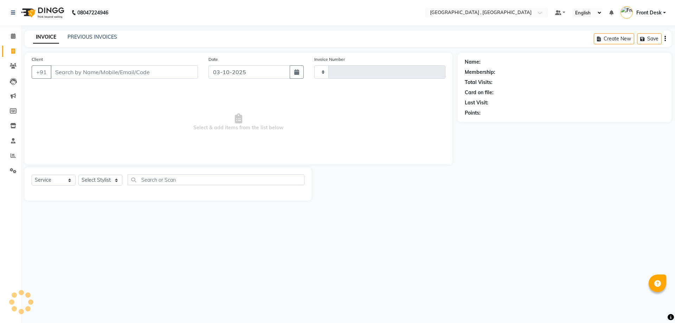
click at [72, 33] on div "PREVIOUS INVOICES" at bounding box center [93, 36] width 50 height 7
click at [73, 33] on div "PREVIOUS INVOICES" at bounding box center [93, 36] width 50 height 7
click at [83, 35] on link "PREVIOUS INVOICES" at bounding box center [93, 37] width 50 height 6
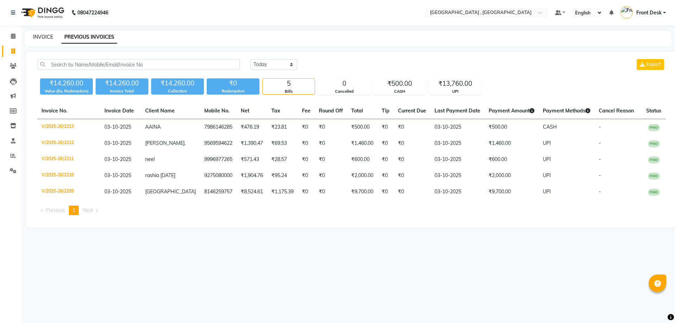
click at [42, 37] on link "INVOICE" at bounding box center [43, 37] width 20 height 6
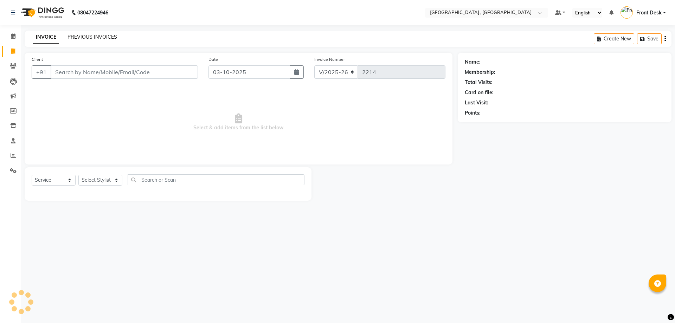
click at [84, 34] on link "PREVIOUS INVOICES" at bounding box center [93, 37] width 50 height 6
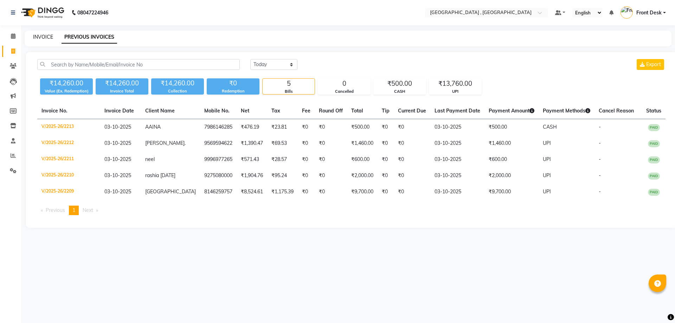
click at [41, 37] on link "INVOICE" at bounding box center [43, 37] width 20 height 6
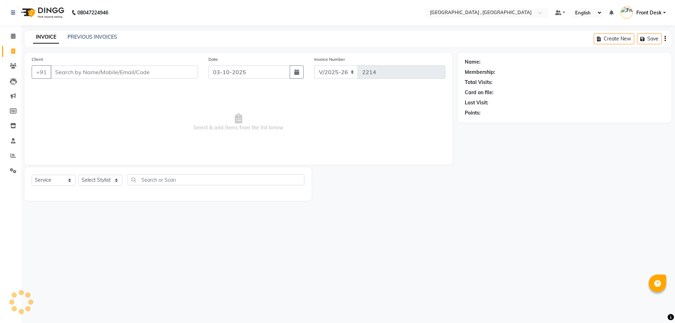
click at [89, 73] on input "Client" at bounding box center [124, 71] width 147 height 13
click at [107, 69] on input "Client" at bounding box center [124, 71] width 147 height 13
click at [193, 72] on span "Add Client" at bounding box center [180, 72] width 28 height 7
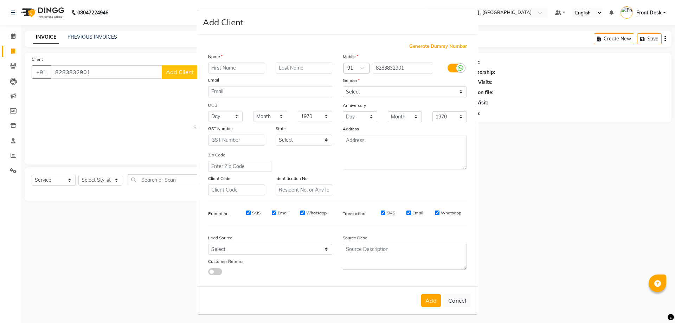
click at [220, 70] on input "text" at bounding box center [236, 68] width 57 height 11
click at [356, 99] on div "Mobile Country Code × 91 8283832901 Gender Select Male Female Other Prefer Not …" at bounding box center [405, 124] width 135 height 143
click at [356, 96] on select "Select Male Female Other Prefer Not To Say" at bounding box center [405, 92] width 124 height 11
click at [343, 87] on select "Select Male Female Other Prefer Not To Say" at bounding box center [405, 92] width 124 height 11
click at [429, 303] on button "Add" at bounding box center [431, 300] width 20 height 13
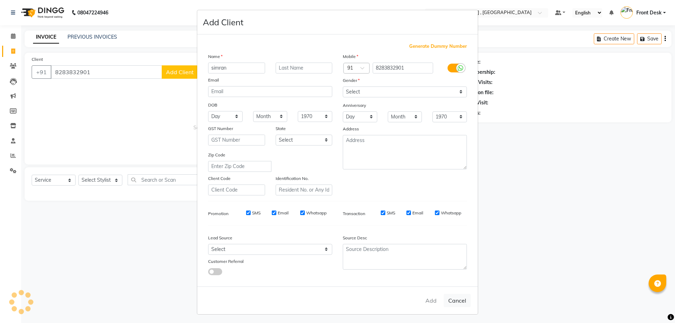
click at [103, 176] on ngb-modal-window "Add Client Generate Dummy Number Name simran Email DOB Day 01 02 03 04 05 06 07…" at bounding box center [337, 161] width 675 height 323
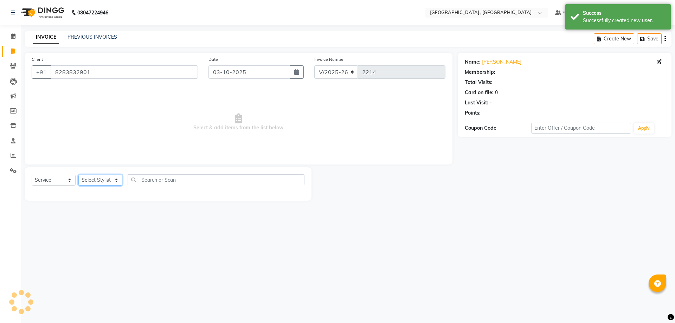
click at [103, 176] on select "Select Stylist anand anil anuj [PERSON_NAME] mam [PERSON_NAME] Front Desk [PERS…" at bounding box center [100, 180] width 44 height 11
click at [78, 175] on select "Select Stylist anand anil anuj [PERSON_NAME] mam [PERSON_NAME] Front Desk [PERS…" at bounding box center [100, 180] width 44 height 11
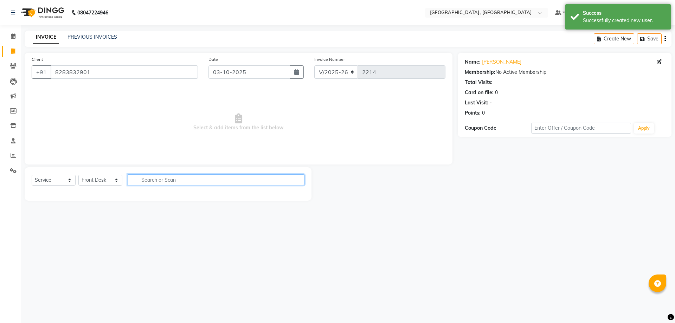
click at [158, 176] on input "text" at bounding box center [216, 180] width 177 height 11
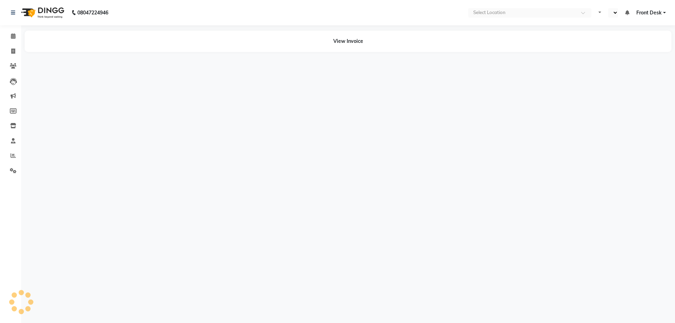
select select "en"
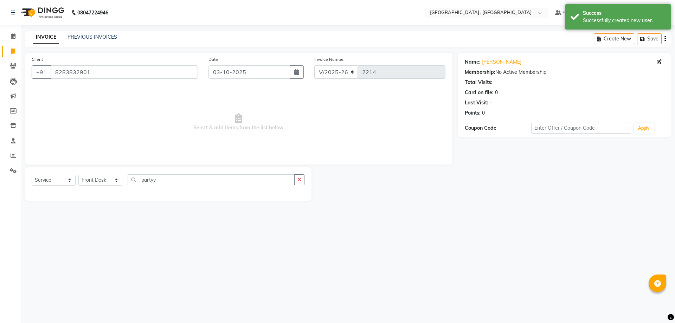
select select "5111"
select select "service"
select select "32340"
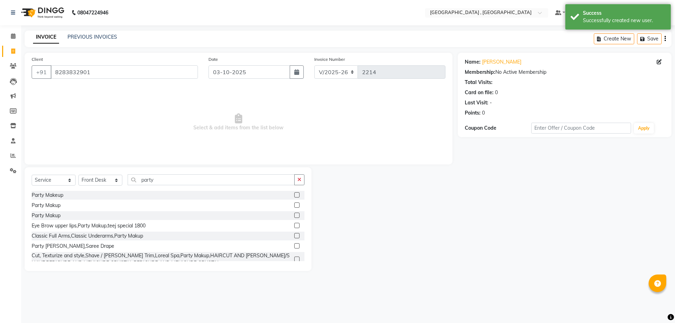
type input "party"
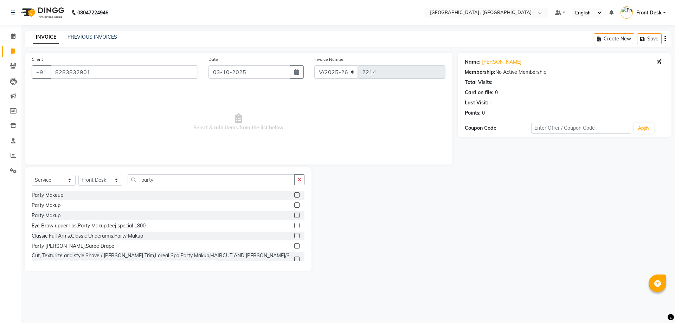
click at [294, 195] on label at bounding box center [296, 194] width 5 height 5
click at [294, 195] on input "checkbox" at bounding box center [296, 195] width 5 height 5
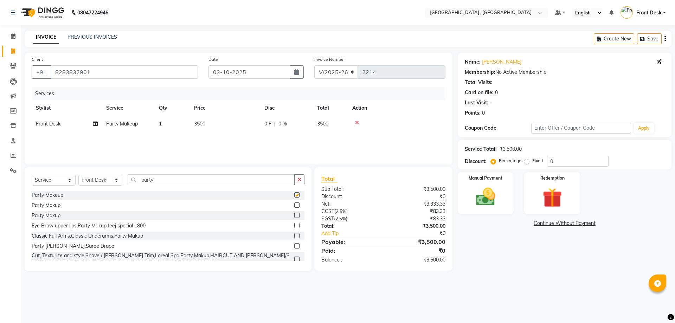
checkbox input "false"
click at [205, 125] on span "3500" at bounding box center [199, 124] width 11 height 6
select select "32340"
drag, startPoint x: 256, startPoint y: 125, endPoint x: 209, endPoint y: 124, distance: 47.5
click at [209, 124] on tr "anand anil anuj [PERSON_NAME] mam [PERSON_NAME] Front Desk [PERSON_NAME] [PERSO…" at bounding box center [239, 129] width 414 height 27
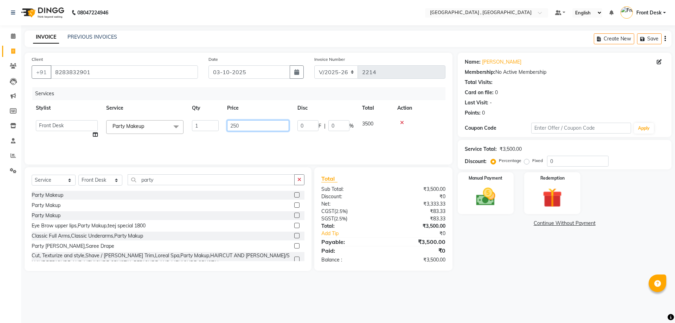
type input "2500"
click at [318, 141] on div "Services Stylist Service Qty Price Disc Total Action anand anil anuj [PERSON_NA…" at bounding box center [239, 122] width 414 height 70
click at [483, 189] on img at bounding box center [486, 196] width 33 height 23
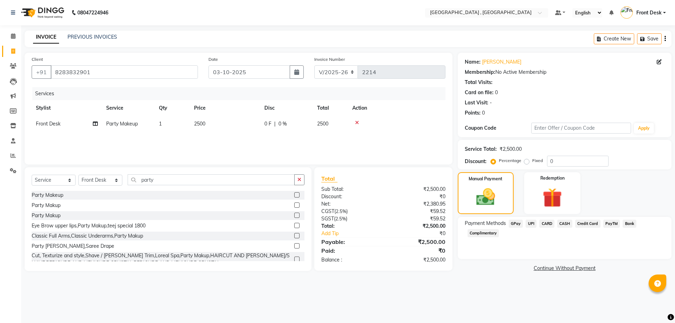
click at [567, 218] on div "Payment Methods GPay UPI CARD CASH Credit Card PayTM Bank Complimentary" at bounding box center [565, 238] width 214 height 42
click at [566, 223] on span "CASH" at bounding box center [565, 224] width 15 height 8
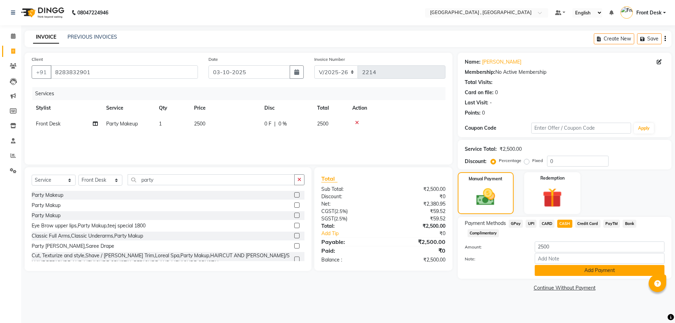
click at [586, 271] on button "Add Payment" at bounding box center [600, 270] width 130 height 11
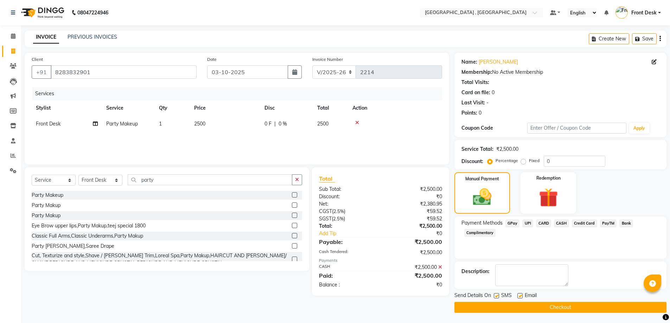
click at [564, 315] on main "INVOICE PREVIOUS INVOICES Create New Save Client [PHONE_NUMBER] Date [DATE] Inv…" at bounding box center [345, 177] width 649 height 293
click at [564, 309] on button "Checkout" at bounding box center [561, 307] width 212 height 11
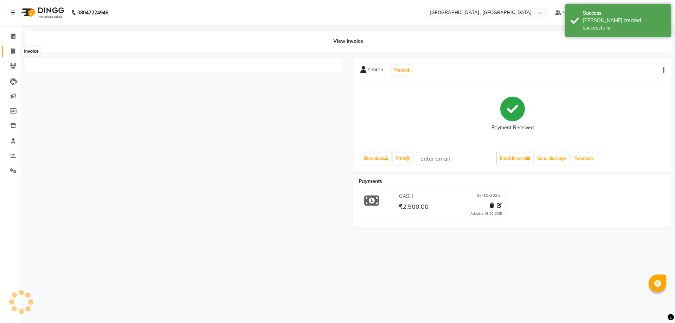
click at [15, 53] on icon at bounding box center [13, 51] width 4 height 5
select select "service"
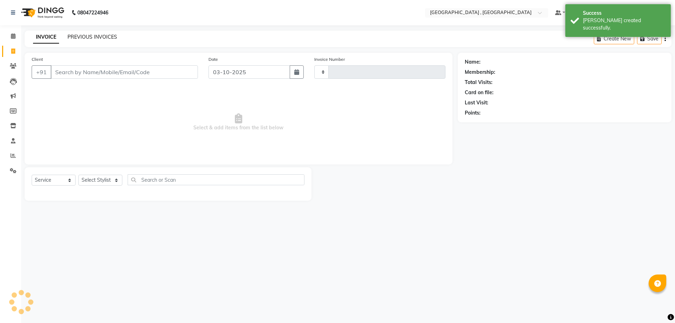
type input "2215"
select select "5111"
click at [87, 37] on link "PREVIOUS INVOICES" at bounding box center [93, 37] width 50 height 6
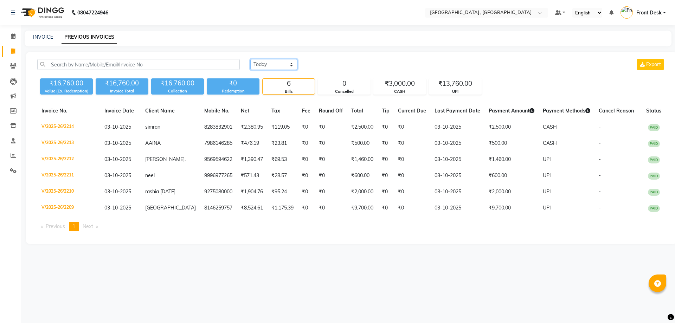
click at [259, 68] on select "[DATE] [DATE] Custom Range" at bounding box center [273, 64] width 47 height 11
click at [202, 50] on main "INVOICE PREVIOUS INVOICES [DATE] [DATE] Custom Range Export ₹16,760.00 Value (E…" at bounding box center [348, 143] width 654 height 224
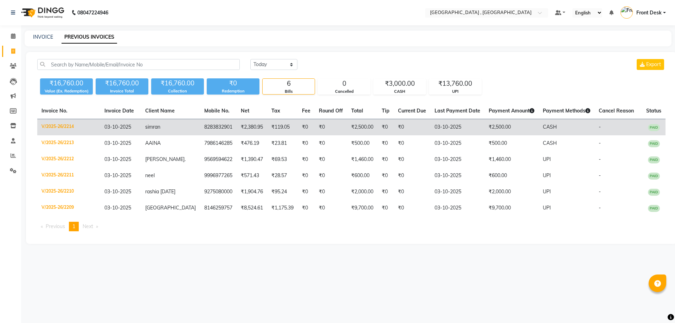
click at [171, 130] on td "simran" at bounding box center [170, 127] width 59 height 17
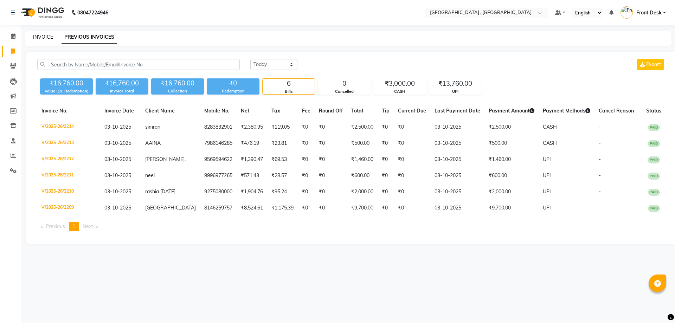
click at [36, 37] on link "INVOICE" at bounding box center [43, 37] width 20 height 6
select select "service"
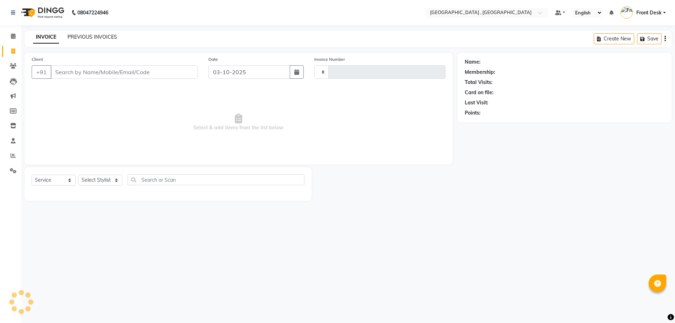
type input "2215"
select select "5111"
click at [87, 37] on link "PREVIOUS INVOICES" at bounding box center [93, 37] width 50 height 6
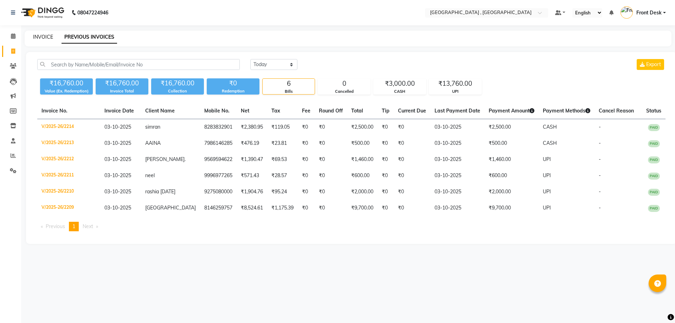
click at [47, 34] on link "INVOICE" at bounding box center [43, 37] width 20 height 6
select select "5111"
select select "service"
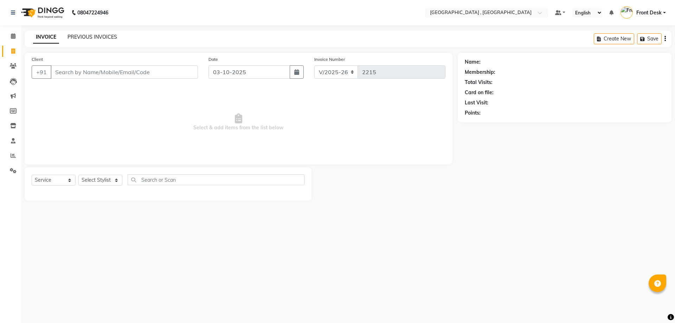
click at [77, 35] on link "PREVIOUS INVOICES" at bounding box center [93, 37] width 50 height 6
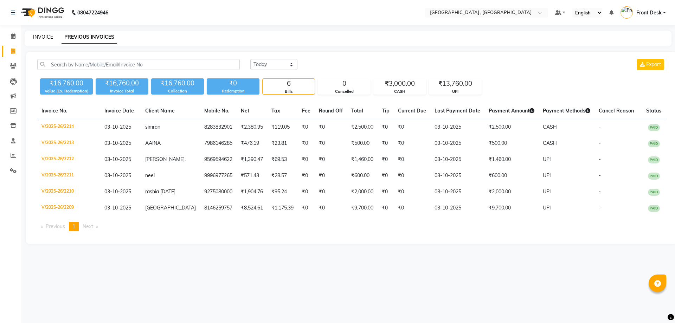
click at [44, 36] on link "INVOICE" at bounding box center [43, 37] width 20 height 6
select select "5111"
select select "service"
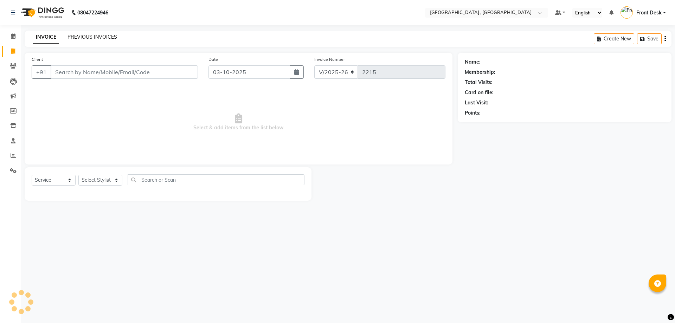
click at [68, 35] on link "PREVIOUS INVOICES" at bounding box center [93, 37] width 50 height 6
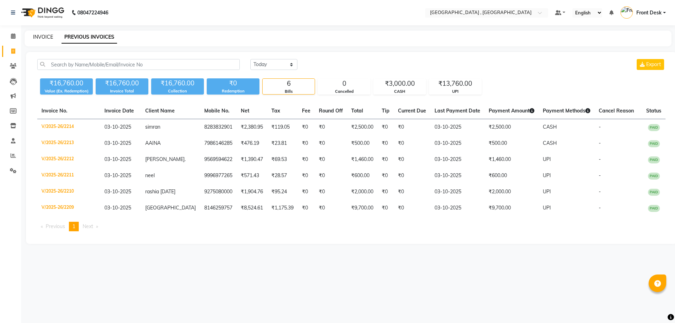
click at [47, 36] on link "INVOICE" at bounding box center [43, 37] width 20 height 6
select select "service"
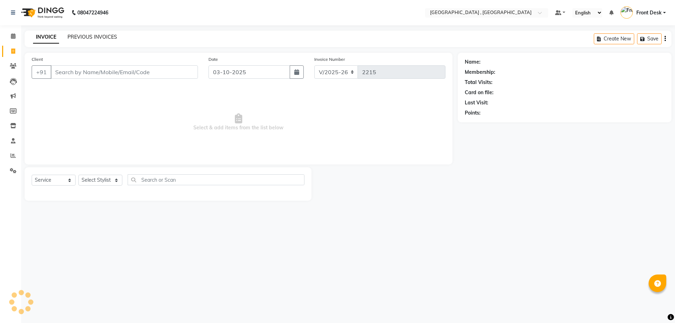
click at [75, 35] on link "PREVIOUS INVOICES" at bounding box center [93, 37] width 50 height 6
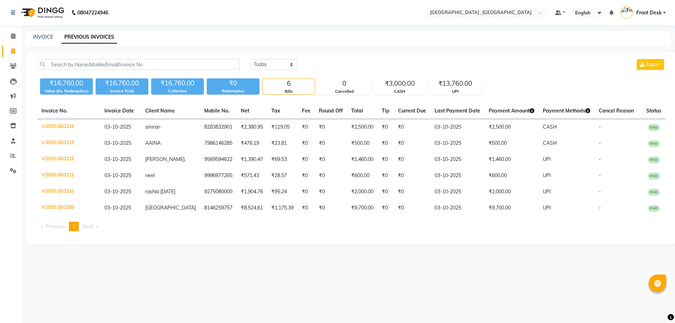
click at [165, 23] on nav "08047224946 Select Location × [GEOGRAPHIC_DATA] , Zirakpur Default Panel My Pan…" at bounding box center [337, 12] width 675 height 25
click at [47, 36] on link "INVOICE" at bounding box center [43, 37] width 20 height 6
select select "service"
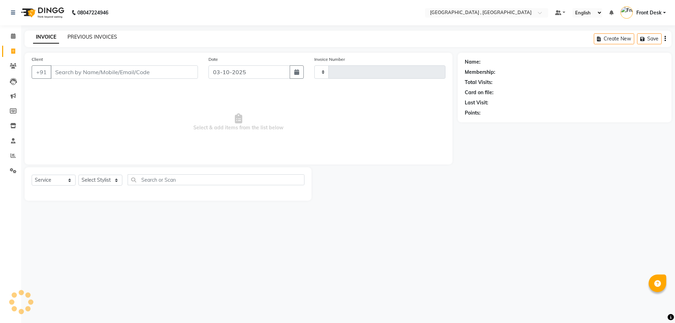
type input "2215"
select select "5111"
click at [82, 38] on link "PREVIOUS INVOICES" at bounding box center [93, 37] width 50 height 6
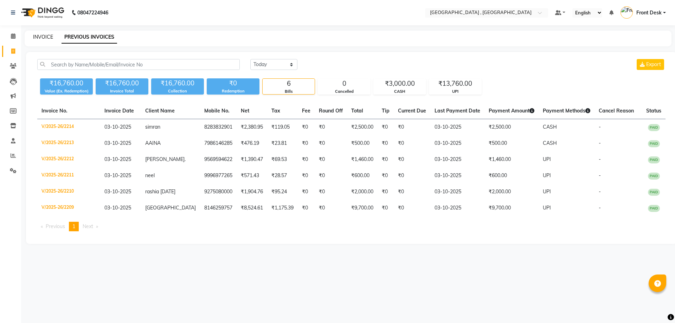
click at [40, 34] on link "INVOICE" at bounding box center [43, 37] width 20 height 6
select select "service"
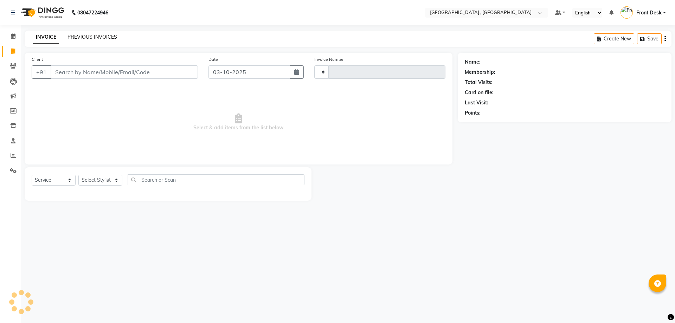
type input "2215"
select select "5111"
click at [77, 35] on link "PREVIOUS INVOICES" at bounding box center [93, 37] width 50 height 6
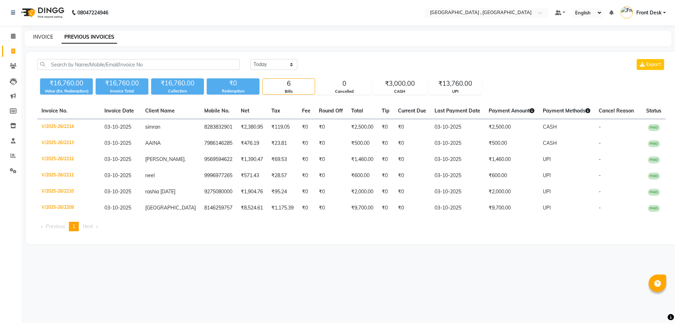
click at [38, 39] on link "INVOICE" at bounding box center [43, 37] width 20 height 6
select select "5111"
select select "service"
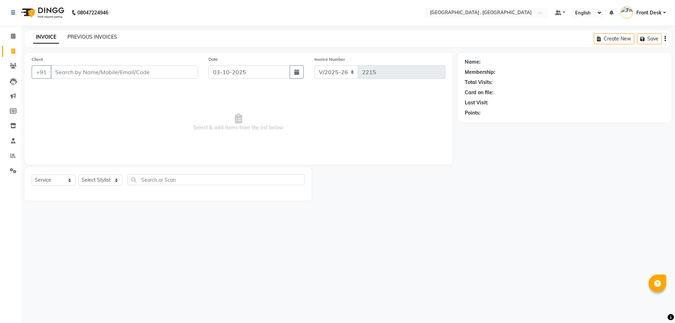
click at [77, 38] on link "PREVIOUS INVOICES" at bounding box center [93, 37] width 50 height 6
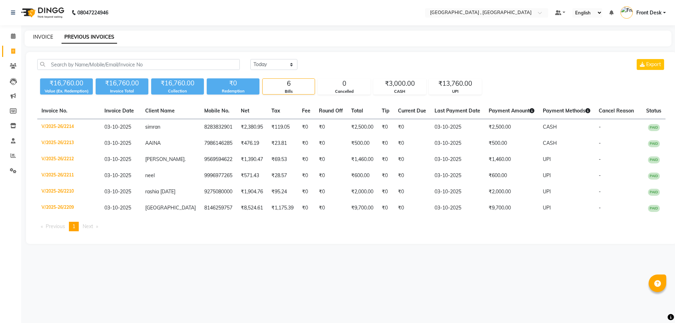
click at [40, 37] on link "INVOICE" at bounding box center [43, 37] width 20 height 6
select select "service"
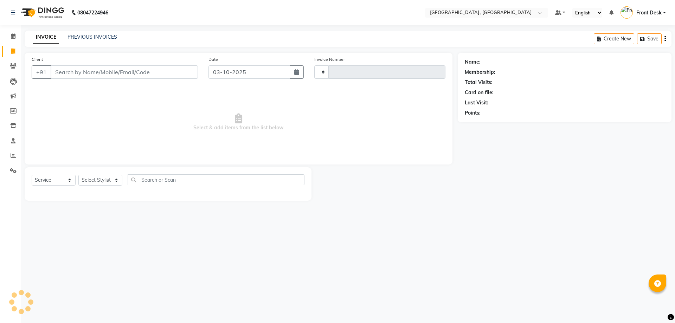
type input "2215"
select select "5111"
click at [83, 70] on input "Client" at bounding box center [124, 71] width 147 height 13
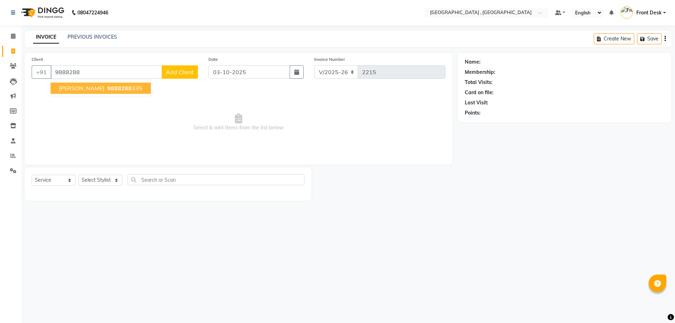
click at [84, 88] on span "[PERSON_NAME]" at bounding box center [81, 88] width 45 height 7
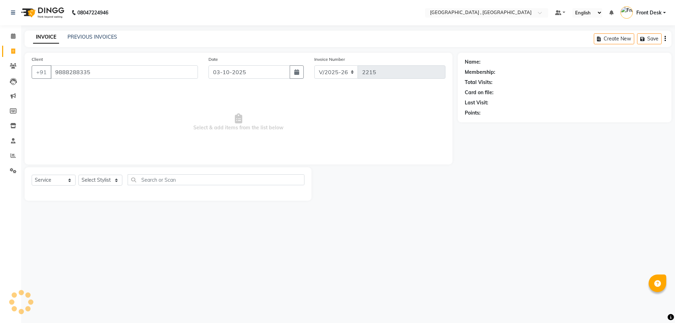
type input "9888288335"
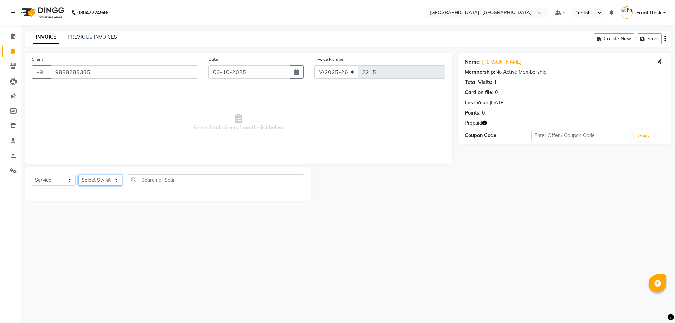
click at [101, 178] on select "Select Stylist anand anil anuj [PERSON_NAME] mam [PERSON_NAME] Front Desk [PERS…" at bounding box center [100, 180] width 44 height 11
select select "32312"
click at [78, 175] on select "Select Stylist anand anil anuj [PERSON_NAME] mam [PERSON_NAME] Front Desk [PERS…" at bounding box center [100, 180] width 44 height 11
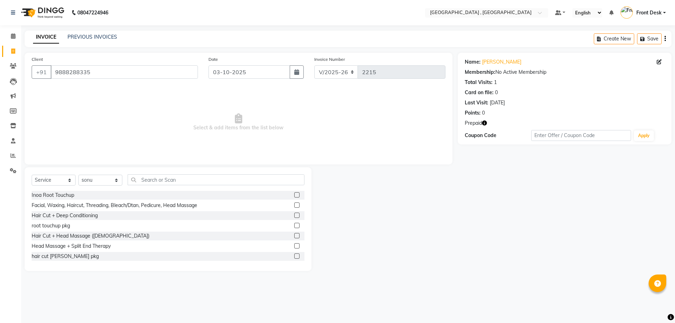
click at [154, 174] on div "Select Service Product Membership Package Voucher Prepaid Gift Card Select Styl…" at bounding box center [168, 219] width 287 height 104
click at [154, 180] on input "text" at bounding box center [216, 180] width 177 height 11
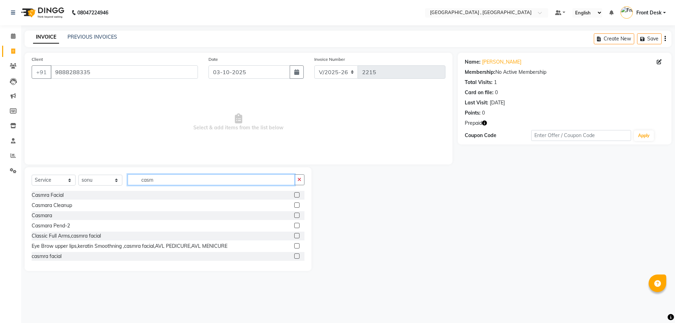
type input "casm"
click at [294, 194] on label at bounding box center [296, 194] width 5 height 5
click at [294, 194] on input "checkbox" at bounding box center [296, 195] width 5 height 5
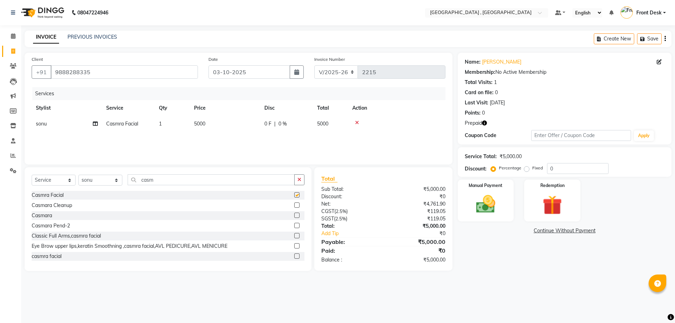
checkbox input "false"
click at [207, 123] on td "5000" at bounding box center [225, 124] width 70 height 16
select select "32312"
click at [216, 131] on tr "anand anil anuj [PERSON_NAME] mam [PERSON_NAME] Front Desk [PERSON_NAME] [PERSO…" at bounding box center [239, 129] width 414 height 27
type input "4000"
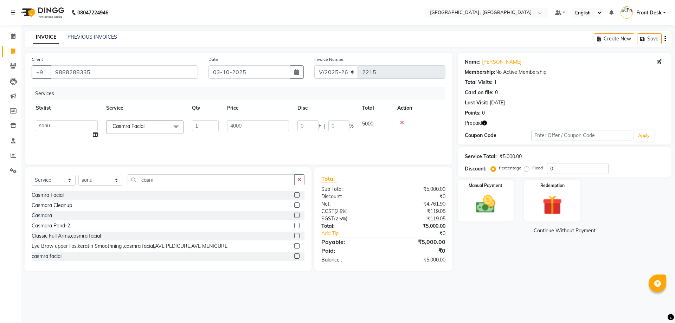
click at [229, 145] on div "Services Stylist Service Qty Price Disc Total Action anand anil anuj [PERSON_NA…" at bounding box center [239, 122] width 414 height 70
click at [108, 179] on select "Select Stylist anand anil anuj [PERSON_NAME] mam [PERSON_NAME] Front Desk [PERS…" at bounding box center [100, 180] width 44 height 11
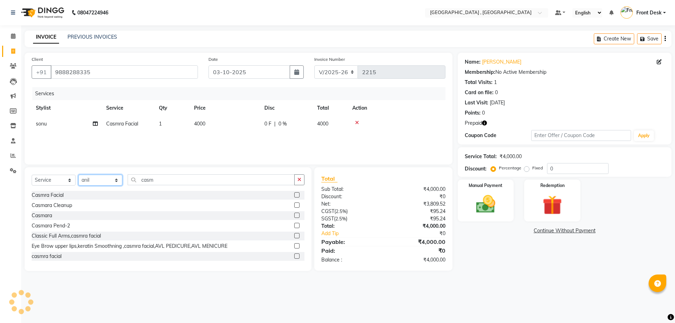
click at [78, 175] on select "Select Stylist anand anil anuj [PERSON_NAME] mam [PERSON_NAME] Front Desk [PERS…" at bounding box center [100, 180] width 44 height 11
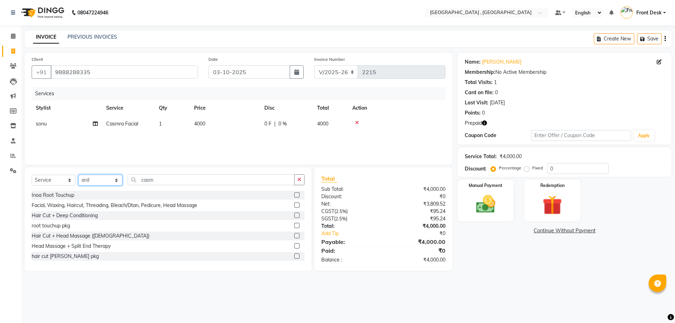
click at [110, 179] on select "Select Stylist anand anil anuj [PERSON_NAME] mam [PERSON_NAME] Front Desk [PERS…" at bounding box center [100, 180] width 44 height 11
select select "59118"
click at [78, 175] on select "Select Stylist anand anil anuj [PERSON_NAME] mam [PERSON_NAME] Front Desk [PERS…" at bounding box center [100, 180] width 44 height 11
drag, startPoint x: 162, startPoint y: 182, endPoint x: 109, endPoint y: 182, distance: 52.4
click at [133, 182] on input "casm" at bounding box center [211, 180] width 167 height 11
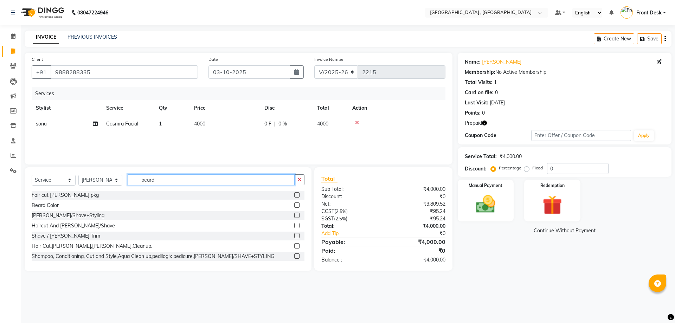
type input "beard"
click at [294, 235] on label at bounding box center [296, 235] width 5 height 5
click at [294, 235] on input "checkbox" at bounding box center [296, 236] width 5 height 5
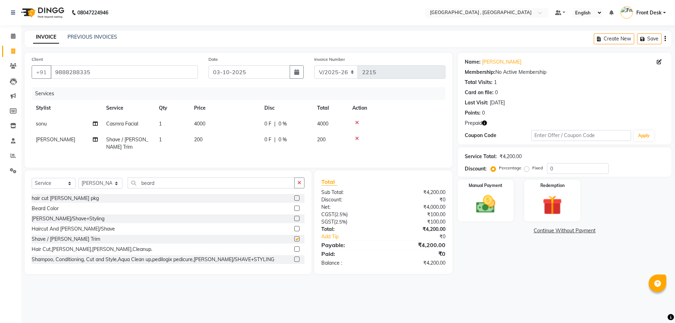
checkbox input "false"
click at [504, 191] on div "Manual Payment" at bounding box center [486, 200] width 58 height 43
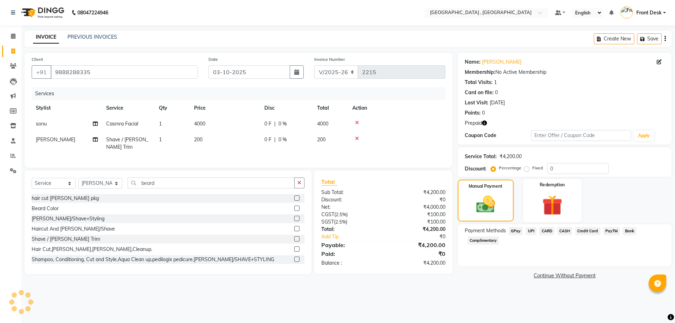
click at [539, 191] on div "Redemption" at bounding box center [553, 200] width 58 height 43
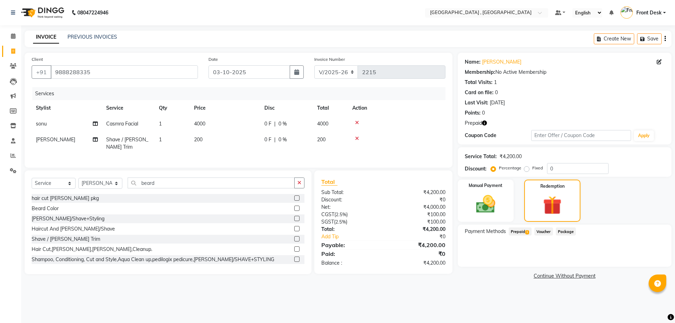
click at [515, 233] on span "Prepaid 1" at bounding box center [520, 232] width 23 height 8
click at [650, 261] on button "Add" at bounding box center [648, 260] width 26 height 12
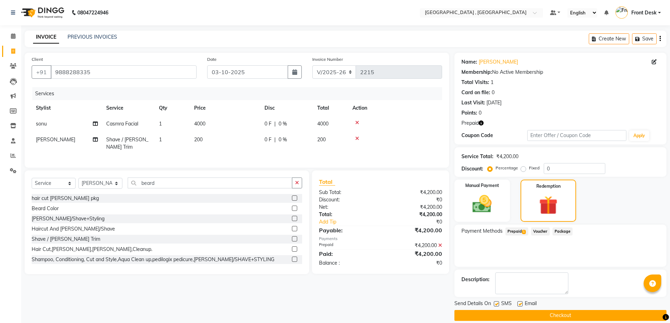
click at [550, 313] on button "Checkout" at bounding box center [561, 315] width 212 height 11
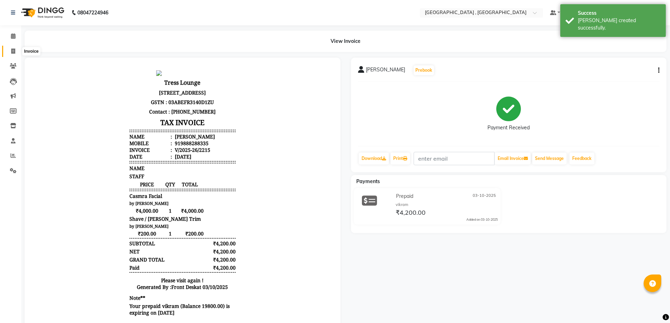
click at [12, 52] on icon at bounding box center [13, 51] width 4 height 5
select select "service"
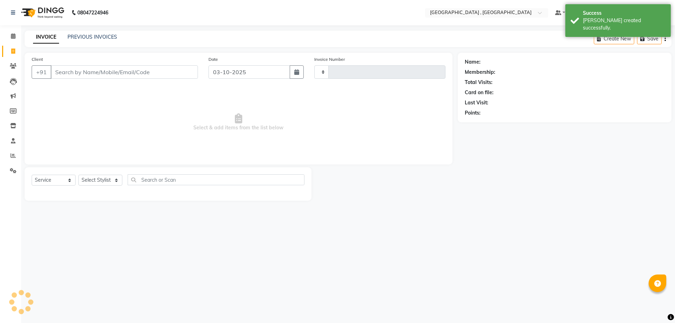
type input "2216"
select select "5111"
click at [77, 36] on link "PREVIOUS INVOICES" at bounding box center [93, 37] width 50 height 6
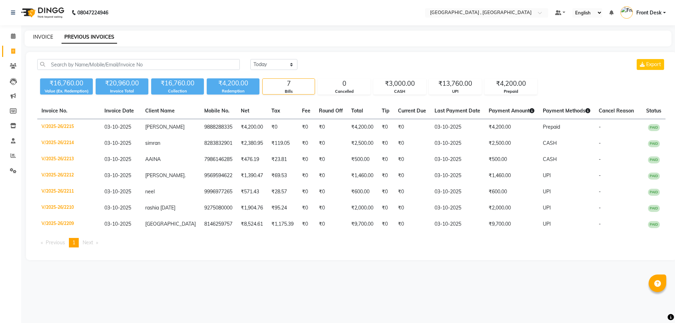
click at [46, 38] on link "INVOICE" at bounding box center [43, 37] width 20 height 6
select select "service"
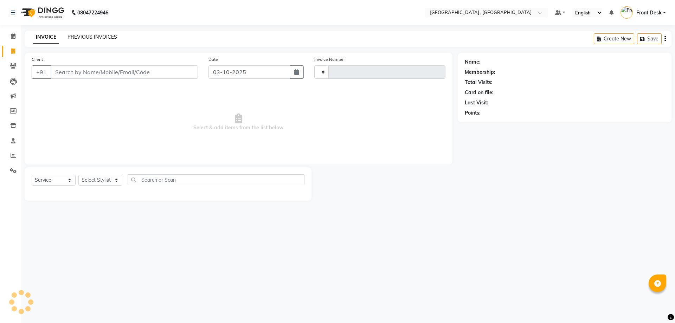
click at [89, 35] on link "PREVIOUS INVOICES" at bounding box center [93, 37] width 50 height 6
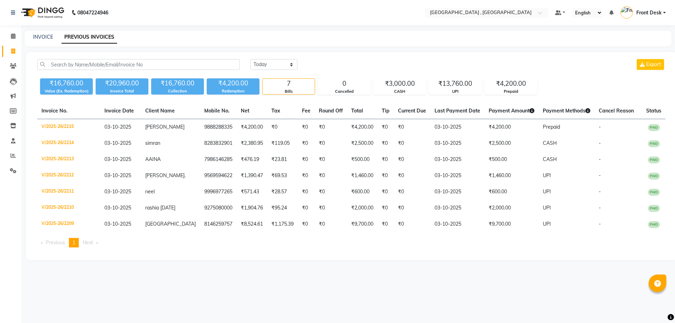
click at [267, 58] on div "[DATE] [DATE] Custom Range Export ₹16,760.00 Value (Ex. Redemption) ₹20,960.00 …" at bounding box center [351, 156] width 651 height 208
click at [269, 62] on select "[DATE] [DATE] Custom Range" at bounding box center [273, 64] width 47 height 11
select select "range"
click at [250, 59] on select "[DATE] [DATE] Custom Range" at bounding box center [273, 64] width 47 height 11
click at [344, 64] on input "03-10-2025" at bounding box center [331, 65] width 49 height 10
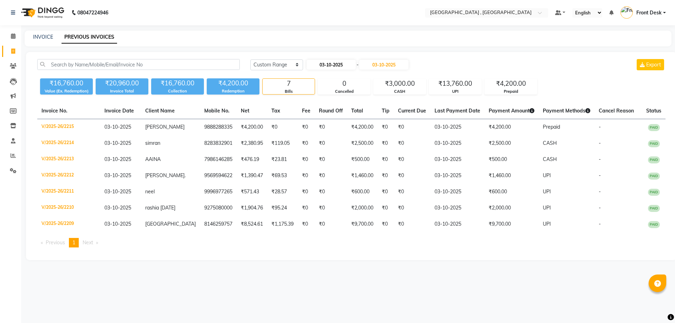
select select "10"
select select "2025"
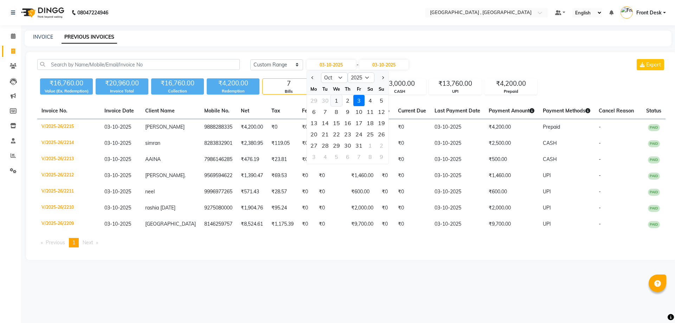
click at [333, 105] on div "1" at bounding box center [336, 100] width 11 height 11
type input "01-10-2025"
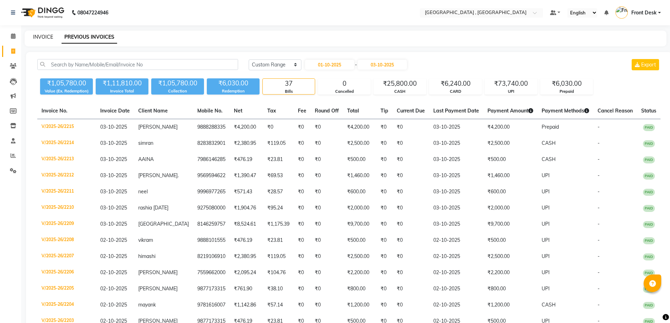
click at [43, 36] on link "INVOICE" at bounding box center [43, 37] width 20 height 6
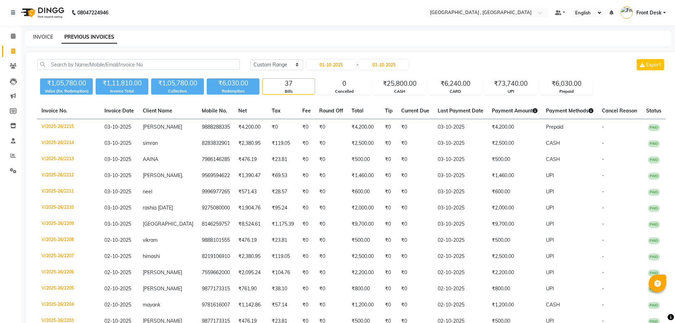
select select "5111"
select select "service"
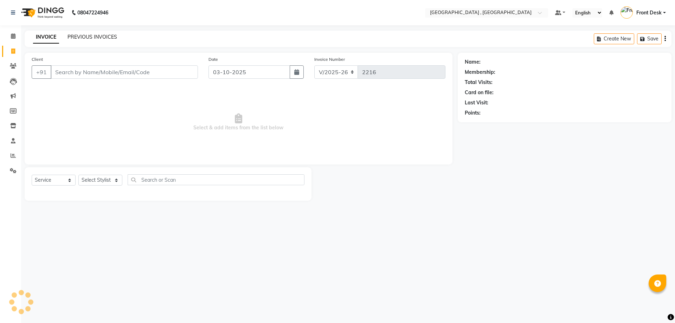
click at [86, 40] on link "PREVIOUS INVOICES" at bounding box center [93, 37] width 50 height 6
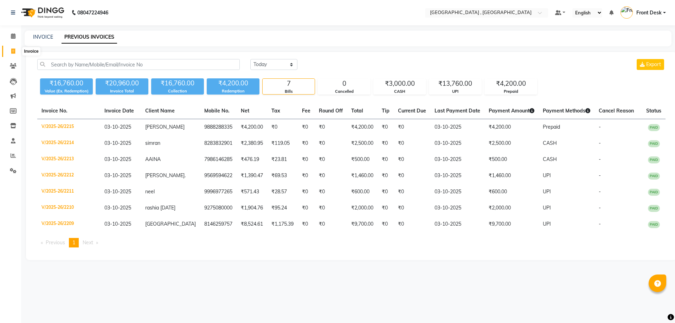
click at [8, 54] on span at bounding box center [13, 51] width 12 height 8
select select "service"
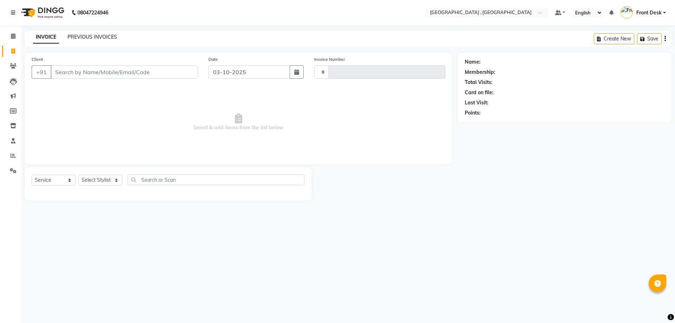
type input "2216"
select select "5111"
click at [81, 36] on link "PREVIOUS INVOICES" at bounding box center [93, 37] width 50 height 6
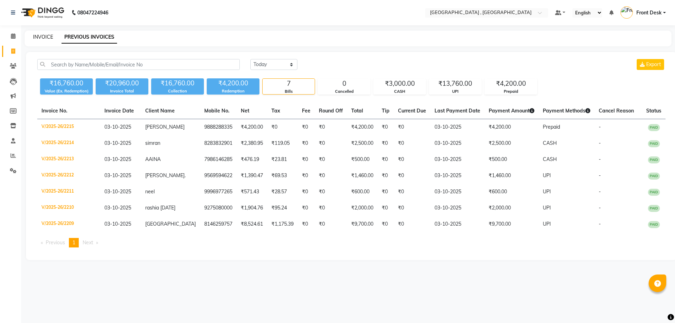
click at [42, 38] on link "INVOICE" at bounding box center [43, 37] width 20 height 6
select select "service"
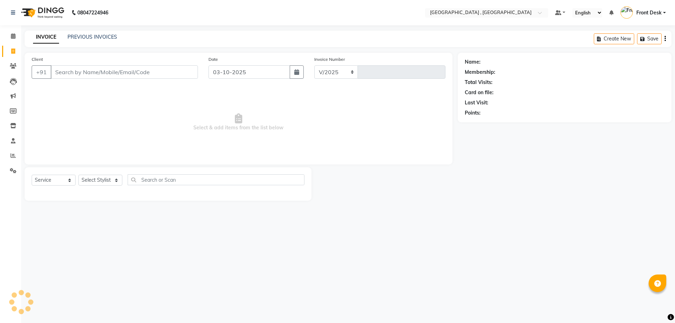
select select "5111"
type input "2216"
click at [98, 178] on select "Select Stylist anand anil anuj [PERSON_NAME] mam [PERSON_NAME] Front Desk [PERS…" at bounding box center [100, 180] width 44 height 11
select select "32310"
click at [78, 175] on select "Select Stylist anand anil anuj [PERSON_NAME] mam [PERSON_NAME] Front Desk [PERS…" at bounding box center [100, 180] width 44 height 11
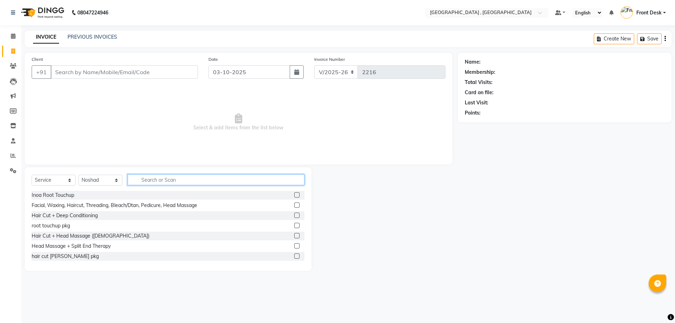
click at [158, 178] on input "text" at bounding box center [216, 180] width 177 height 11
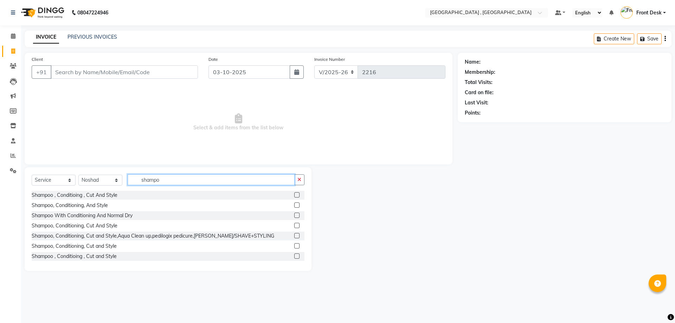
type input "shampo"
click at [294, 195] on label at bounding box center [296, 194] width 5 height 5
click at [294, 195] on input "checkbox" at bounding box center [296, 195] width 5 height 5
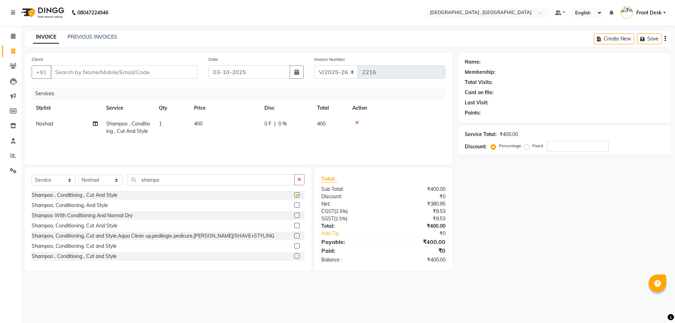
checkbox input "false"
click at [193, 123] on td "400" at bounding box center [225, 127] width 70 height 23
select select "32310"
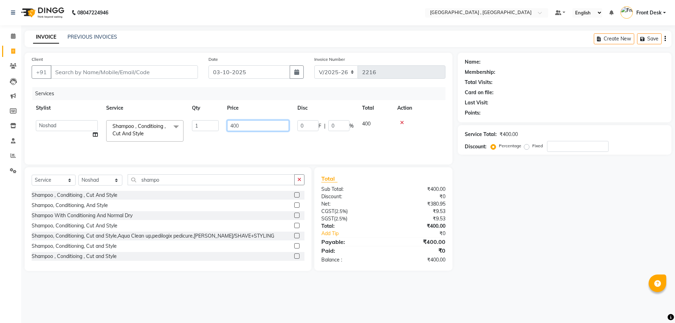
drag, startPoint x: 237, startPoint y: 124, endPoint x: 205, endPoint y: 126, distance: 32.4
click at [205, 126] on tr "anand anil anuj [PERSON_NAME] mam [PERSON_NAME] Front Desk [PERSON_NAME] [PERSO…" at bounding box center [239, 131] width 414 height 30
type input "1500"
click at [231, 151] on div "Services Stylist Service Qty Price Disc Total Action anand anil anuj [PERSON_NA…" at bounding box center [239, 122] width 414 height 70
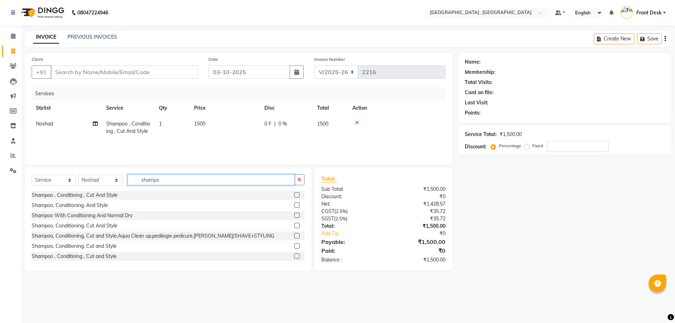
drag, startPoint x: 167, startPoint y: 181, endPoint x: 95, endPoint y: 181, distance: 71.8
click at [95, 181] on div "Select Service Product Membership Package Voucher Prepaid Gift Card Select Styl…" at bounding box center [168, 183] width 273 height 17
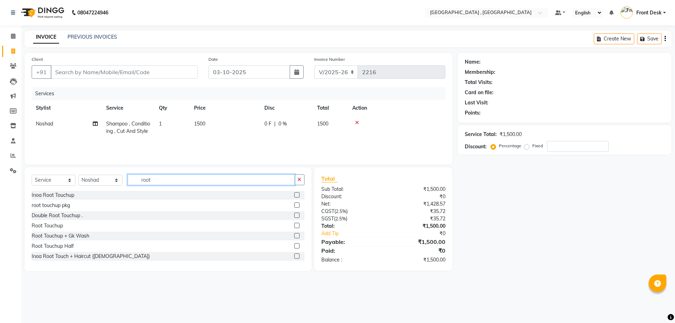
type input "root"
click at [294, 223] on label at bounding box center [296, 225] width 5 height 5
click at [294, 224] on input "checkbox" at bounding box center [296, 226] width 5 height 5
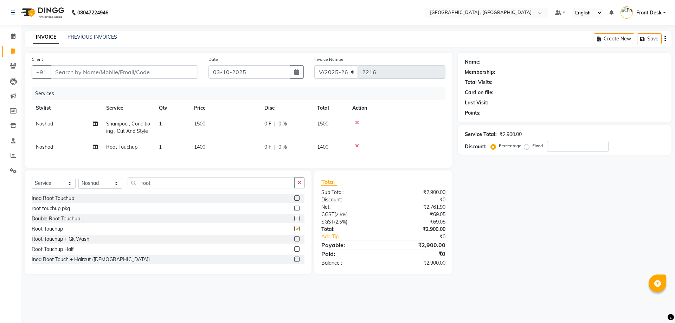
checkbox input "false"
click at [204, 150] on span "1400" at bounding box center [199, 147] width 11 height 6
select select "32310"
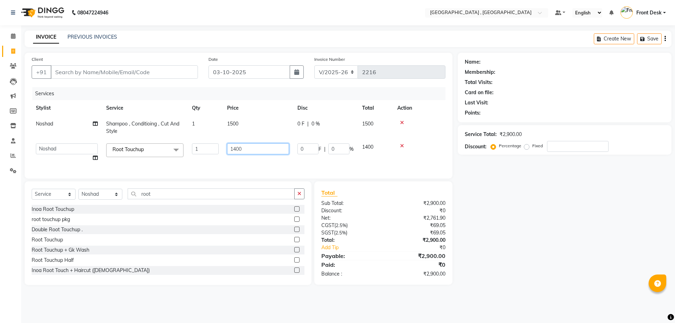
click at [235, 148] on input "1400" at bounding box center [258, 149] width 62 height 11
type input "1200"
click at [264, 161] on tr "anand anil anuj [PERSON_NAME] mam [PERSON_NAME] Front Desk [PERSON_NAME] [PERSO…" at bounding box center [239, 152] width 414 height 27
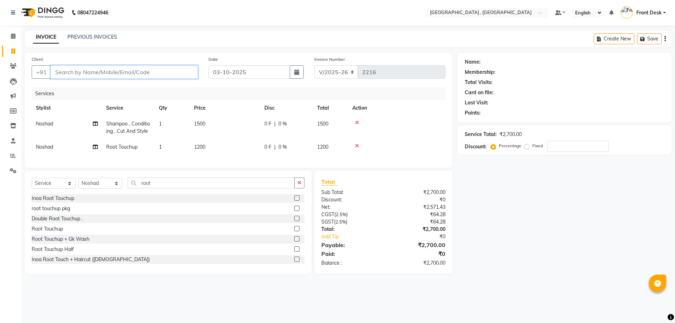
click at [85, 74] on input "Client" at bounding box center [124, 71] width 147 height 13
click at [83, 34] on link "PREVIOUS INVOICES" at bounding box center [93, 37] width 50 height 6
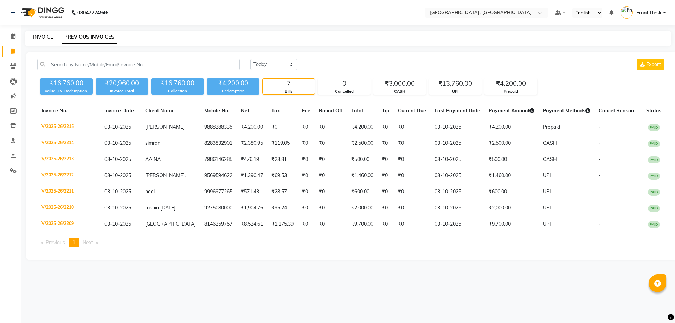
click at [40, 37] on link "INVOICE" at bounding box center [43, 37] width 20 height 6
select select "service"
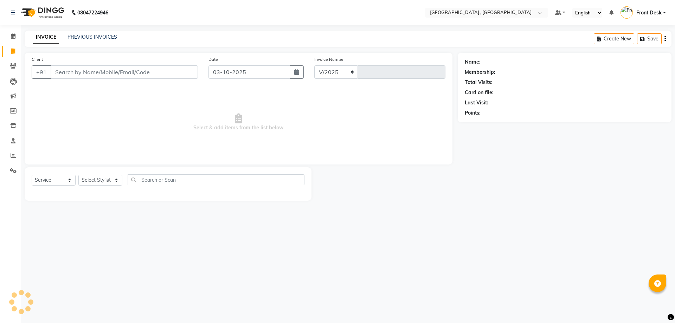
select select "5111"
type input "2216"
click at [84, 77] on input "Client" at bounding box center [124, 71] width 147 height 13
click at [108, 37] on link "PREVIOUS INVOICES" at bounding box center [93, 37] width 50 height 6
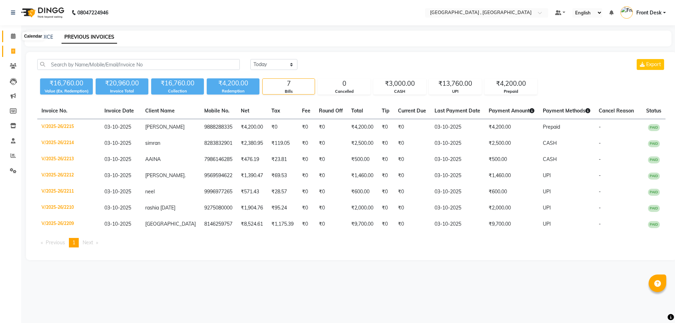
click at [12, 38] on icon at bounding box center [13, 35] width 5 height 5
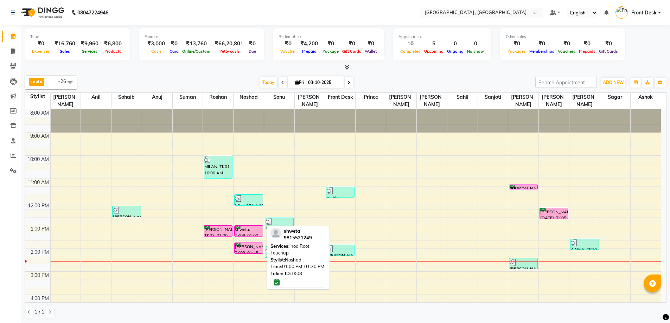
click at [255, 226] on div "shweta, TK08, 01:00 PM-01:30 PM, Inoa Root Touchup" at bounding box center [249, 231] width 28 height 11
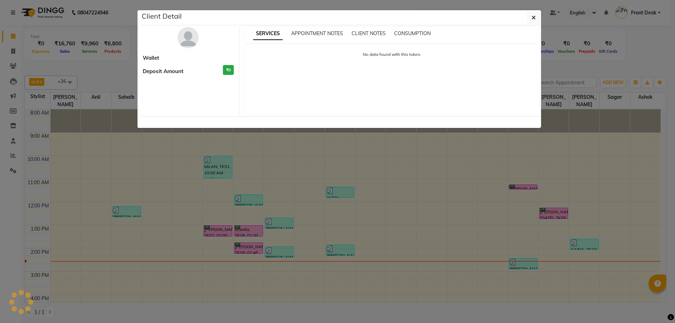
select select "6"
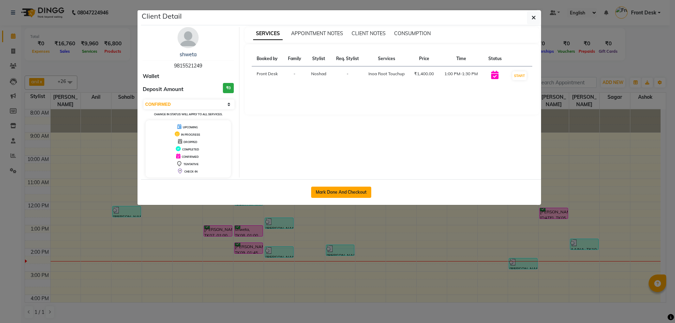
click at [338, 193] on button "Mark Done And Checkout" at bounding box center [341, 192] width 60 height 11
select select "service"
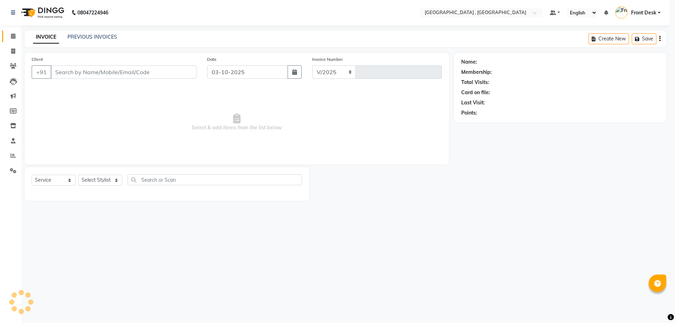
select select "5111"
type input "2216"
type input "9815521249"
select select "32310"
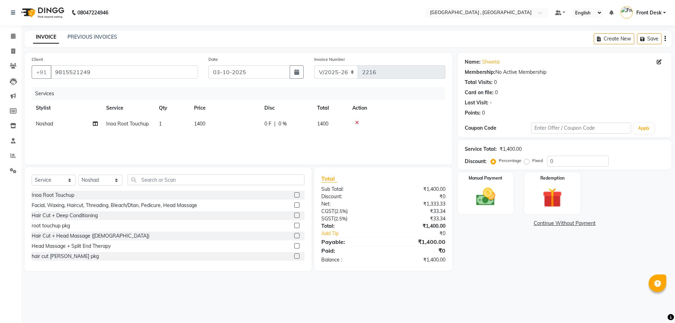
click at [202, 123] on span "1400" at bounding box center [199, 124] width 11 height 6
select select "32310"
click at [238, 127] on input "1400" at bounding box center [258, 125] width 62 height 11
click at [236, 126] on input "1400" at bounding box center [258, 125] width 62 height 11
click at [237, 125] on input "1200" at bounding box center [258, 125] width 62 height 11
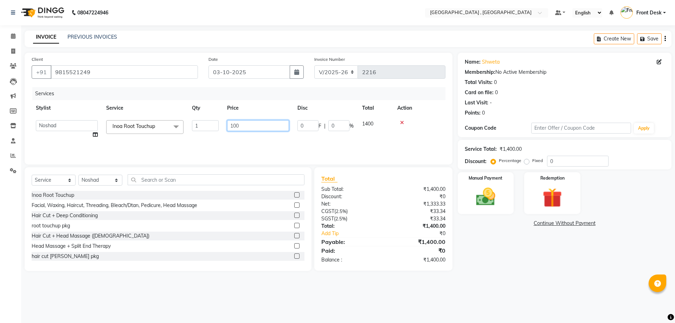
type input "1200"
click at [156, 182] on input "text" at bounding box center [216, 180] width 177 height 11
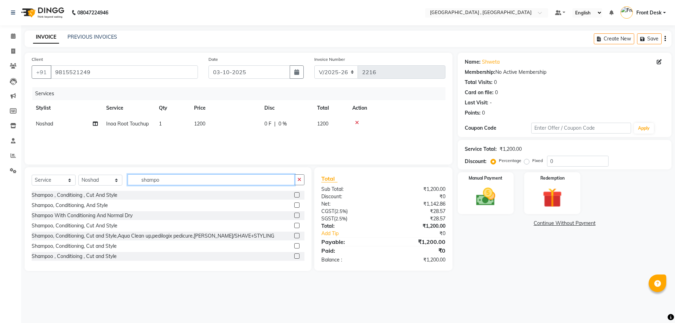
type input "shampo"
click at [294, 196] on label at bounding box center [296, 194] width 5 height 5
click at [294, 196] on input "checkbox" at bounding box center [296, 195] width 5 height 5
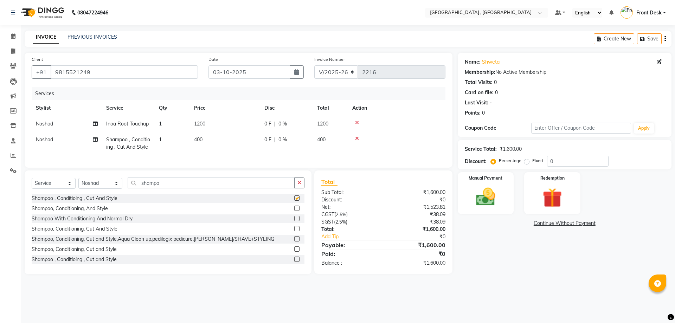
checkbox input "false"
click at [195, 138] on span "400" at bounding box center [198, 140] width 8 height 6
select select "32310"
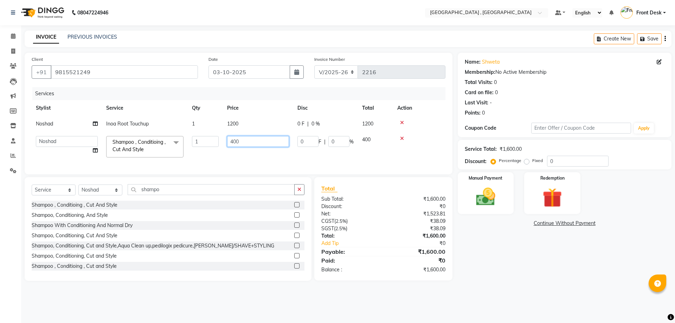
drag, startPoint x: 246, startPoint y: 142, endPoint x: 207, endPoint y: 149, distance: 38.9
click at [207, 149] on tr "anand anil anuj [PERSON_NAME] mam [PERSON_NAME] Front Desk [PERSON_NAME] [PERSO…" at bounding box center [239, 147] width 414 height 30
type input "1500"
click at [213, 152] on tr "anand anil anuj [PERSON_NAME] mam [PERSON_NAME] Front Desk [PERSON_NAME] [PERSO…" at bounding box center [239, 147] width 414 height 30
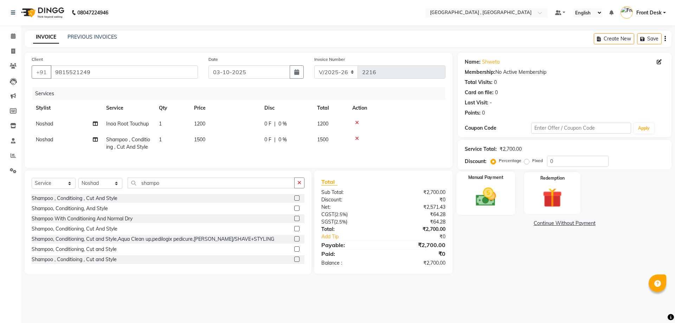
click at [488, 200] on img at bounding box center [486, 196] width 33 height 23
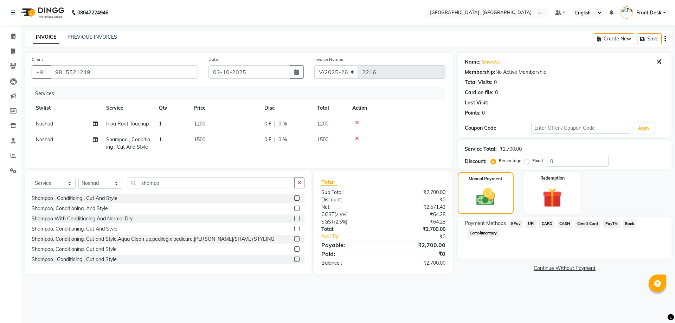
click at [544, 223] on span "CARD" at bounding box center [547, 224] width 15 height 8
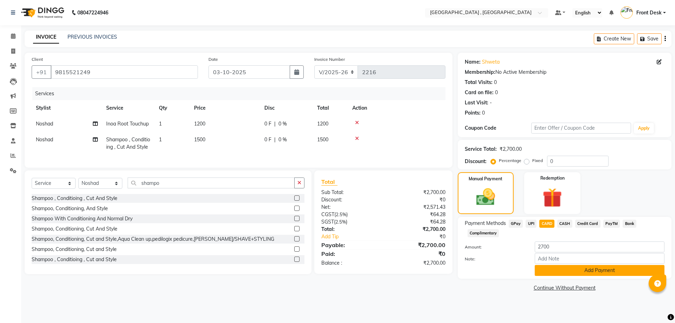
click at [566, 273] on button "Add Payment" at bounding box center [600, 270] width 130 height 11
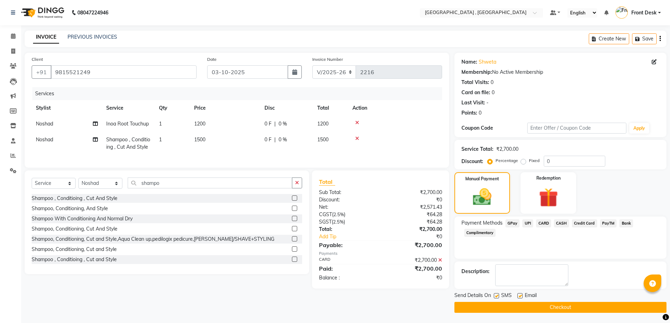
click at [546, 312] on button "Checkout" at bounding box center [561, 307] width 212 height 11
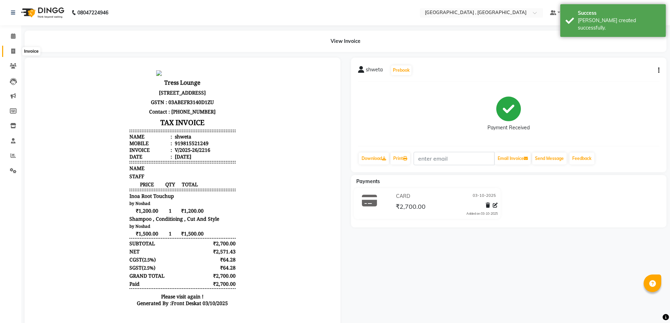
click at [12, 52] on icon at bounding box center [13, 51] width 4 height 5
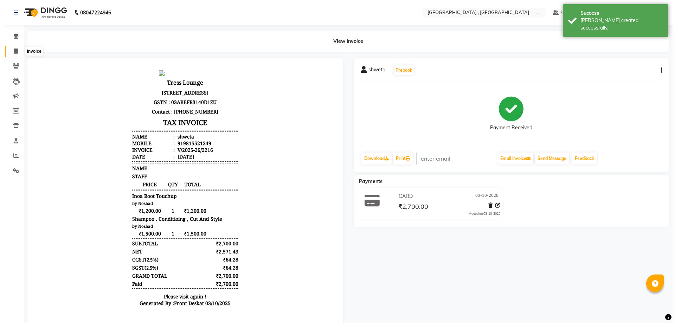
select select "service"
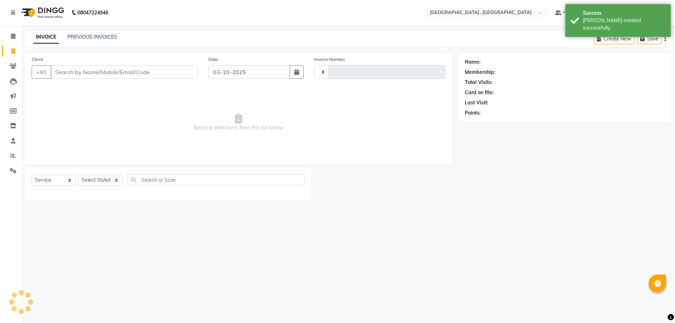
type input "2217"
select select "5111"
click at [76, 37] on link "PREVIOUS INVOICES" at bounding box center [93, 37] width 50 height 6
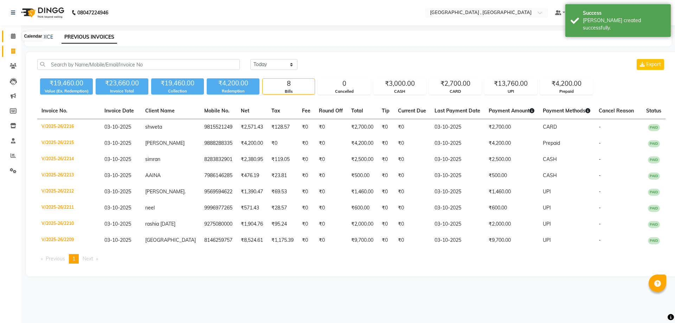
click at [10, 37] on span at bounding box center [13, 36] width 12 height 8
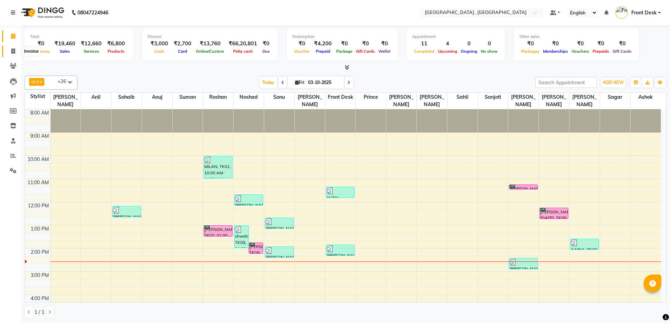
click at [15, 52] on span at bounding box center [13, 51] width 12 height 8
select select "service"
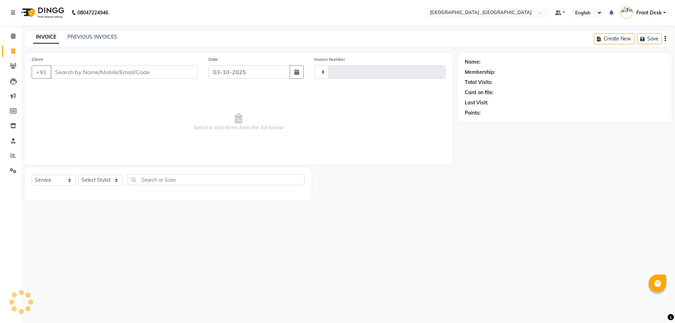
type input "2217"
click at [77, 73] on input "Client" at bounding box center [124, 71] width 147 height 13
select select "5111"
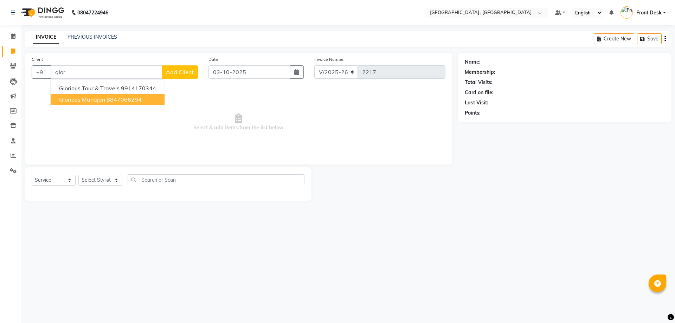
click at [73, 97] on span "glorious mahajan" at bounding box center [82, 99] width 46 height 7
type input "8847066294"
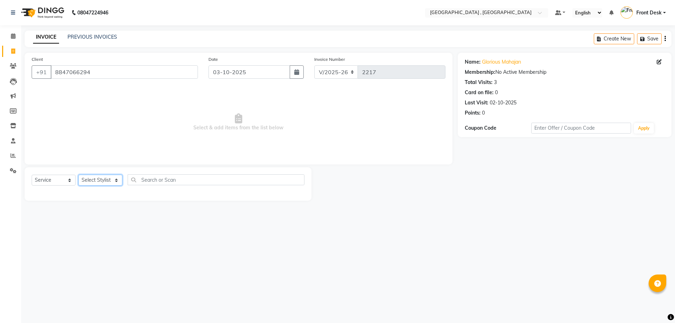
click at [94, 181] on select "Select Stylist anand anil anuj [PERSON_NAME] mam [PERSON_NAME] Front Desk [PERS…" at bounding box center [100, 180] width 44 height 11
select select "32258"
click at [78, 175] on select "Select Stylist anand anil anuj [PERSON_NAME] mam [PERSON_NAME] Front Desk [PERS…" at bounding box center [100, 180] width 44 height 11
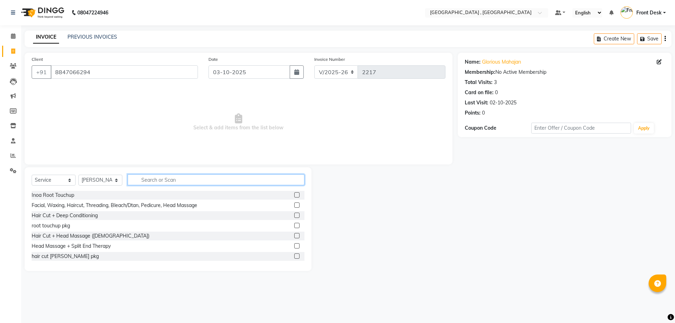
click at [141, 177] on input "text" at bounding box center [216, 180] width 177 height 11
type input "gel"
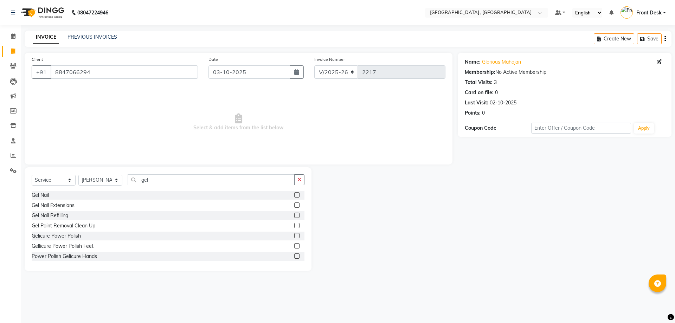
click at [294, 194] on label at bounding box center [296, 194] width 5 height 5
click at [294, 194] on input "checkbox" at bounding box center [296, 195] width 5 height 5
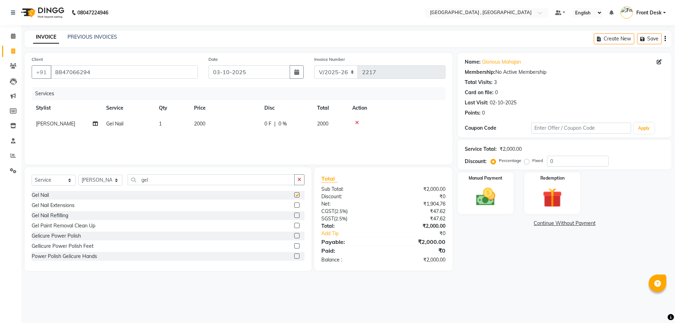
checkbox input "false"
click at [206, 129] on td "2000" at bounding box center [225, 124] width 70 height 16
select select "32258"
drag, startPoint x: 253, startPoint y: 126, endPoint x: 207, endPoint y: 126, distance: 46.8
click at [207, 126] on tr "anand anil anuj [PERSON_NAME] mam [PERSON_NAME] Front Desk [PERSON_NAME] [PERSO…" at bounding box center [239, 129] width 414 height 27
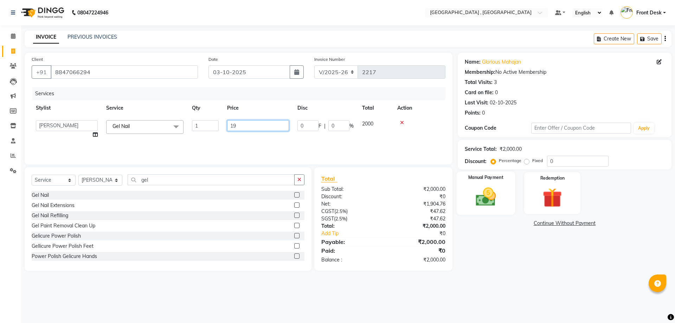
type input "1"
type input "1850"
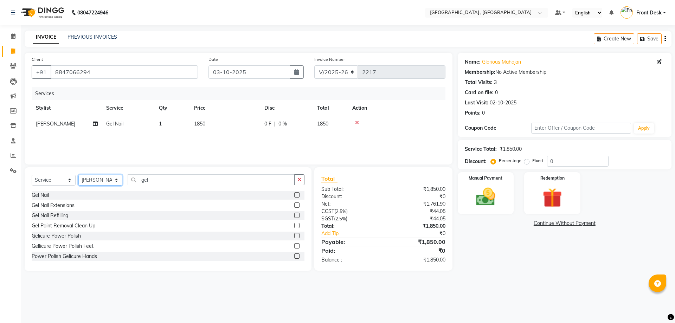
click at [101, 178] on select "Select Stylist anand anil anuj [PERSON_NAME] mam [PERSON_NAME] Front Desk [PERS…" at bounding box center [100, 180] width 44 height 11
select select "57334"
click at [78, 175] on select "Select Stylist anand anil anuj [PERSON_NAME] mam [PERSON_NAME] Front Desk [PERS…" at bounding box center [100, 180] width 44 height 11
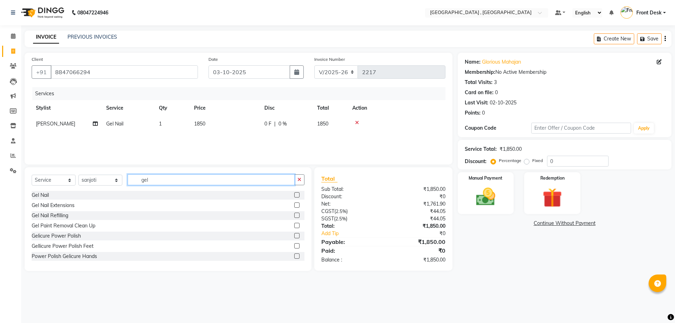
click at [110, 185] on div "Select Service Product Membership Package Voucher Prepaid Gift Card Select Styl…" at bounding box center [168, 183] width 273 height 17
type input "mani"
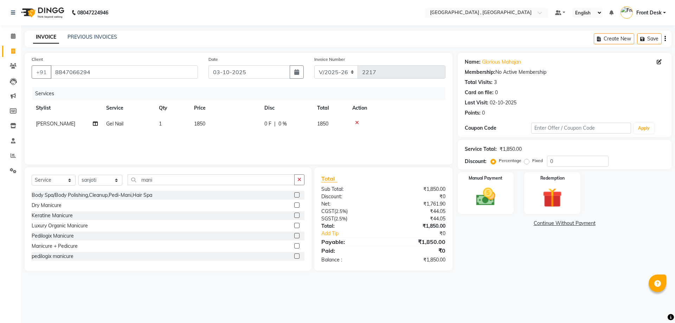
click at [294, 258] on label at bounding box center [296, 256] width 5 height 5
click at [294, 258] on input "checkbox" at bounding box center [296, 256] width 5 height 5
checkbox input "false"
click at [201, 139] on td "1" at bounding box center [225, 140] width 70 height 16
select select "57334"
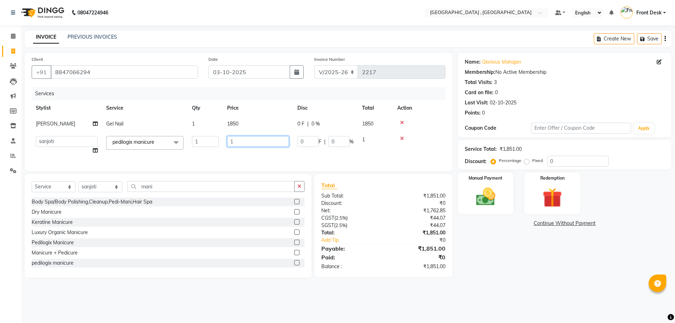
drag, startPoint x: 236, startPoint y: 142, endPoint x: 211, endPoint y: 144, distance: 24.7
click at [211, 144] on tr "anand anil anuj [PERSON_NAME] mam [PERSON_NAME] Front Desk [PERSON_NAME] [PERSO…" at bounding box center [239, 145] width 414 height 27
type input "650"
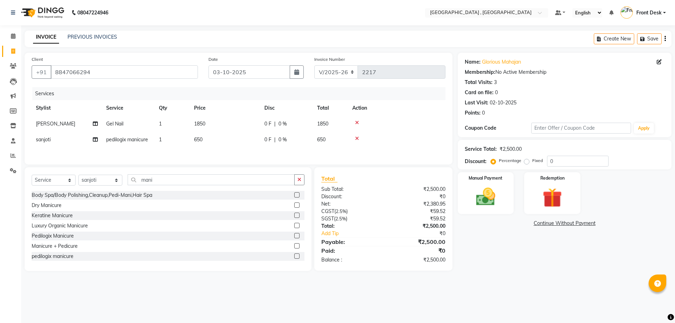
click at [407, 150] on div "Services Stylist Service Qty Price Disc Total Action romeo Gel Nail 1 1850 0 F …" at bounding box center [239, 122] width 414 height 70
click at [495, 184] on div "Manual Payment" at bounding box center [486, 193] width 58 height 43
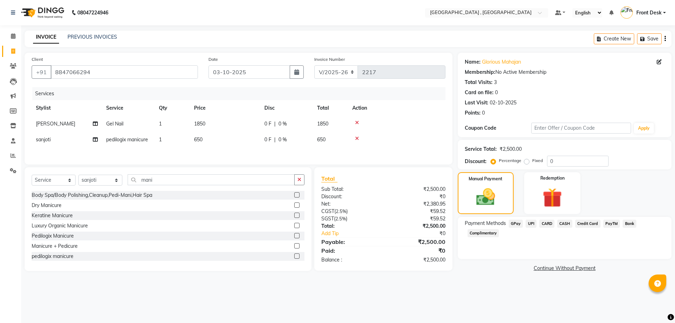
click at [531, 224] on span "UPI" at bounding box center [531, 224] width 11 height 8
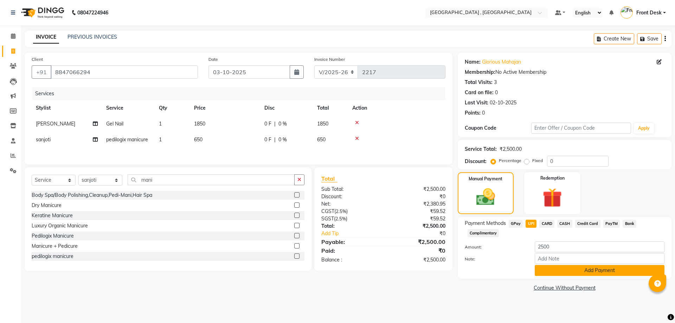
click at [555, 268] on button "Add Payment" at bounding box center [600, 270] width 130 height 11
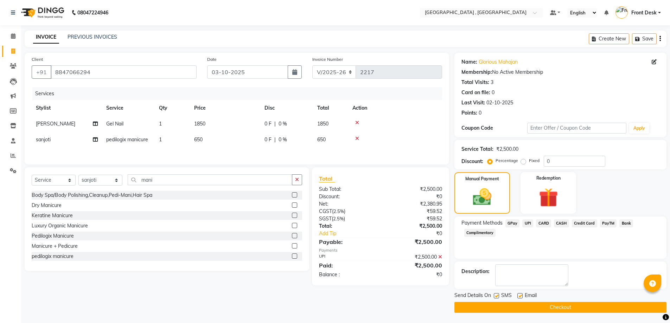
click at [548, 308] on button "Checkout" at bounding box center [561, 307] width 212 height 11
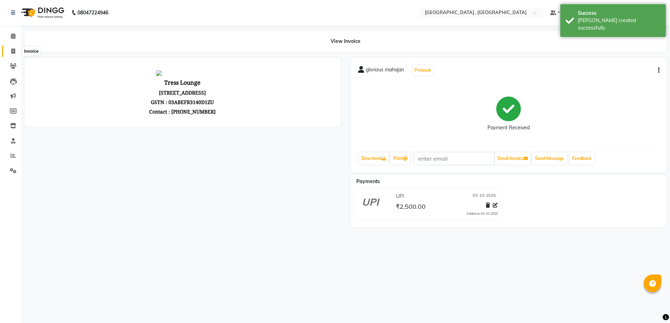
click at [17, 51] on span at bounding box center [13, 51] width 12 height 8
select select "service"
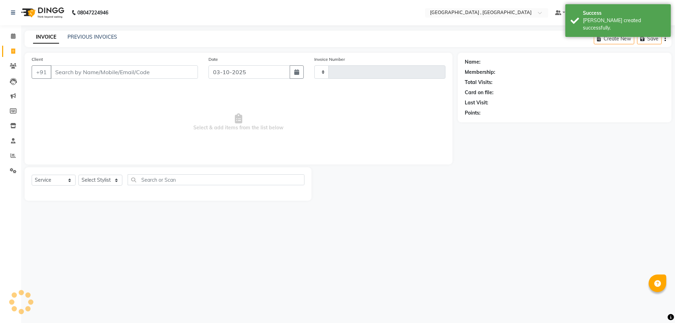
type input "2218"
select select "5111"
click at [77, 36] on link "PREVIOUS INVOICES" at bounding box center [93, 37] width 50 height 6
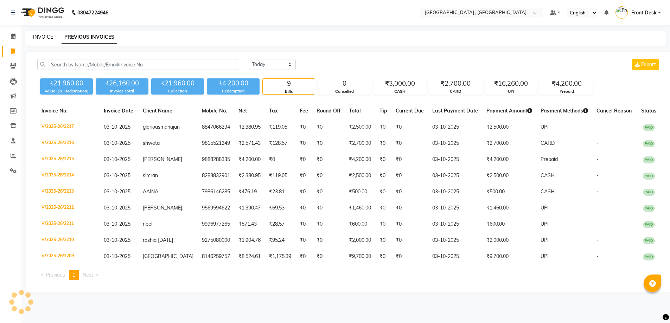
click at [39, 37] on link "INVOICE" at bounding box center [43, 37] width 20 height 6
select select "service"
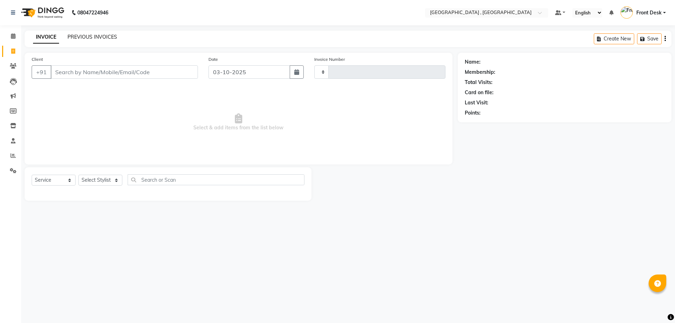
type input "2218"
select select "5111"
click at [77, 37] on link "PREVIOUS INVOICES" at bounding box center [93, 37] width 50 height 6
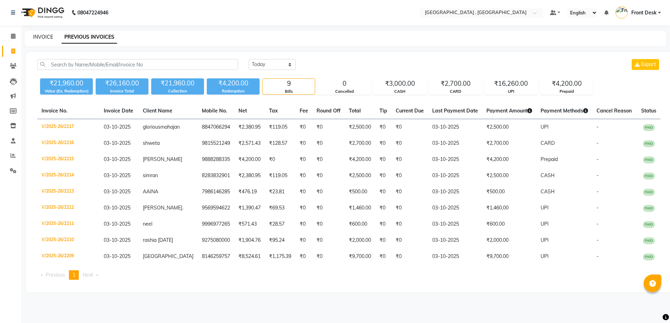
click at [45, 38] on link "INVOICE" at bounding box center [43, 37] width 20 height 6
select select "service"
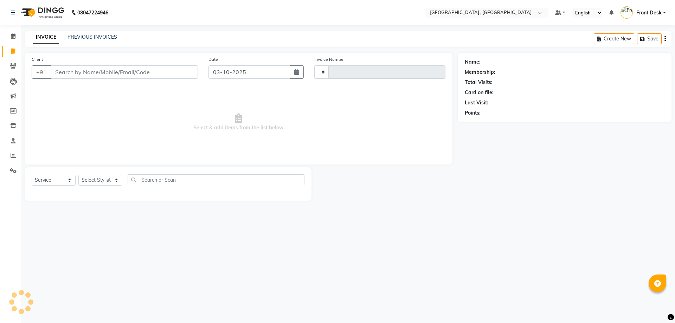
type input "2218"
select select "5111"
click at [81, 34] on link "PREVIOUS INVOICES" at bounding box center [93, 37] width 50 height 6
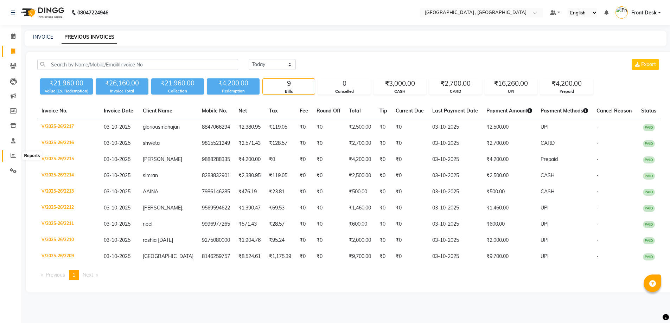
click at [8, 158] on span at bounding box center [13, 156] width 12 height 8
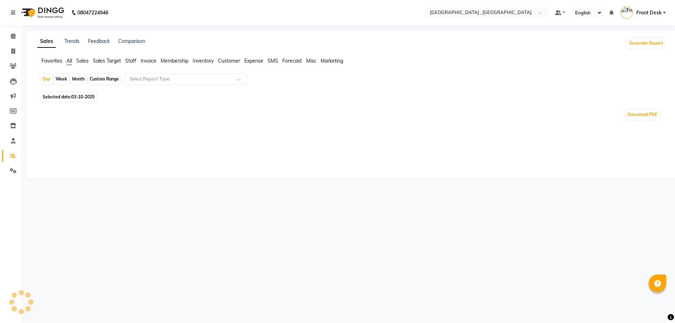
click at [133, 62] on span "Staff" at bounding box center [130, 61] width 11 height 6
click at [144, 75] on div "Select Report Type" at bounding box center [185, 79] width 123 height 11
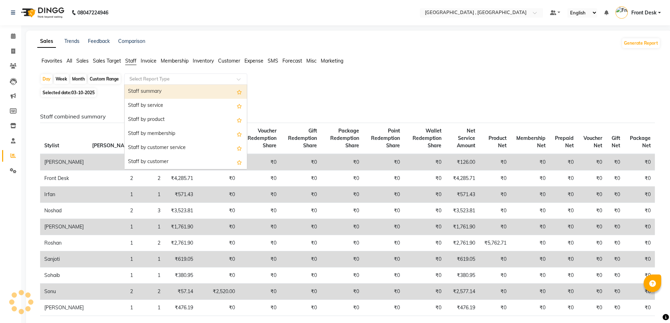
click at [144, 88] on div "Staff summary" at bounding box center [186, 92] width 122 height 14
select select "full_report"
select select "csv"
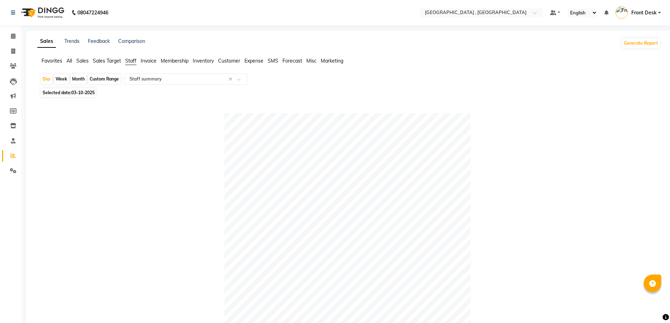
click at [104, 80] on div "Custom Range" at bounding box center [104, 79] width 33 height 10
select select "10"
select select "2025"
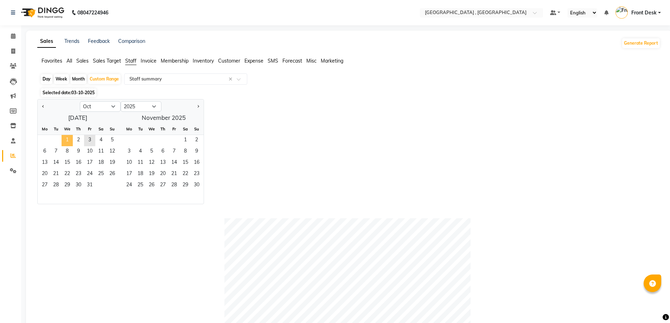
click at [64, 139] on span "1" at bounding box center [67, 140] width 11 height 11
click at [95, 140] on span "3" at bounding box center [89, 140] width 11 height 11
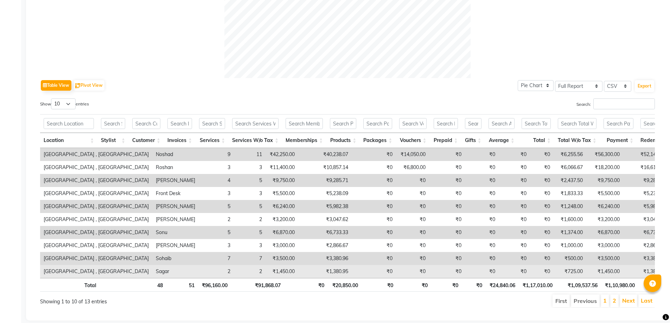
scroll to position [300, 0]
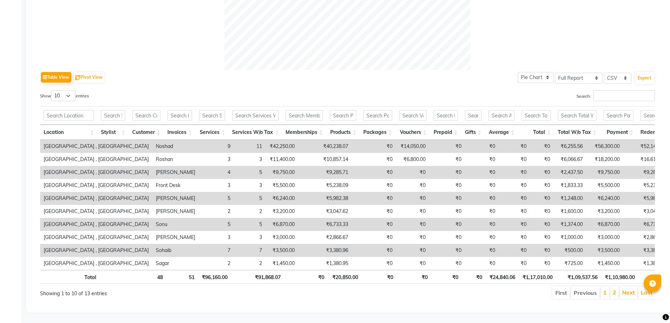
click at [612, 288] on li "2" at bounding box center [614, 293] width 8 height 13
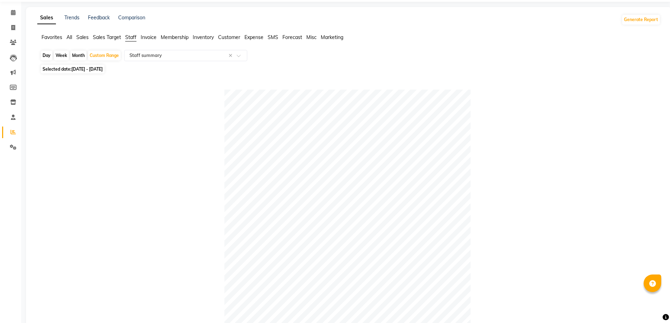
scroll to position [0, 0]
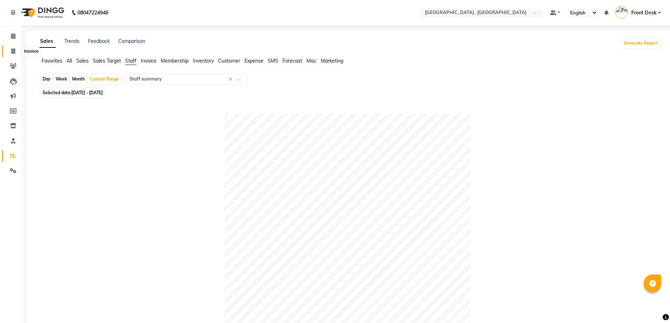
click at [12, 49] on icon at bounding box center [13, 51] width 4 height 5
select select "service"
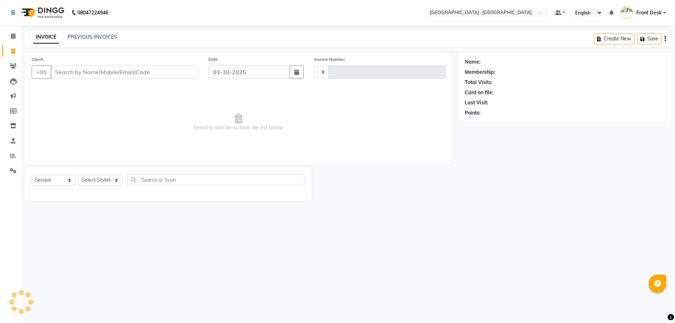
type input "2218"
select select "5111"
click at [93, 36] on link "PREVIOUS INVOICES" at bounding box center [93, 37] width 50 height 6
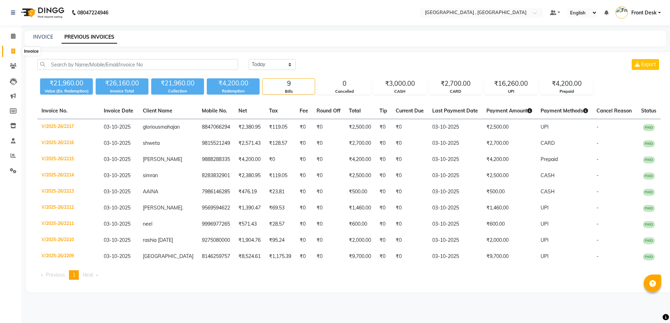
click at [8, 55] on span at bounding box center [13, 51] width 12 height 8
select select "service"
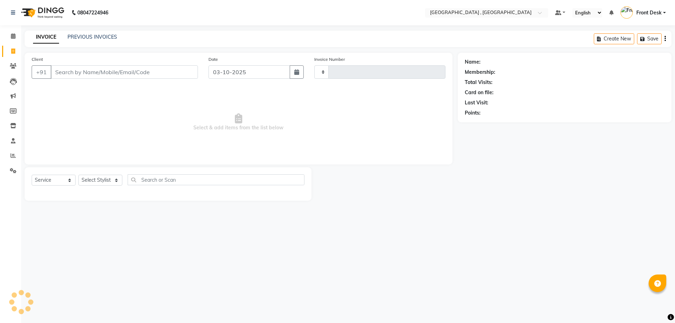
type input "2218"
select select "5111"
click at [109, 35] on link "PREVIOUS INVOICES" at bounding box center [93, 37] width 50 height 6
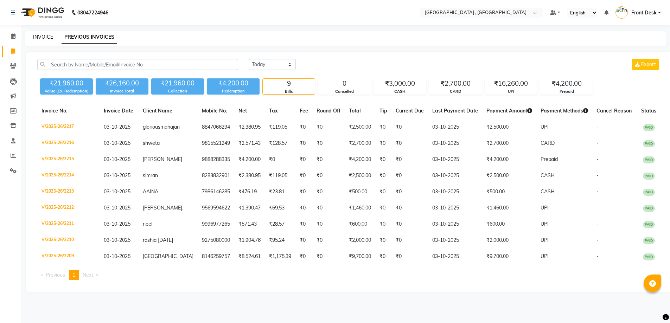
click at [38, 35] on link "INVOICE" at bounding box center [43, 37] width 20 height 6
select select "service"
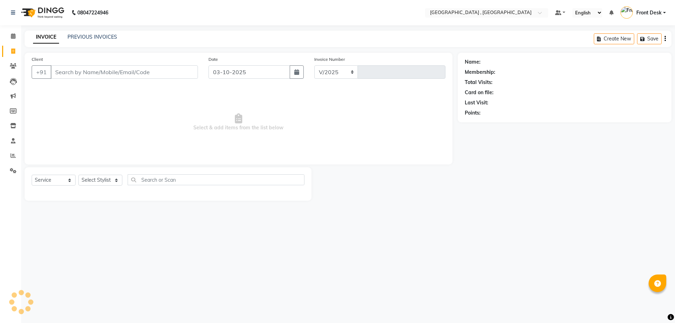
select select "5111"
type input "2218"
click at [71, 39] on link "PREVIOUS INVOICES" at bounding box center [93, 37] width 50 height 6
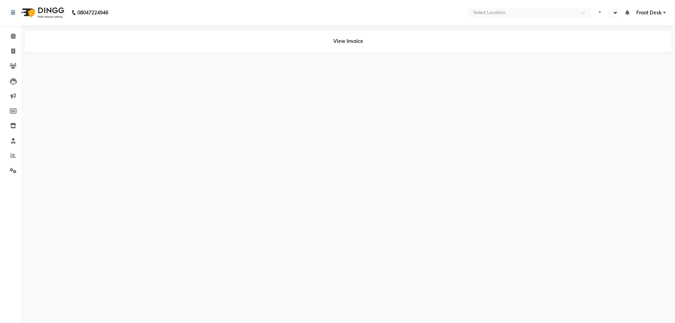
select select "en"
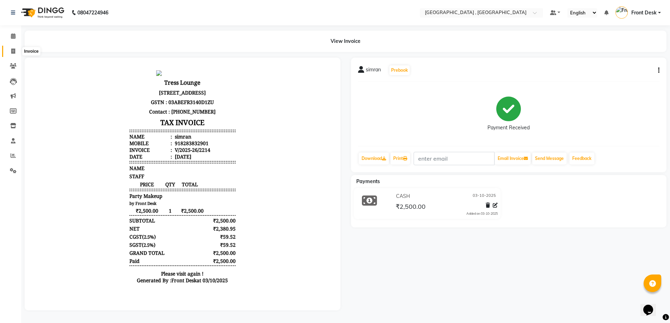
click at [10, 53] on span at bounding box center [13, 51] width 12 height 8
select select "service"
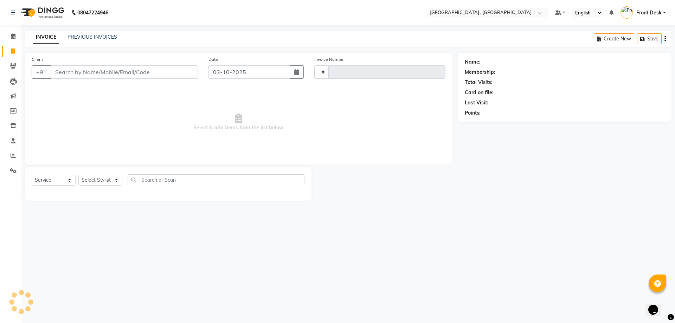
type input "2215"
select select "5111"
click at [82, 38] on link "PREVIOUS INVOICES" at bounding box center [93, 37] width 50 height 6
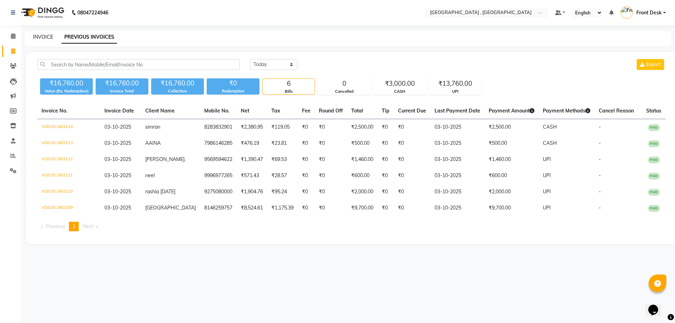
click at [38, 36] on link "INVOICE" at bounding box center [43, 37] width 20 height 6
select select "service"
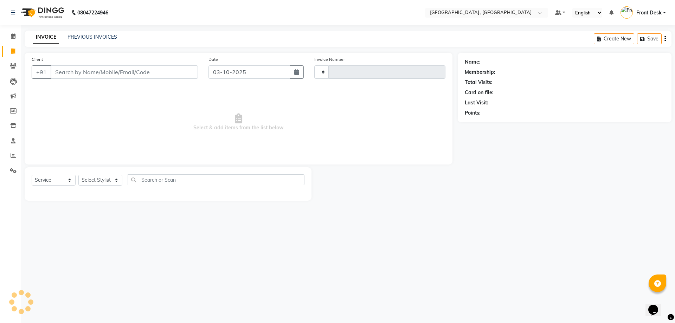
type input "2215"
select select "5111"
click at [72, 41] on div "INVOICE PREVIOUS INVOICES" at bounding box center [75, 37] width 101 height 8
click at [75, 40] on div "PREVIOUS INVOICES" at bounding box center [93, 36] width 50 height 7
click at [81, 39] on link "PREVIOUS INVOICES" at bounding box center [93, 37] width 50 height 6
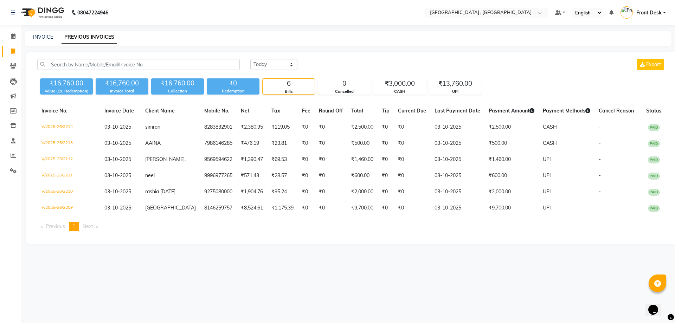
click at [39, 40] on div "INVOICE" at bounding box center [43, 36] width 20 height 7
click at [38, 34] on link "INVOICE" at bounding box center [43, 37] width 20 height 6
select select "service"
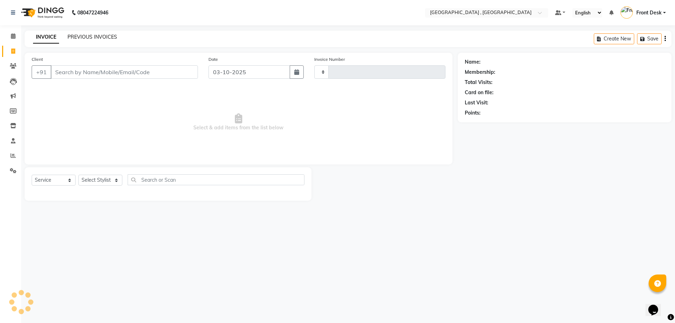
click at [75, 36] on link "PREVIOUS INVOICES" at bounding box center [93, 37] width 50 height 6
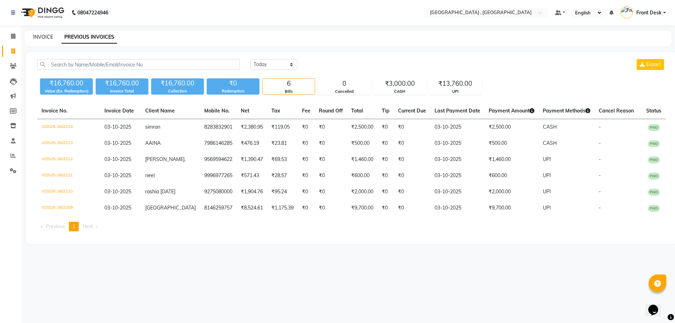
click at [38, 37] on link "INVOICE" at bounding box center [43, 37] width 20 height 6
select select "service"
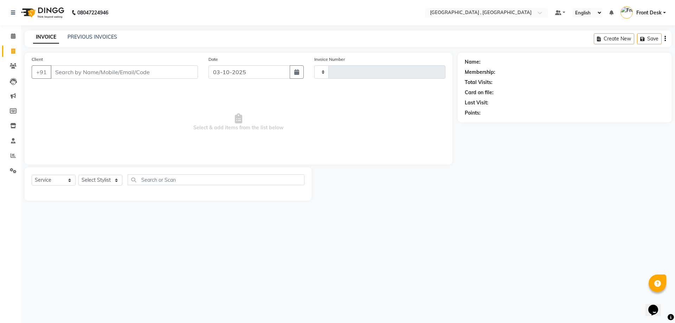
type input "2215"
select select "5111"
click at [76, 35] on link "PREVIOUS INVOICES" at bounding box center [93, 37] width 50 height 6
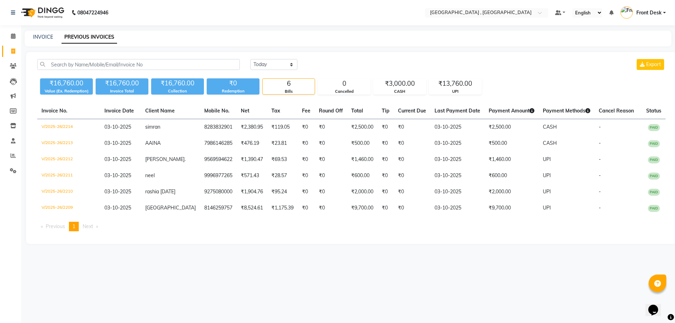
click at [41, 40] on div "INVOICE" at bounding box center [43, 36] width 20 height 7
click at [44, 36] on link "INVOICE" at bounding box center [43, 37] width 20 height 6
select select "service"
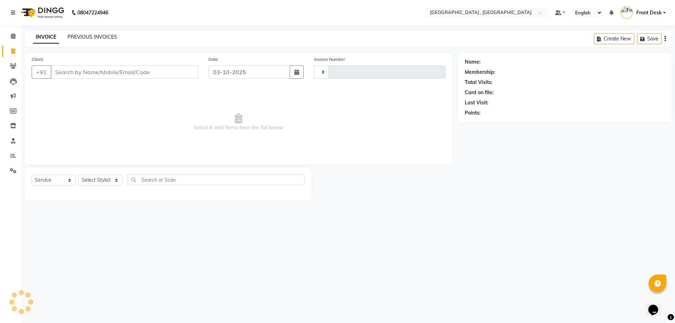
type input "2215"
select select "5111"
click at [88, 36] on link "PREVIOUS INVOICES" at bounding box center [93, 37] width 50 height 6
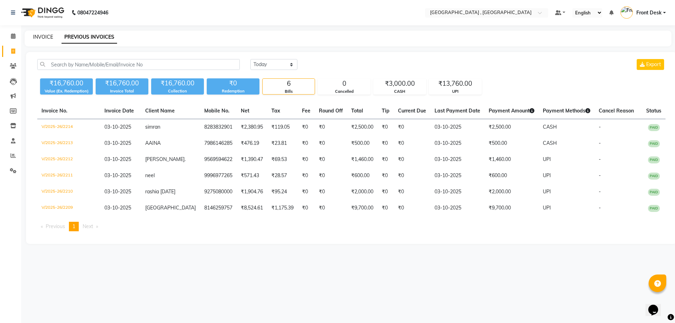
click at [47, 39] on link "INVOICE" at bounding box center [43, 37] width 20 height 6
select select "service"
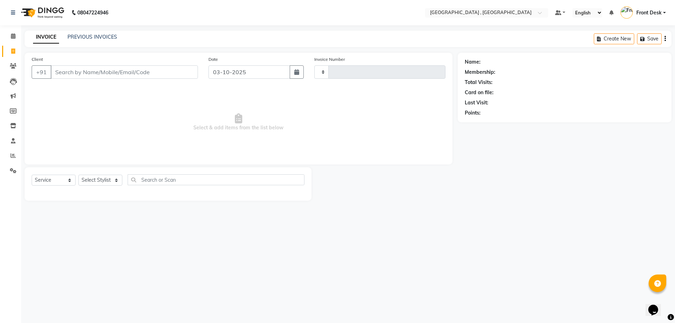
type input "2215"
select select "5111"
click at [79, 36] on link "PREVIOUS INVOICES" at bounding box center [93, 37] width 50 height 6
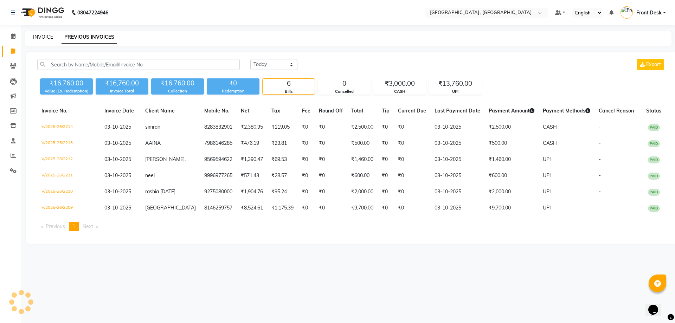
click at [41, 35] on link "INVOICE" at bounding box center [43, 37] width 20 height 6
select select "service"
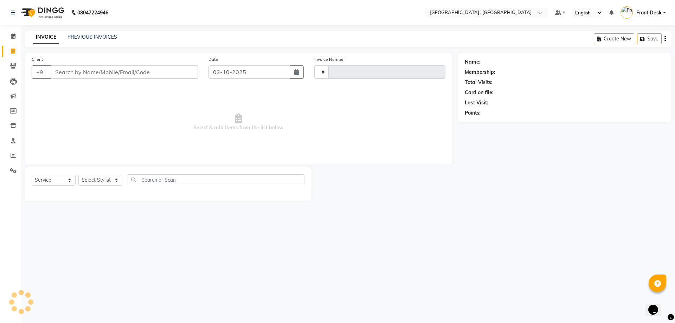
type input "2215"
select select "5111"
click at [74, 35] on link "PREVIOUS INVOICES" at bounding box center [93, 37] width 50 height 6
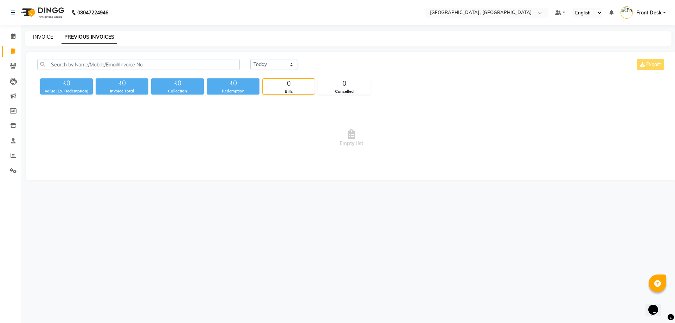
click at [51, 39] on link "INVOICE" at bounding box center [43, 37] width 20 height 6
select select "service"
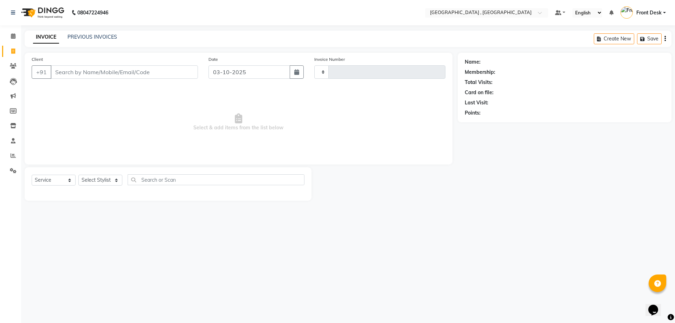
type input "2215"
drag, startPoint x: 75, startPoint y: 32, endPoint x: 77, endPoint y: 38, distance: 5.7
click at [75, 35] on div "INVOICE PREVIOUS INVOICES Create New Save" at bounding box center [348, 39] width 647 height 17
select select "5111"
click at [81, 40] on div "PREVIOUS INVOICES" at bounding box center [93, 36] width 50 height 7
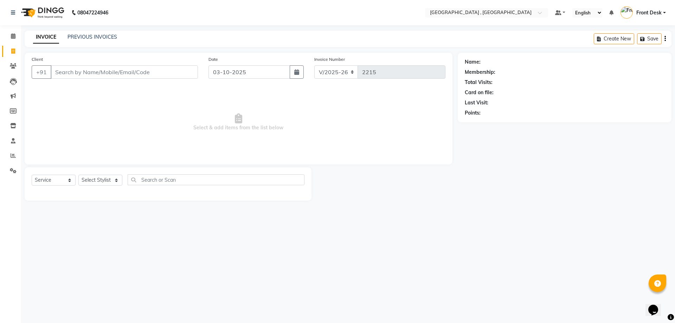
click at [53, 36] on link "INVOICE" at bounding box center [46, 37] width 26 height 13
click at [79, 36] on link "PREVIOUS INVOICES" at bounding box center [93, 37] width 50 height 6
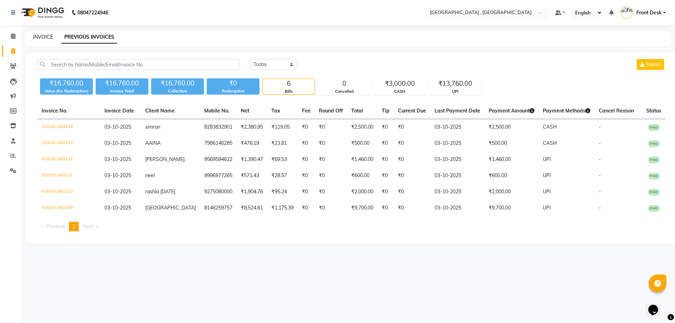
click at [50, 37] on link "INVOICE" at bounding box center [43, 37] width 20 height 6
select select "service"
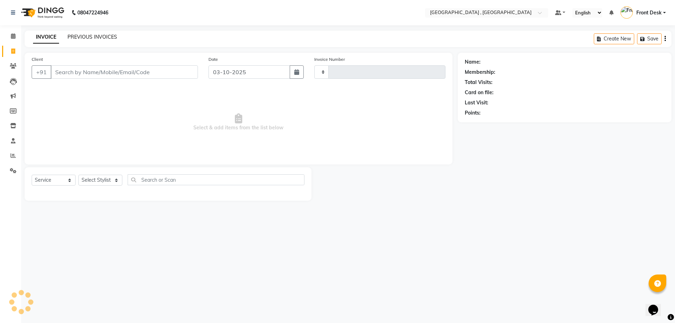
click at [81, 35] on link "PREVIOUS INVOICES" at bounding box center [93, 37] width 50 height 6
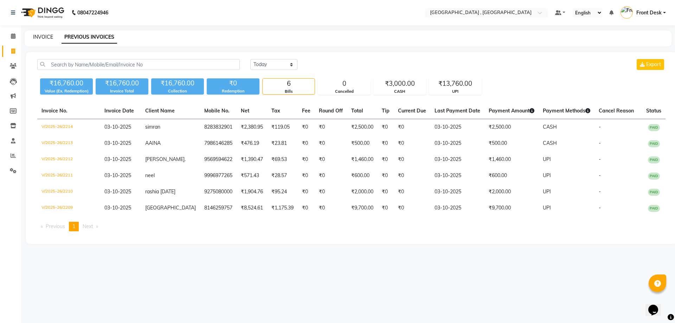
click at [48, 36] on link "INVOICE" at bounding box center [43, 37] width 20 height 6
select select "service"
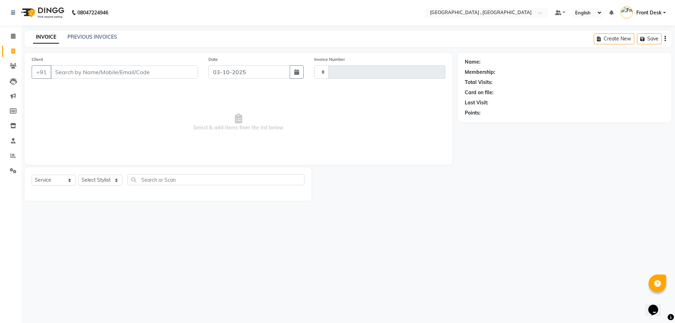
type input "2215"
select select "5111"
drag, startPoint x: 66, startPoint y: 32, endPoint x: 71, endPoint y: 38, distance: 7.0
click at [68, 34] on div "INVOICE PREVIOUS INVOICES Create New Save" at bounding box center [348, 39] width 647 height 17
click at [71, 38] on link "PREVIOUS INVOICES" at bounding box center [93, 37] width 50 height 6
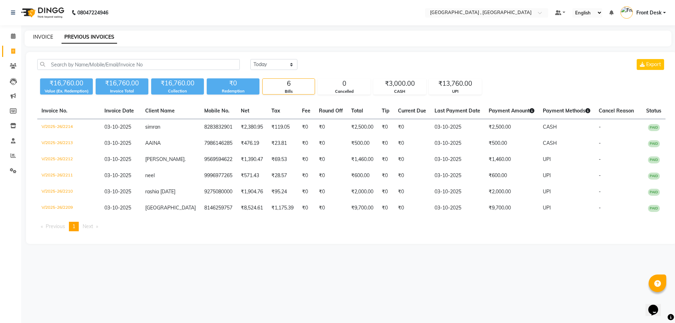
click at [50, 37] on link "INVOICE" at bounding box center [43, 37] width 20 height 6
select select "5111"
select select "service"
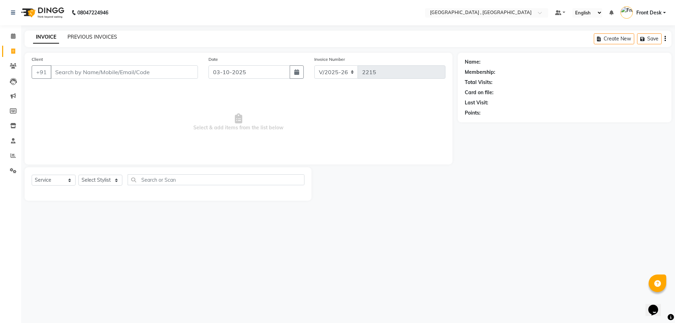
click at [69, 38] on link "PREVIOUS INVOICES" at bounding box center [93, 37] width 50 height 6
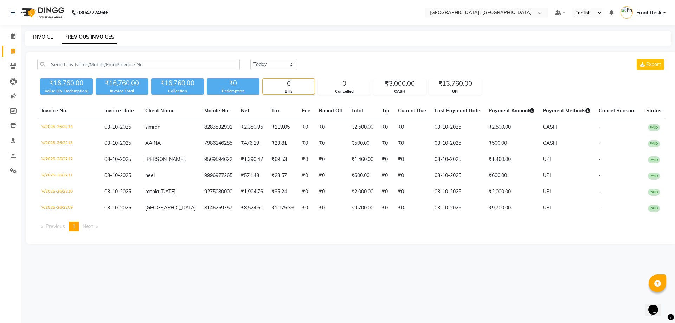
click at [44, 38] on link "INVOICE" at bounding box center [43, 37] width 20 height 6
select select "service"
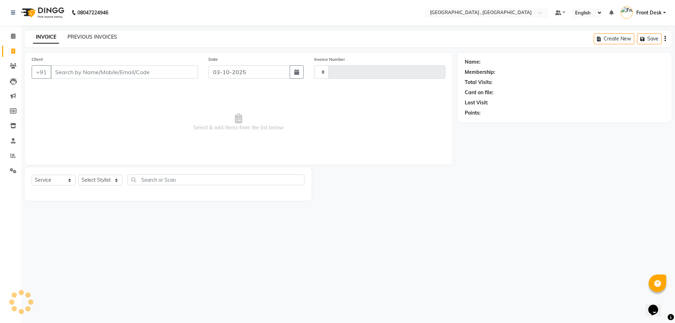
type input "2215"
select select "5111"
click at [74, 34] on link "PREVIOUS INVOICES" at bounding box center [93, 37] width 50 height 6
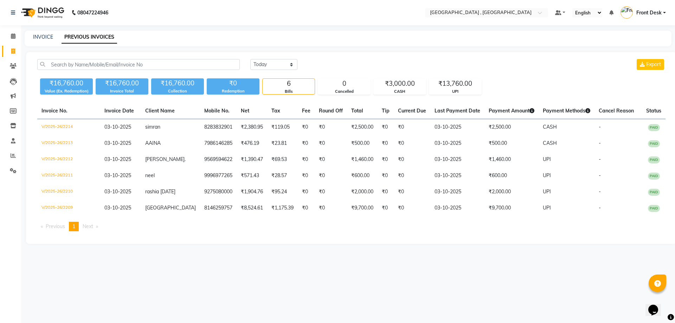
click at [45, 40] on div "INVOICE" at bounding box center [43, 36] width 20 height 7
click at [45, 39] on link "INVOICE" at bounding box center [43, 37] width 20 height 6
select select "service"
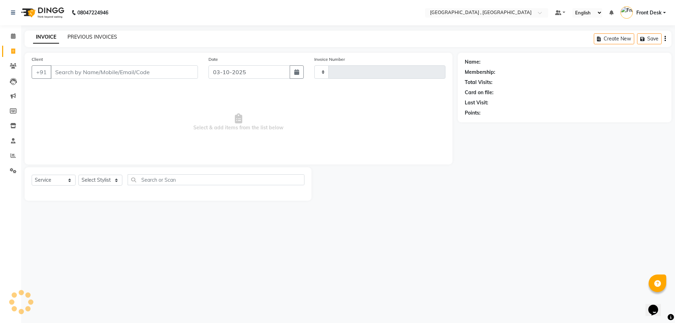
click at [88, 36] on link "PREVIOUS INVOICES" at bounding box center [93, 37] width 50 height 6
